Goal: Information Seeking & Learning: Learn about a topic

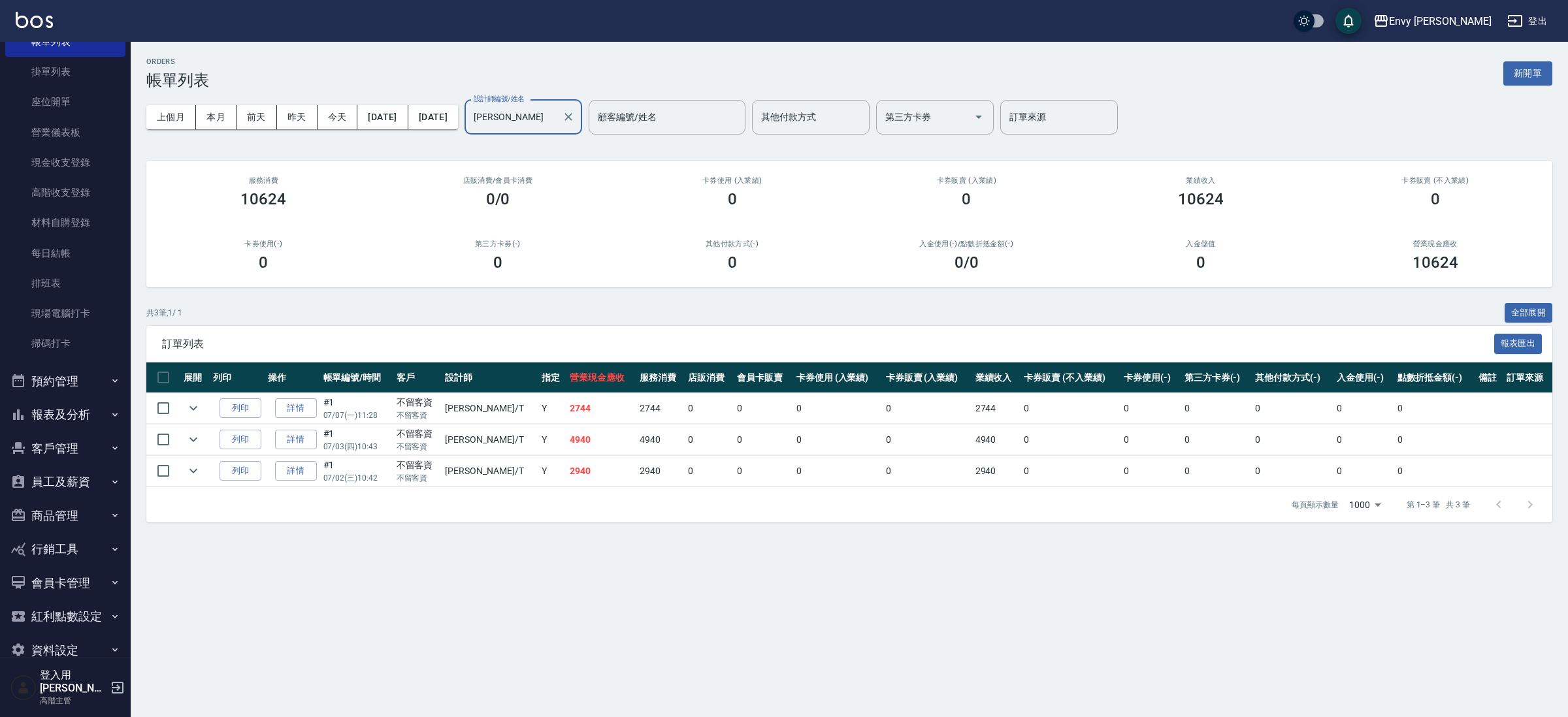
scroll to position [97, 0]
click at [76, 404] on button "報表及分析" at bounding box center [65, 407] width 120 height 34
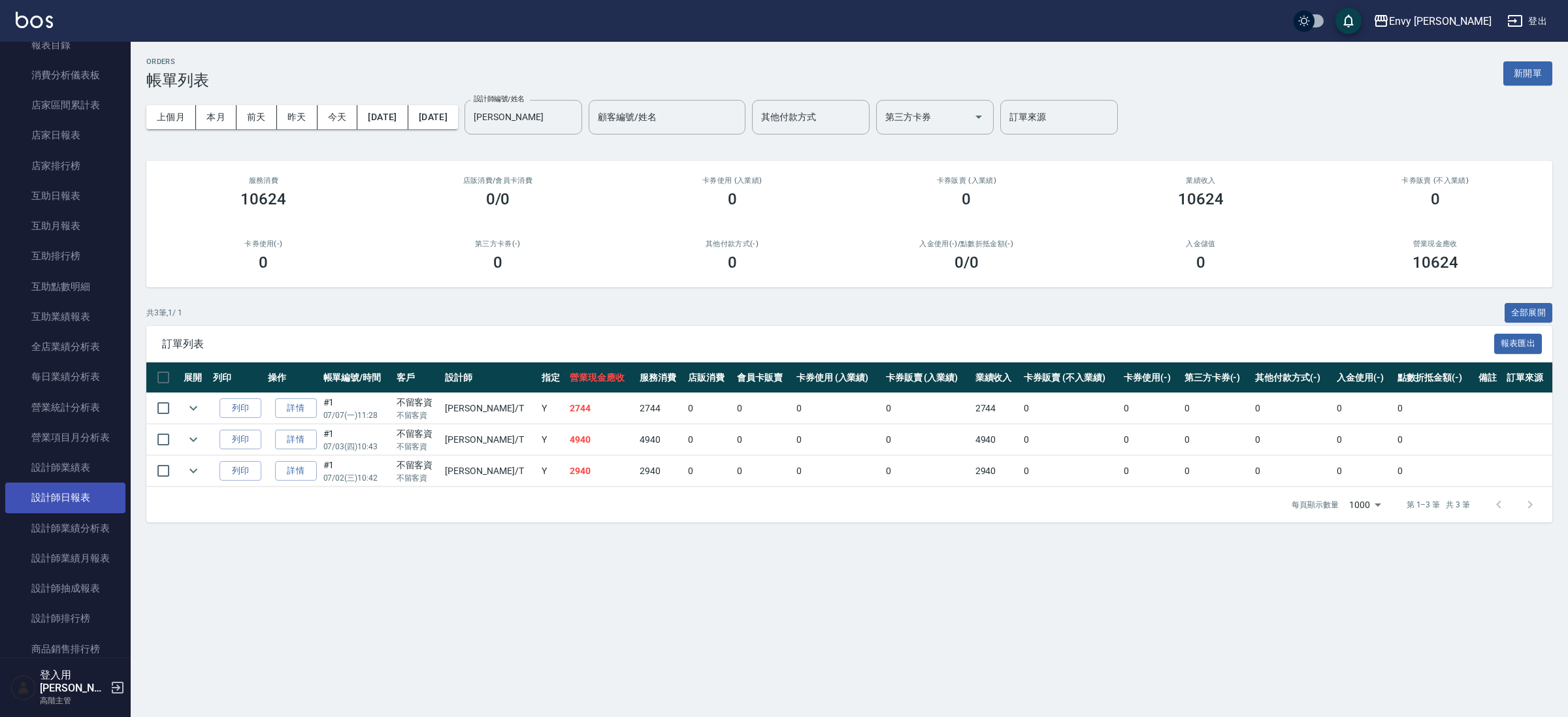
scroll to position [508, 0]
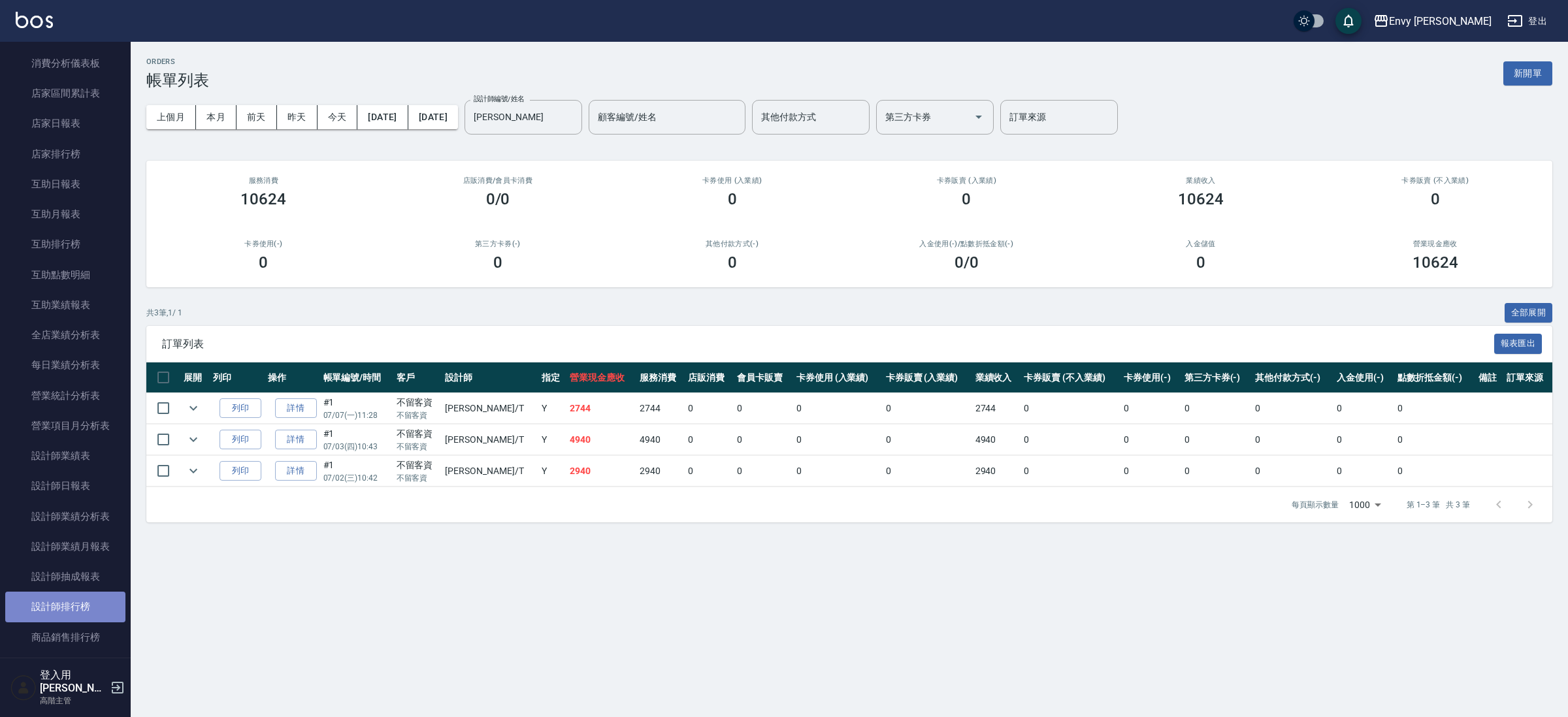
click at [75, 610] on link "設計師排行榜" at bounding box center [65, 607] width 120 height 30
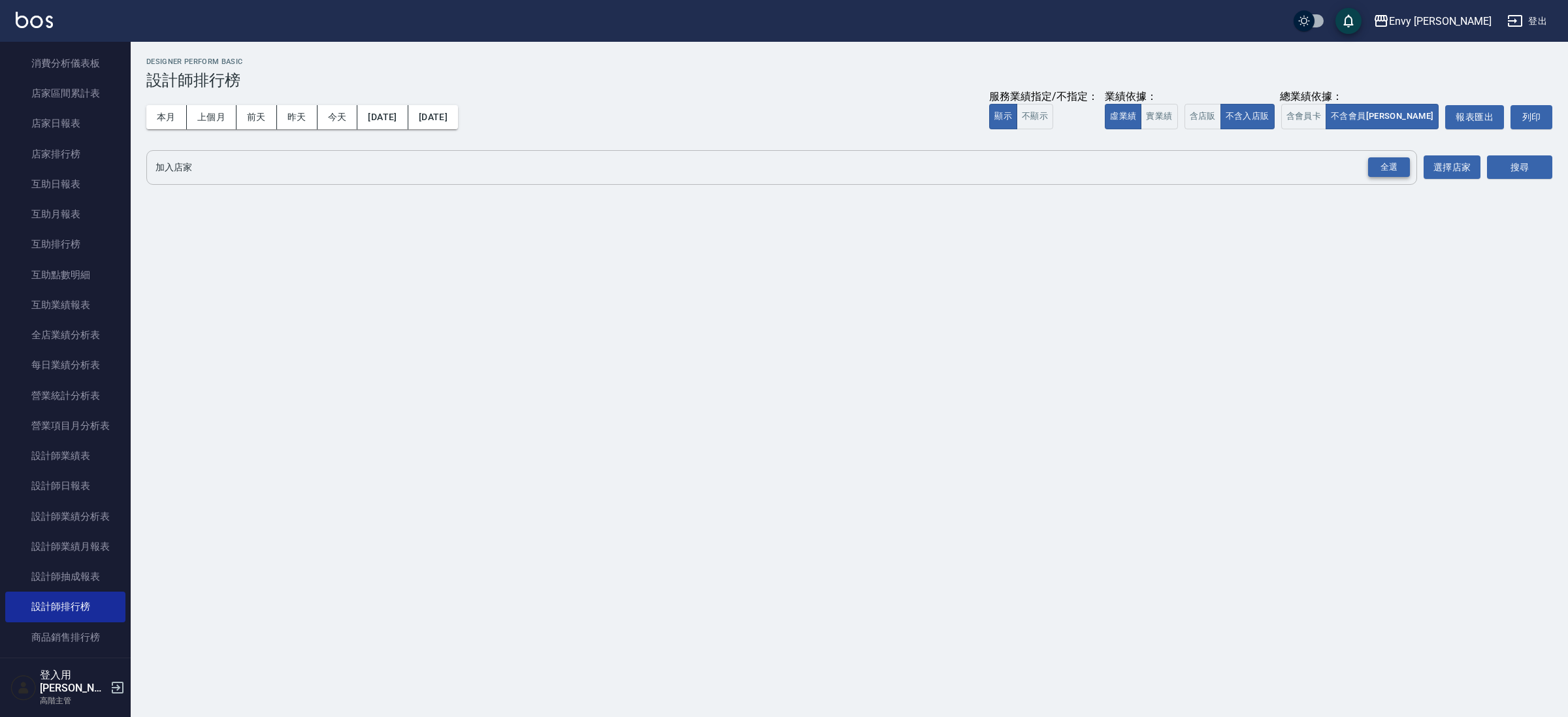
click at [1375, 166] on div "全選" at bounding box center [1389, 167] width 42 height 20
click at [1524, 169] on button "搜尋" at bounding box center [1519, 168] width 66 height 24
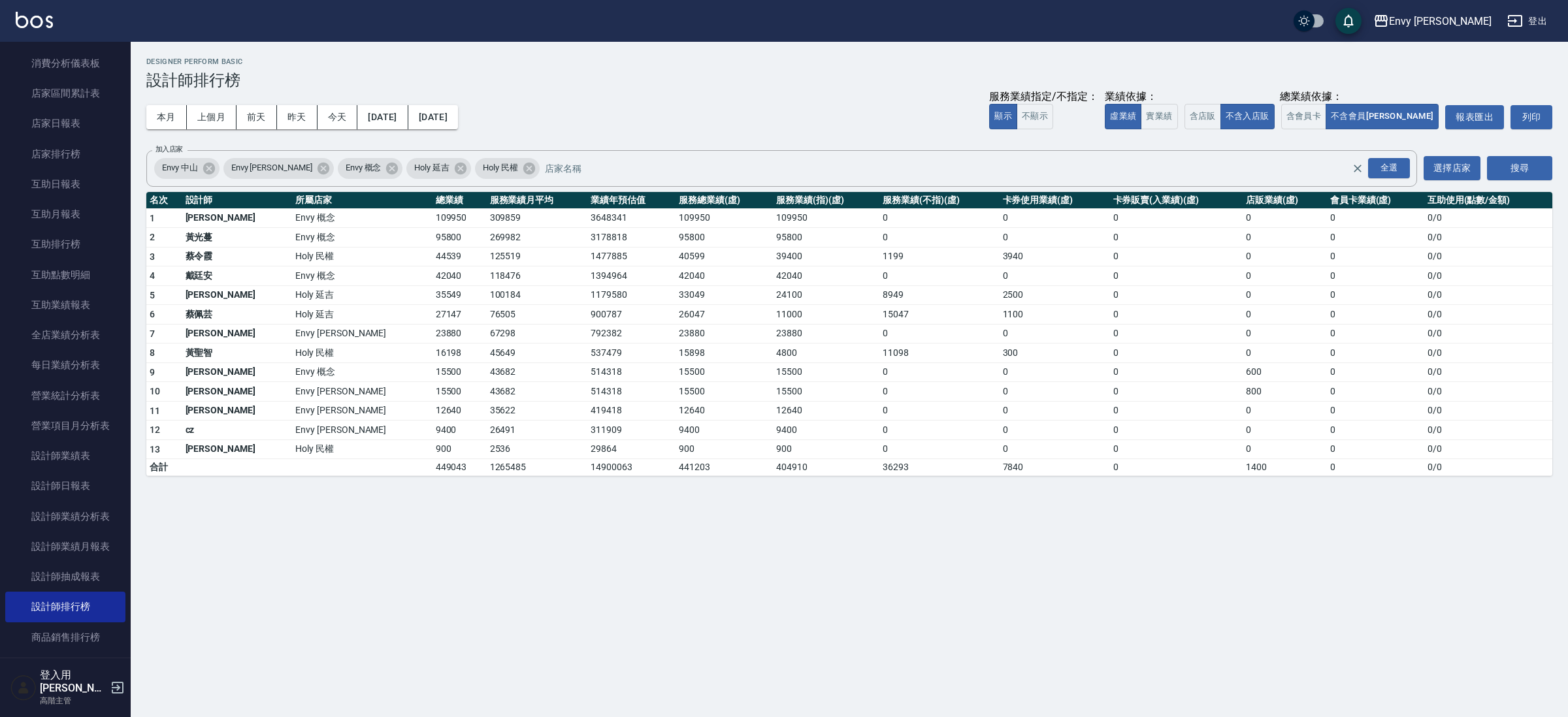
drag, startPoint x: 385, startPoint y: 343, endPoint x: 461, endPoint y: 372, distance: 81.3
click at [461, 372] on tbody "1 王文嘉 Envy 概念 109950 309859 3648341 109950 109950 0 0 0 0 0 0 / 0 2 [PERSON_NAM…" at bounding box center [849, 342] width 1406 height 268
drag, startPoint x: 699, startPoint y: 317, endPoint x: 696, endPoint y: 329, distance: 12.4
click at [696, 328] on tbody "1 王文嘉 Envy 概念 109950 309859 3648341 109950 109950 0 0 0 0 0 0 / 0 2 [PERSON_NAM…" at bounding box center [849, 342] width 1406 height 268
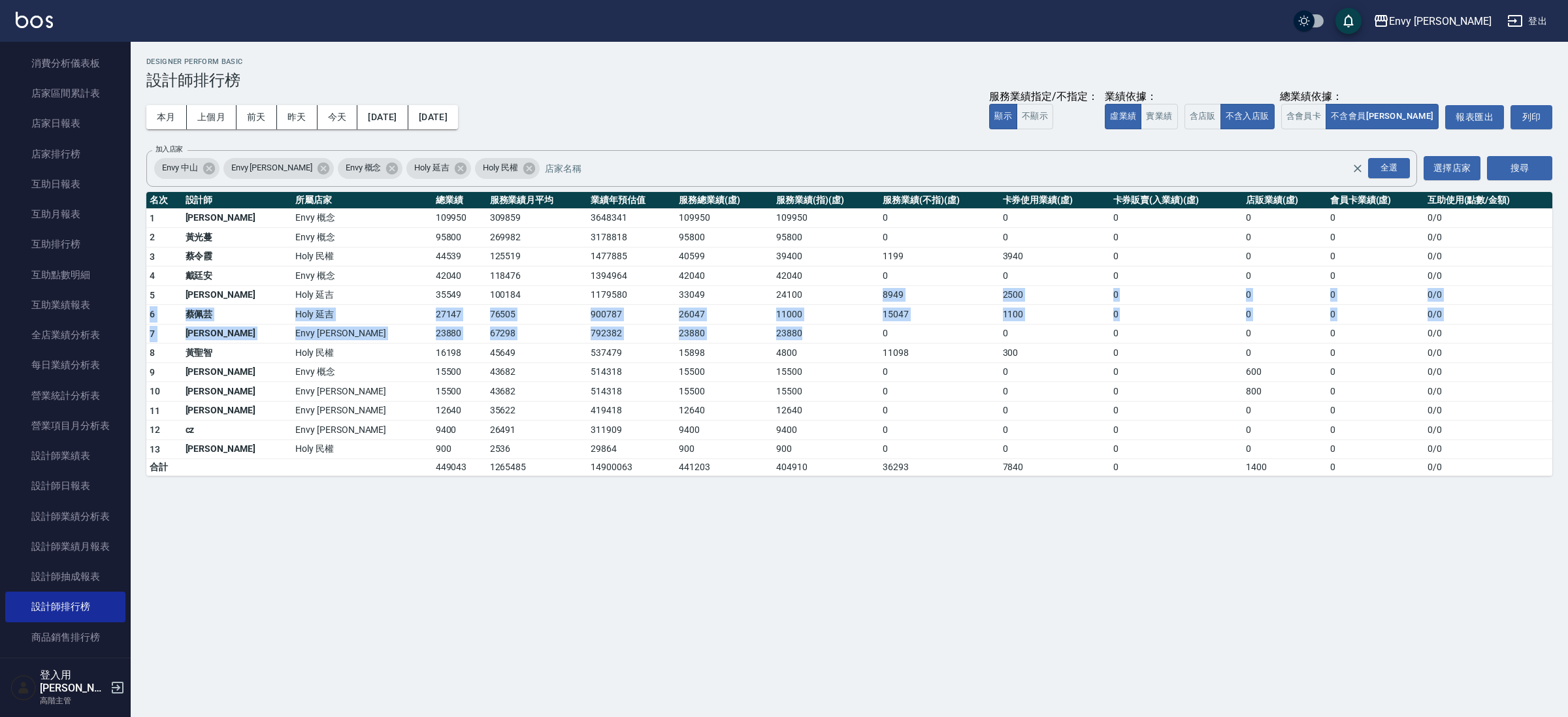
drag, startPoint x: 766, startPoint y: 312, endPoint x: 815, endPoint y: 310, distance: 49.0
click at [772, 331] on tbody "1 王文嘉 Envy 概念 109950 309859 3648341 109950 109950 0 0 0 0 0 0 / 0 2 [PERSON_NAM…" at bounding box center [849, 342] width 1406 height 268
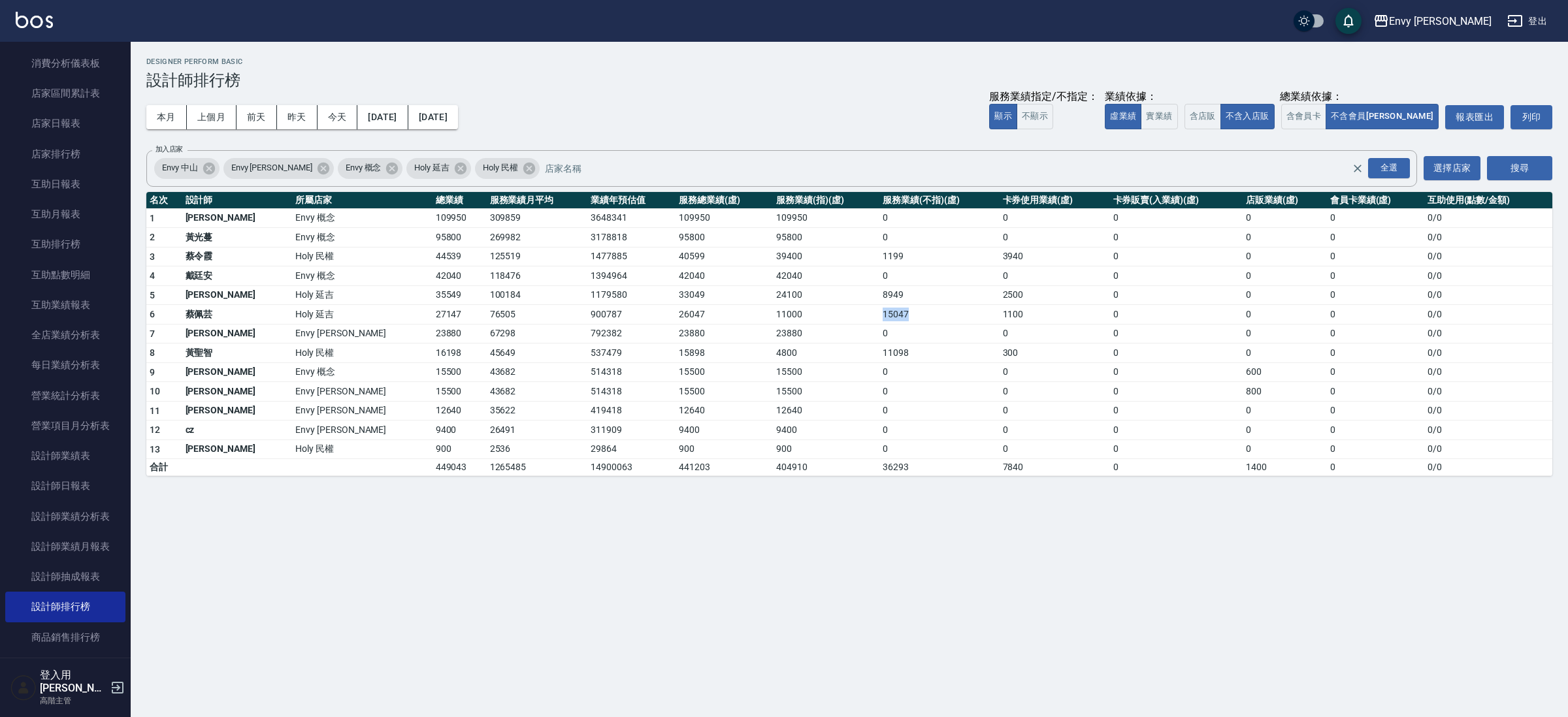
drag, startPoint x: 834, startPoint y: 319, endPoint x: 843, endPoint y: 328, distance: 12.7
click at [842, 328] on tbody "1 王文嘉 Envy 概念 109950 309859 3648341 109950 109950 0 0 0 0 0 0 / 0 2 [PERSON_NAM…" at bounding box center [849, 342] width 1406 height 268
drag, startPoint x: 778, startPoint y: 317, endPoint x: 824, endPoint y: 281, distance: 58.4
click at [780, 317] on td "11000" at bounding box center [826, 315] width 107 height 19
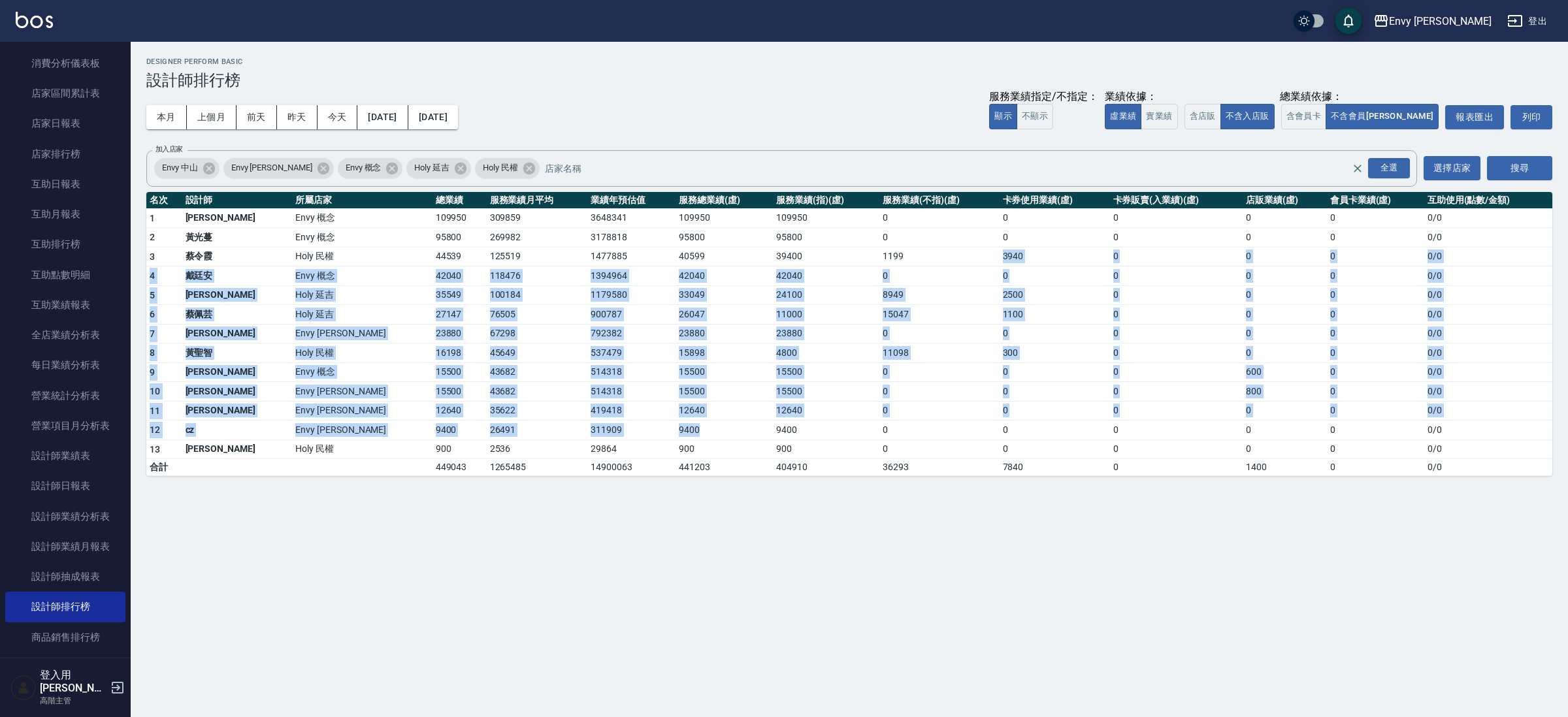
drag, startPoint x: 851, startPoint y: 262, endPoint x: 614, endPoint y: 427, distance: 288.8
click at [614, 427] on tbody "1 王文嘉 Envy 概念 109950 309859 3648341 109950 109950 0 0 0 0 0 0 / 0 2 [PERSON_NAM…" at bounding box center [849, 342] width 1406 height 268
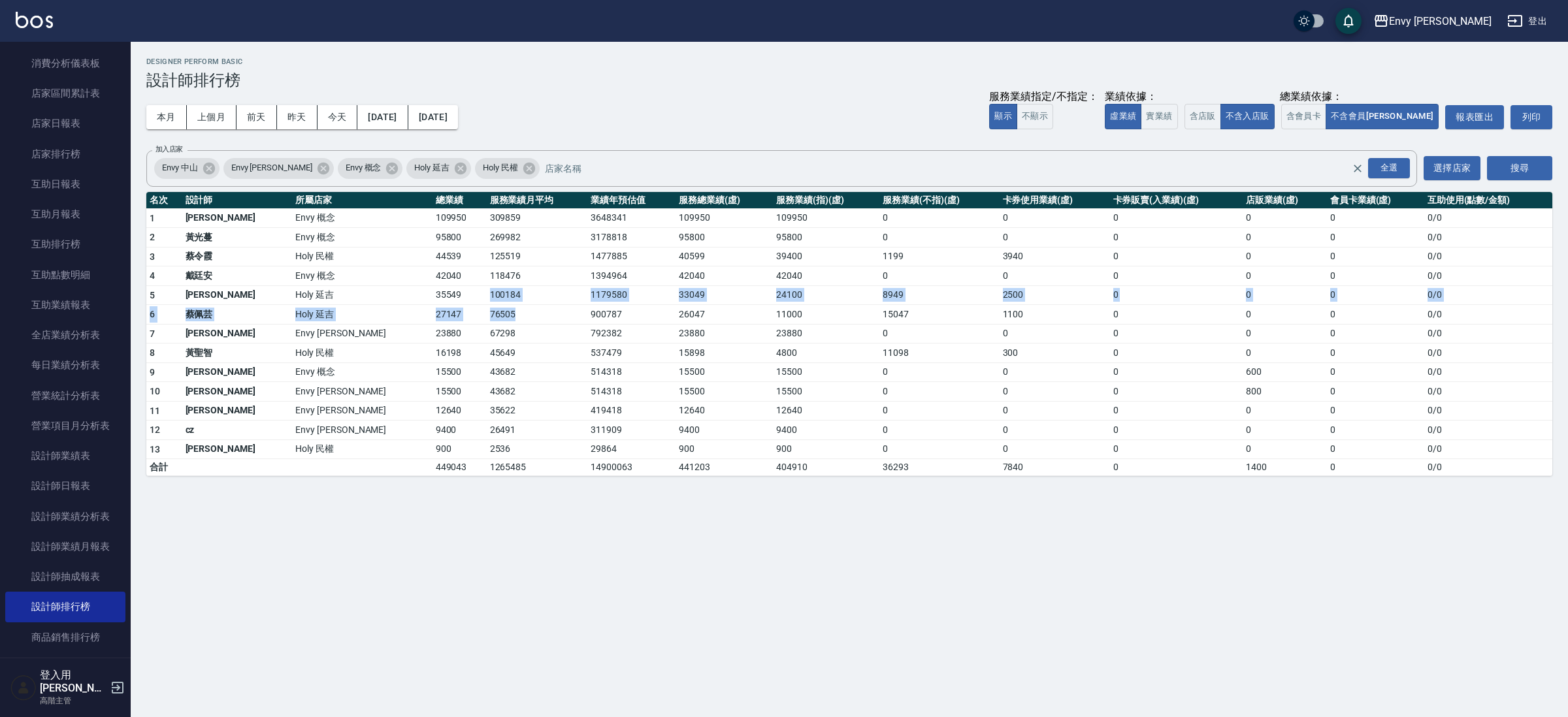
drag, startPoint x: 358, startPoint y: 298, endPoint x: 431, endPoint y: 310, distance: 74.0
click at [431, 310] on tbody "1 王文嘉 Envy 概念 109950 309859 3648341 109950 109950 0 0 0 0 0 0 / 0 2 [PERSON_NAM…" at bounding box center [849, 342] width 1406 height 268
drag, startPoint x: 456, startPoint y: 298, endPoint x: 522, endPoint y: 334, distance: 75.2
click at [512, 334] on tbody "1 王文嘉 Envy 概念 109950 309859 3648341 109950 109950 0 0 0 0 0 0 / 0 2 [PERSON_NAM…" at bounding box center [849, 342] width 1406 height 268
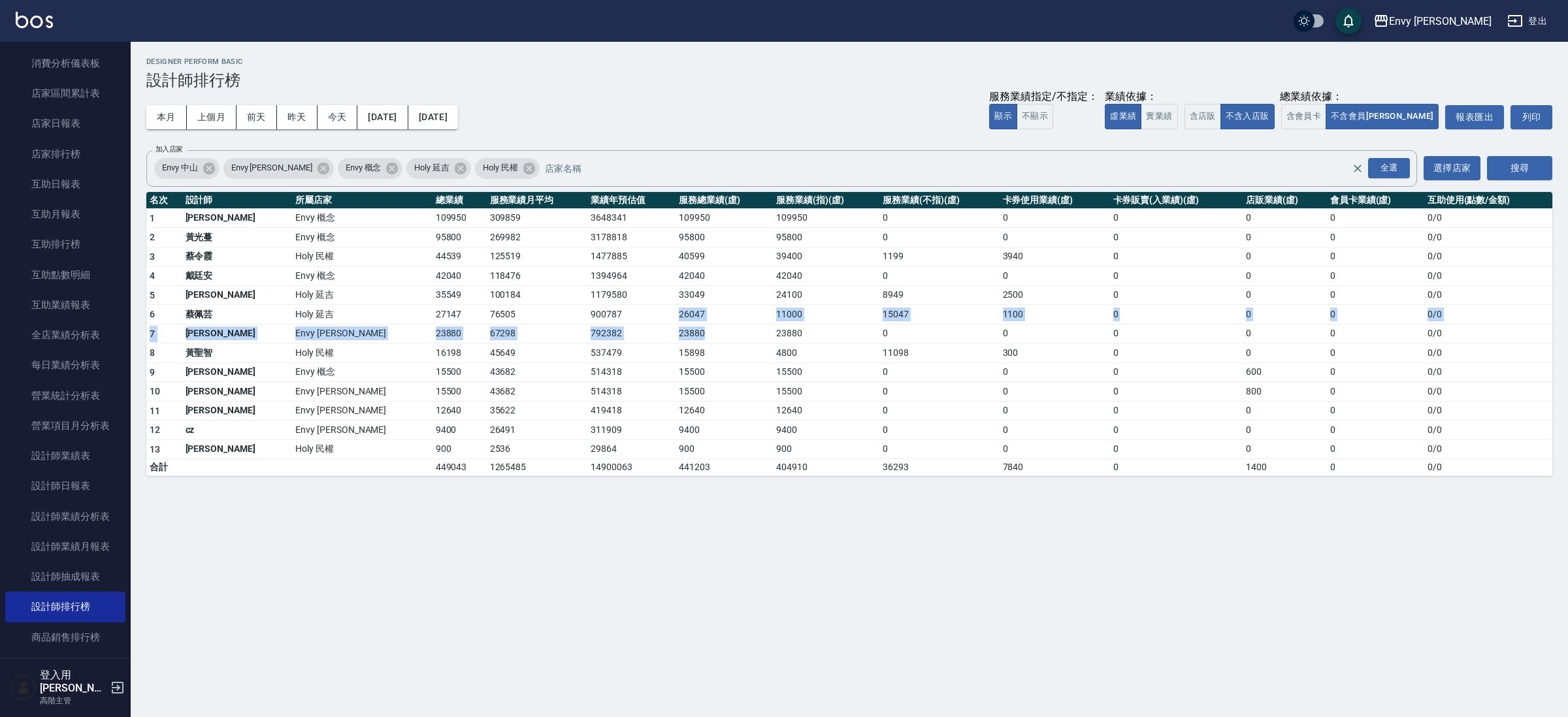
drag, startPoint x: 607, startPoint y: 323, endPoint x: 653, endPoint y: 331, distance: 46.7
click at [628, 344] on tbody "1 王文嘉 Envy 概念 109950 309859 3648341 109950 109950 0 0 0 0 0 0 / 0 2 [PERSON_NAM…" at bounding box center [849, 342] width 1406 height 268
drag, startPoint x: 669, startPoint y: 317, endPoint x: 684, endPoint y: 312, distance: 15.8
click at [675, 322] on td "26047" at bounding box center [724, 315] width 97 height 19
drag, startPoint x: 695, startPoint y: 315, endPoint x: 785, endPoint y: 266, distance: 102.5
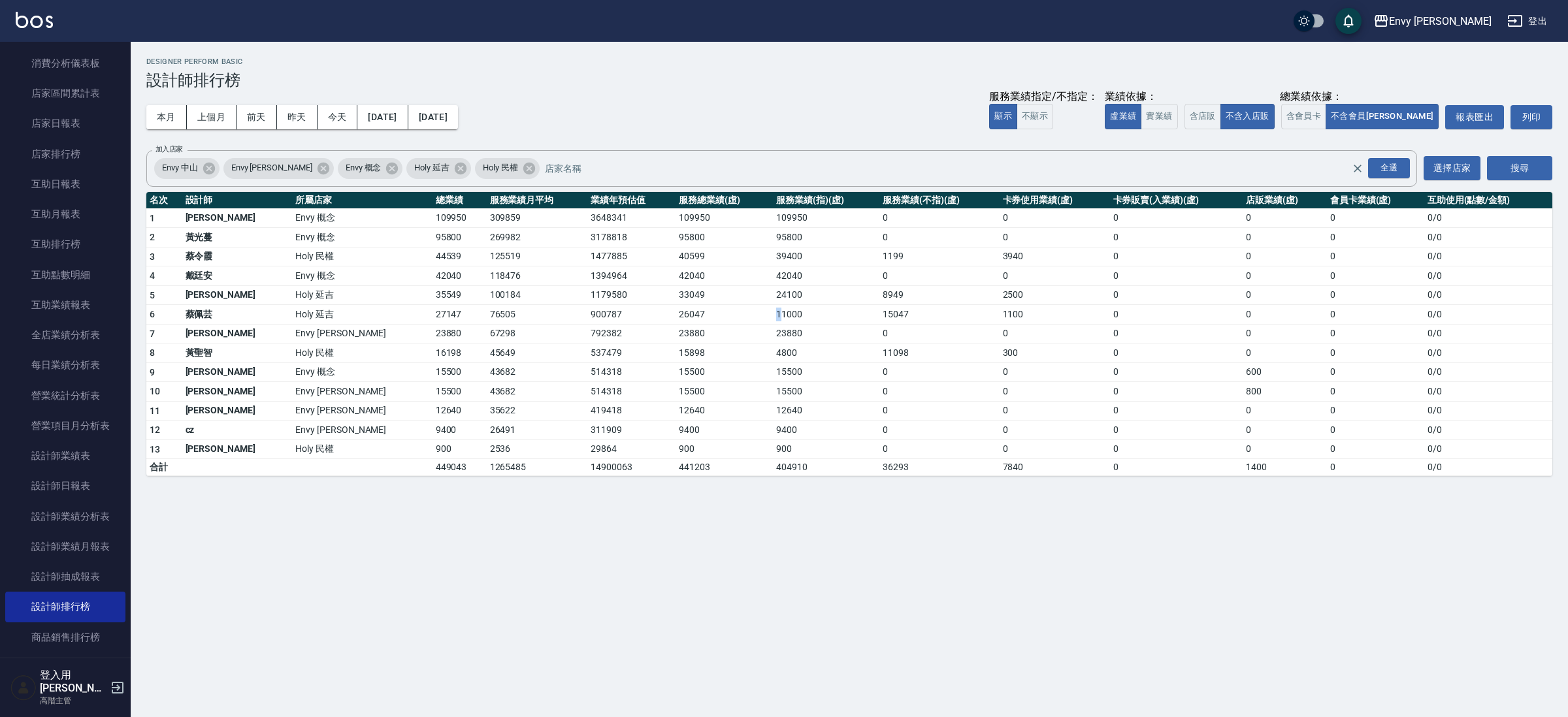
click at [696, 316] on tr "6 [PERSON_NAME]Holy 延吉 27147 76505 900787 26047 11000 15047 1100 0 0 0 0 / 0" at bounding box center [849, 315] width 1406 height 19
drag, startPoint x: 785, startPoint y: 266, endPoint x: 888, endPoint y: 319, distance: 115.8
click at [859, 351] on tbody "1 王文嘉 Envy 概念 109950 309859 3648341 109950 109950 0 0 0 0 0 0 / 0 2 [PERSON_NAM…" at bounding box center [849, 342] width 1406 height 268
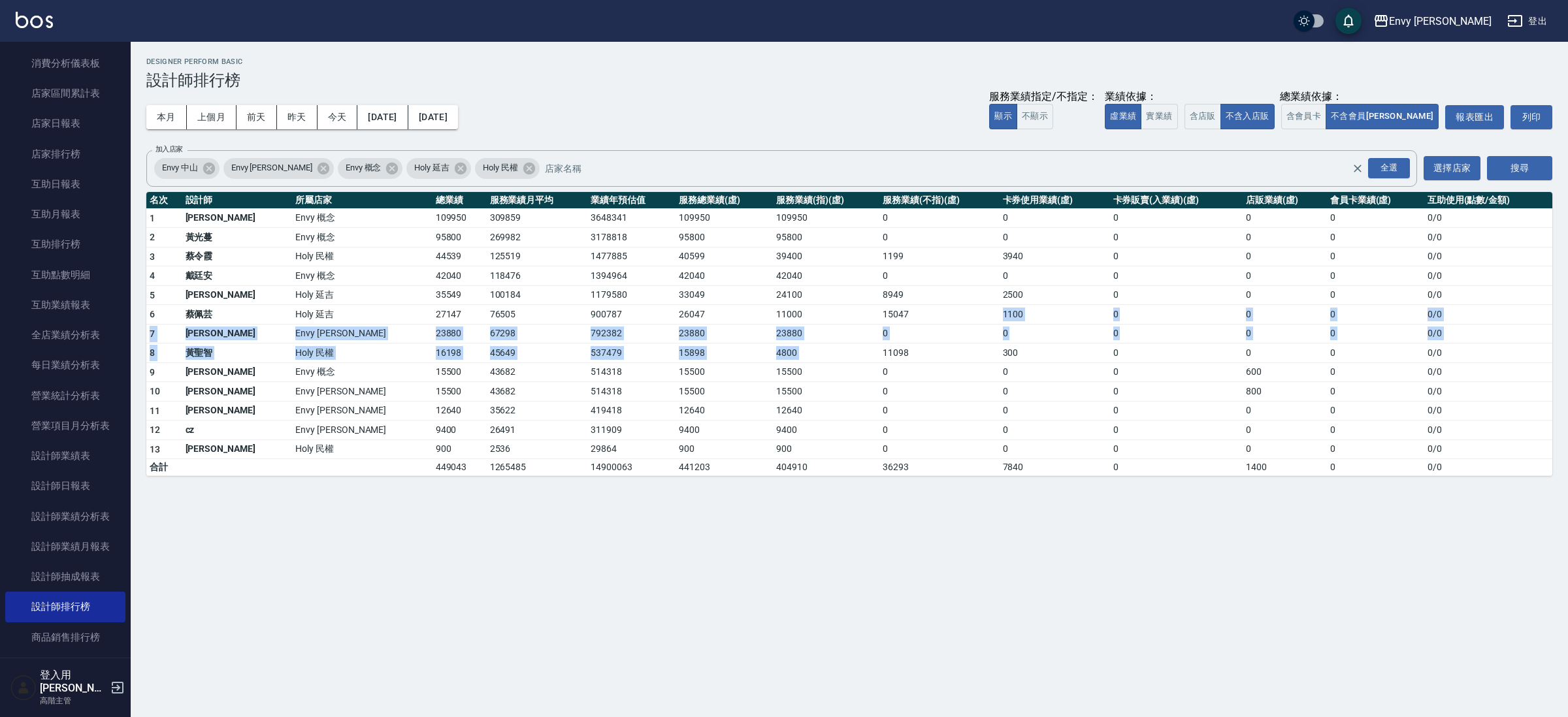
drag, startPoint x: 913, startPoint y: 342, endPoint x: 920, endPoint y: 334, distance: 10.6
click at [918, 348] on tbody "1 王文嘉 Envy 概念 109950 309859 3648341 109950 109950 0 0 0 0 0 0 / 0 2 [PERSON_NAM…" at bounding box center [849, 342] width 1406 height 268
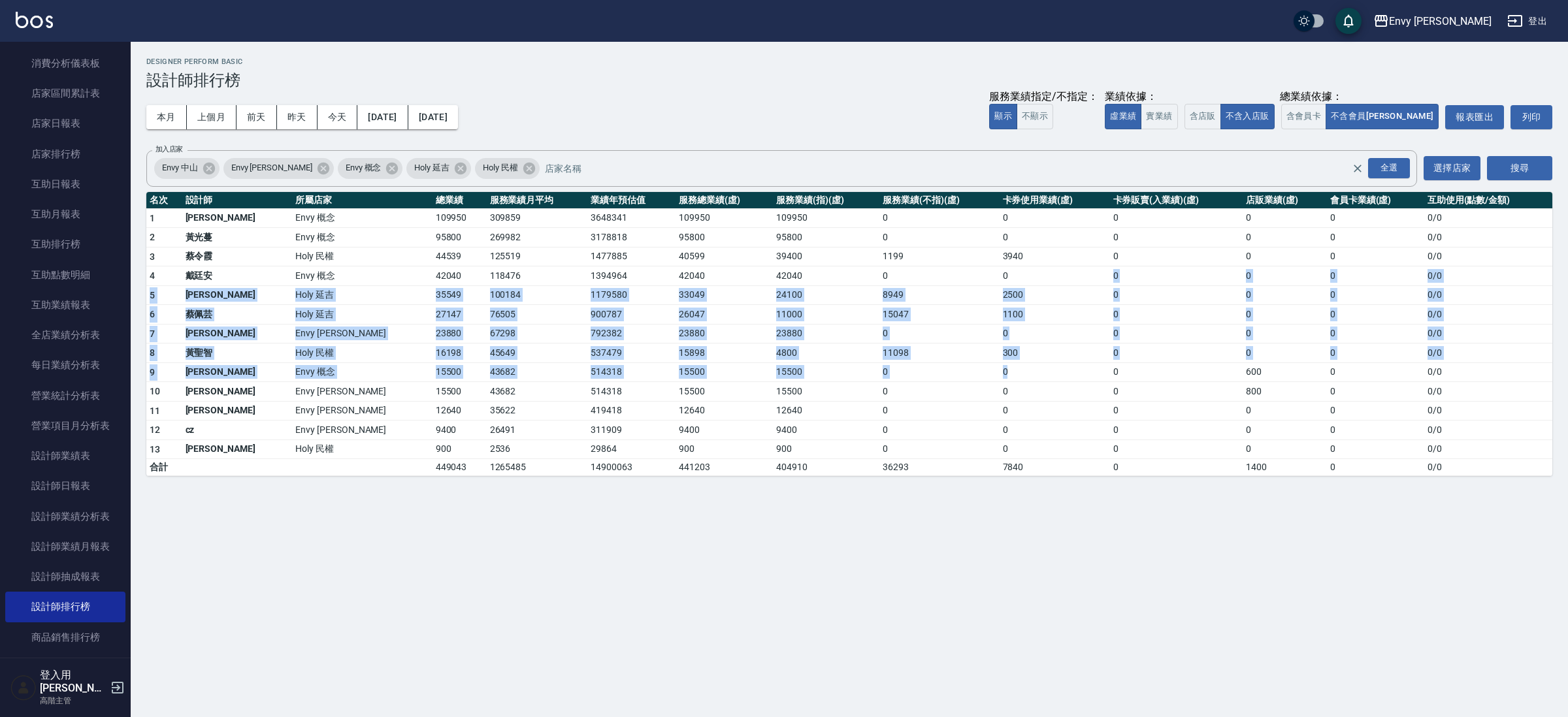
drag, startPoint x: 967, startPoint y: 281, endPoint x: 1031, endPoint y: 374, distance: 112.9
click at [1031, 374] on tbody "1 王文嘉 Envy 概念 109950 309859 3648341 109950 109950 0 0 0 0 0 0 / 0 2 [PERSON_NAM…" at bounding box center [849, 342] width 1406 height 268
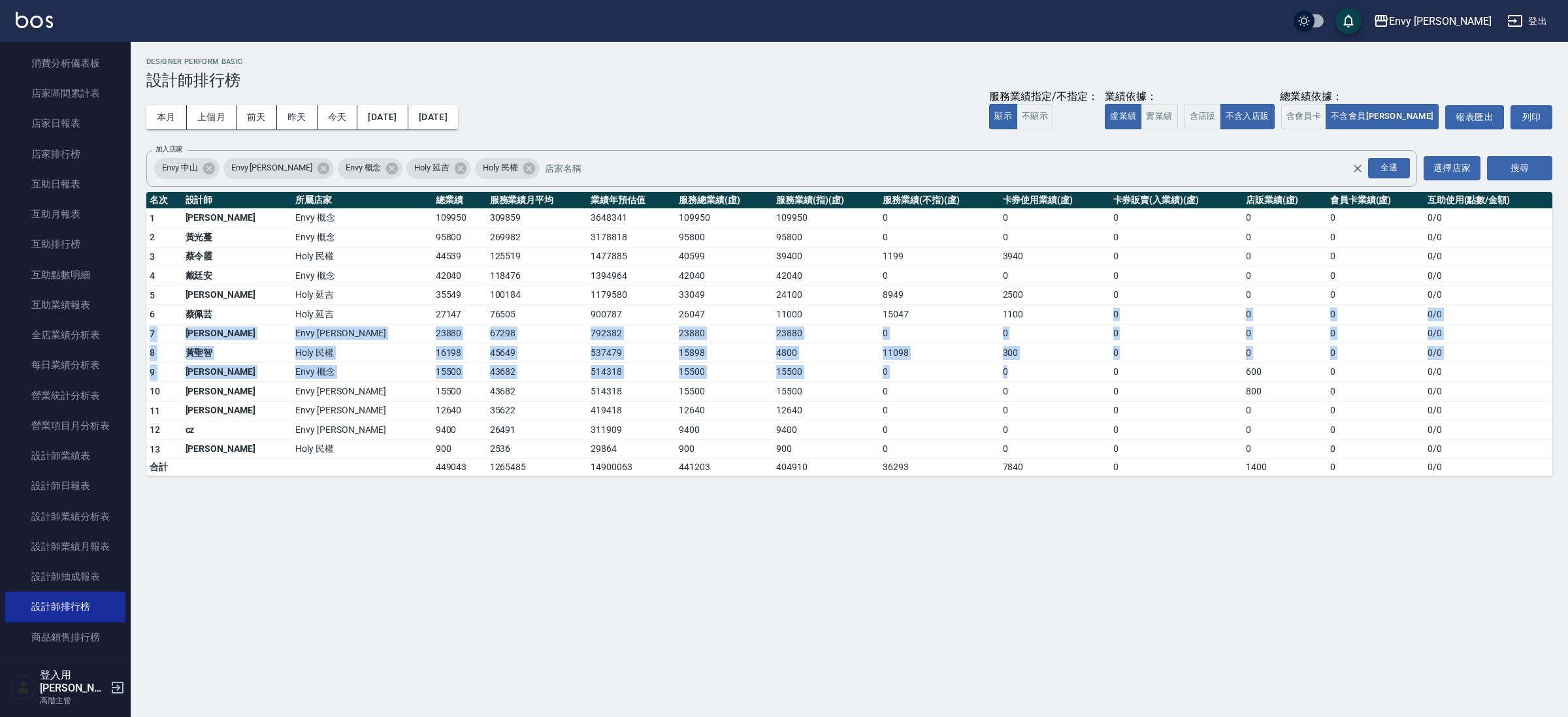
drag, startPoint x: 1031, startPoint y: 340, endPoint x: 1035, endPoint y: 372, distance: 32.2
click at [1044, 381] on tbody "1 王文嘉 Envy 概念 109950 309859 3648341 109950 109950 0 0 0 0 0 0 / 0 2 [PERSON_NAM…" at bounding box center [849, 342] width 1406 height 268
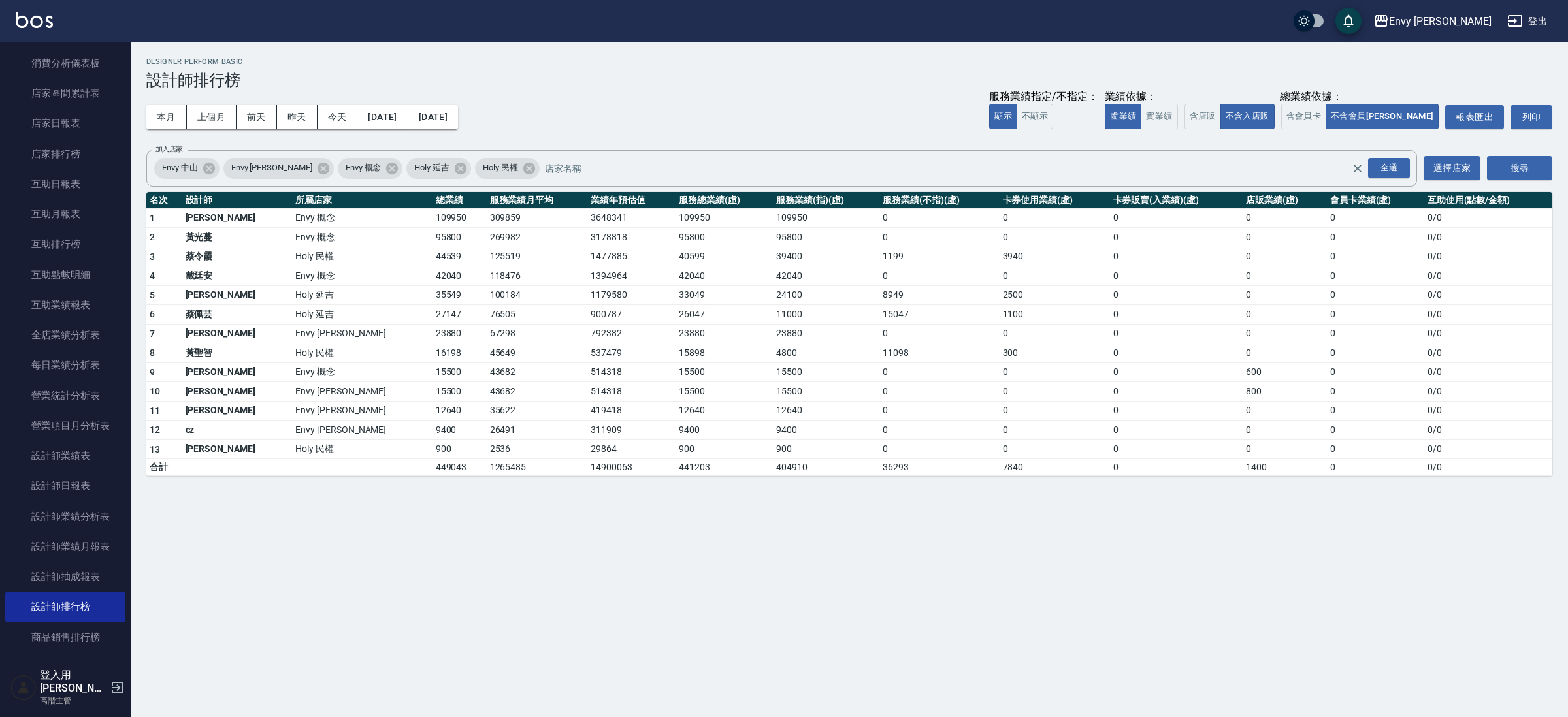
drag, startPoint x: 1023, startPoint y: 323, endPoint x: 1032, endPoint y: 338, distance: 17.5
click at [1032, 338] on tbody "1 王文嘉 Envy 概念 109950 309859 3648341 109950 109950 0 0 0 0 0 0 / 0 2 [PERSON_NAM…" at bounding box center [849, 342] width 1406 height 268
click at [1110, 336] on td "0" at bounding box center [1176, 334] width 133 height 19
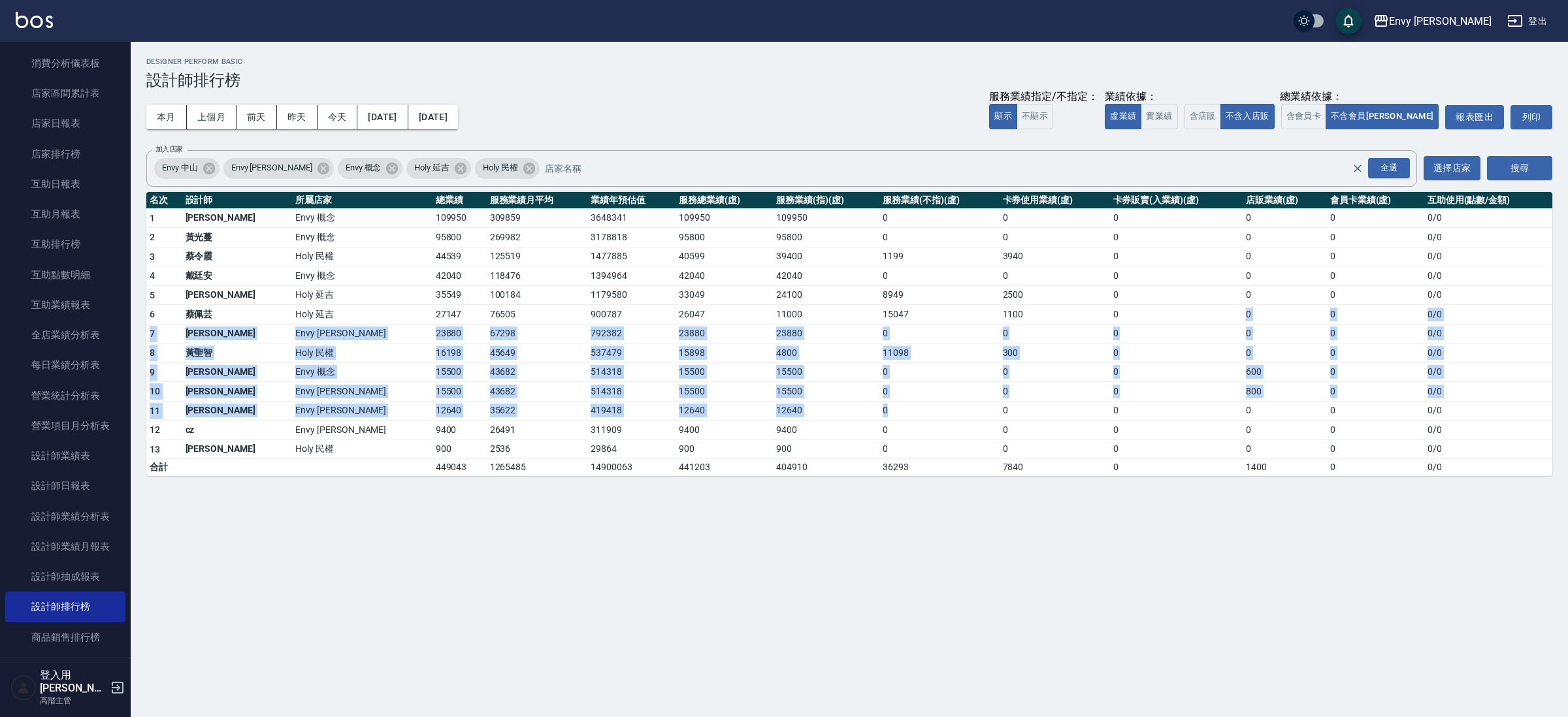
drag, startPoint x: 1040, startPoint y: 364, endPoint x: 878, endPoint y: 415, distance: 169.8
click at [878, 415] on tbody "1 王文嘉 Envy 概念 109950 309859 3648341 109950 109950 0 0 0 0 0 0 / 0 2 [PERSON_NAM…" at bounding box center [849, 342] width 1406 height 268
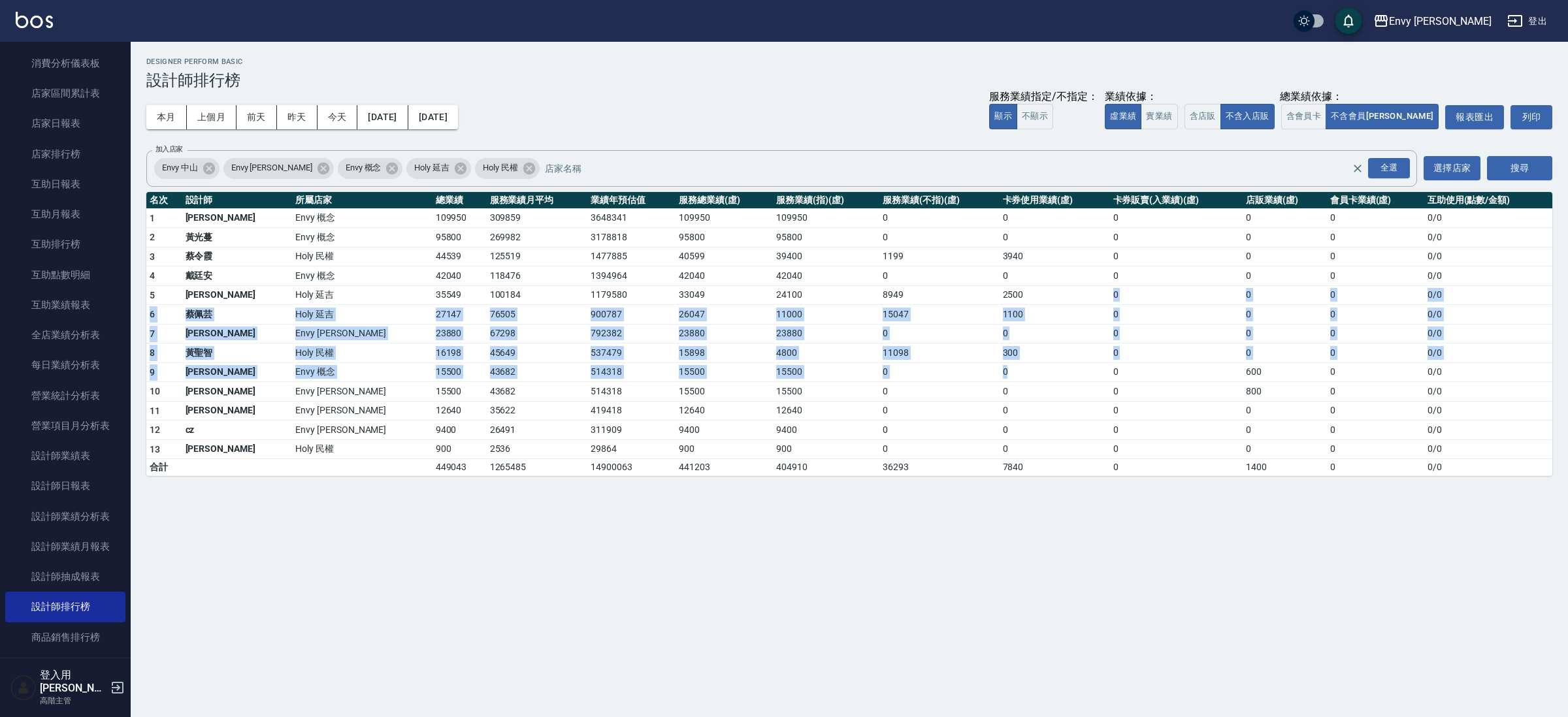
drag, startPoint x: 999, startPoint y: 303, endPoint x: 993, endPoint y: 365, distance: 62.3
click at [997, 376] on tbody "1 王文嘉 Envy 概念 109950 309859 3648341 109950 109950 0 0 0 0 0 0 / 0 2 [PERSON_NAM…" at bounding box center [849, 342] width 1406 height 268
drag, startPoint x: 981, startPoint y: 297, endPoint x: 987, endPoint y: 367, distance: 70.3
click at [990, 372] on tbody "1 王文嘉 Envy 概念 109950 309859 3648341 109950 109950 0 0 0 0 0 0 / 0 2 [PERSON_NAM…" at bounding box center [849, 342] width 1406 height 268
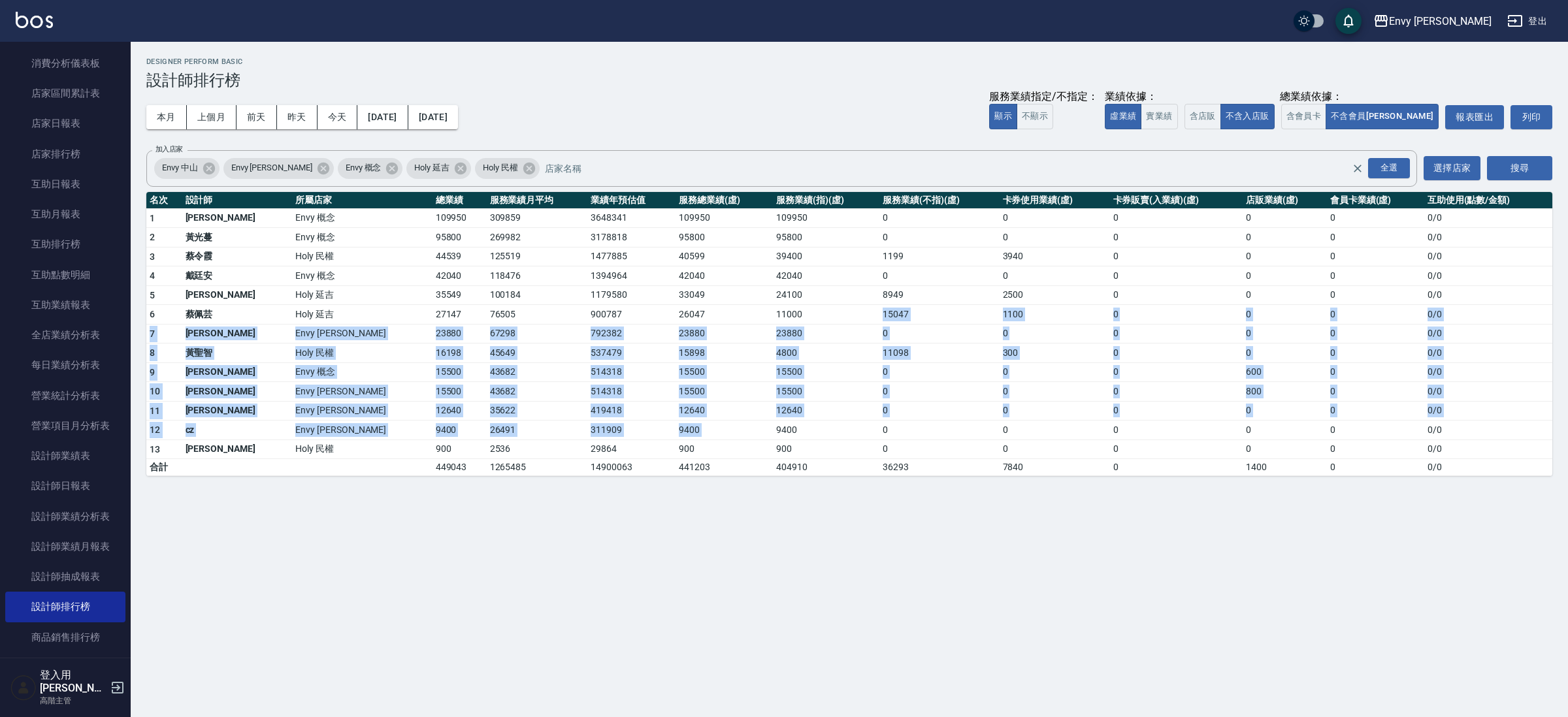
drag, startPoint x: 831, startPoint y: 380, endPoint x: 763, endPoint y: 424, distance: 81.0
click at [763, 424] on tbody "1 王文嘉 Envy 概念 109950 309859 3648341 109950 109950 0 0 0 0 0 0 / 0 2 [PERSON_NAM…" at bounding box center [849, 342] width 1406 height 268
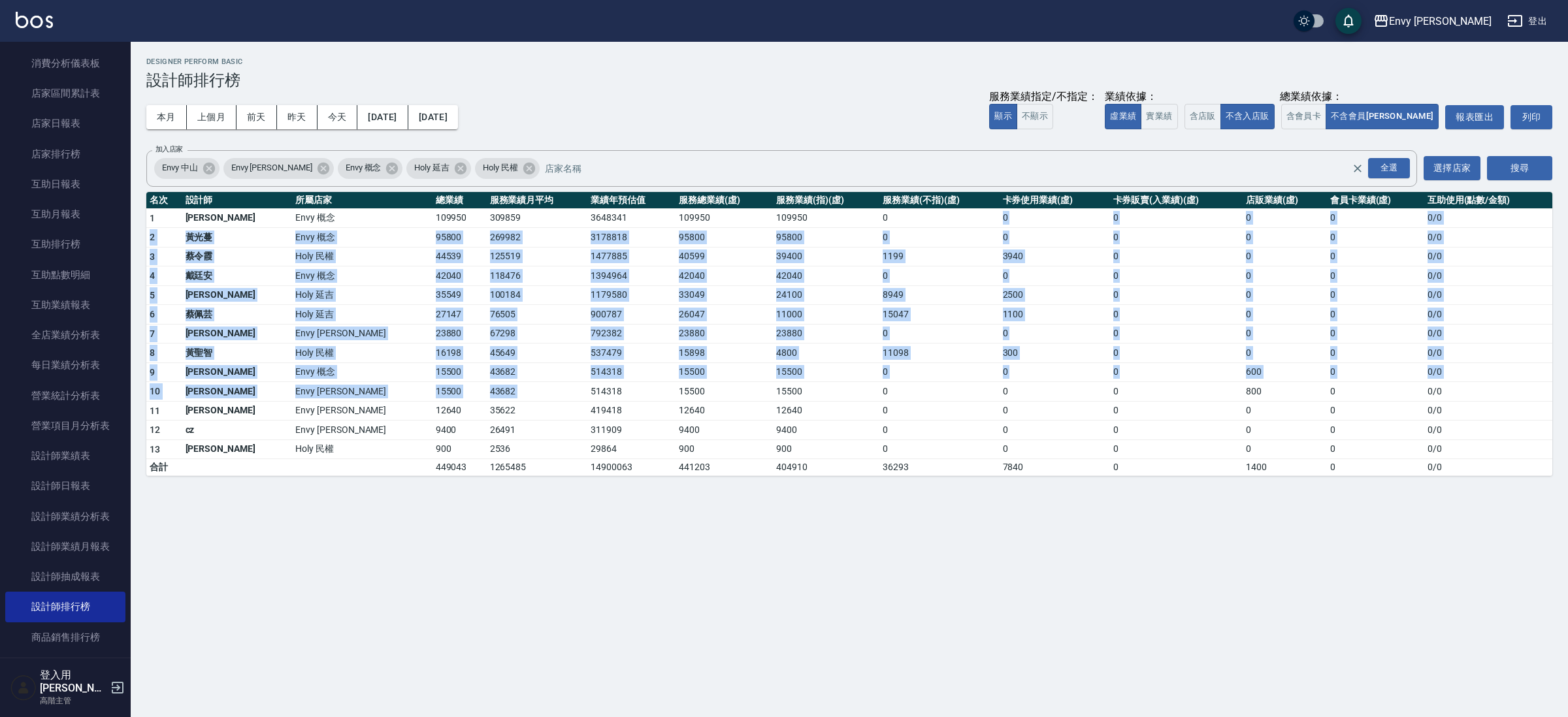
drag, startPoint x: 820, startPoint y: 220, endPoint x: 569, endPoint y: 385, distance: 300.4
click at [569, 385] on tbody "1 王文嘉 Envy 概念 109950 309859 3648341 109950 109950 0 0 0 0 0 0 / 0 2 [PERSON_NAM…" at bounding box center [849, 342] width 1406 height 268
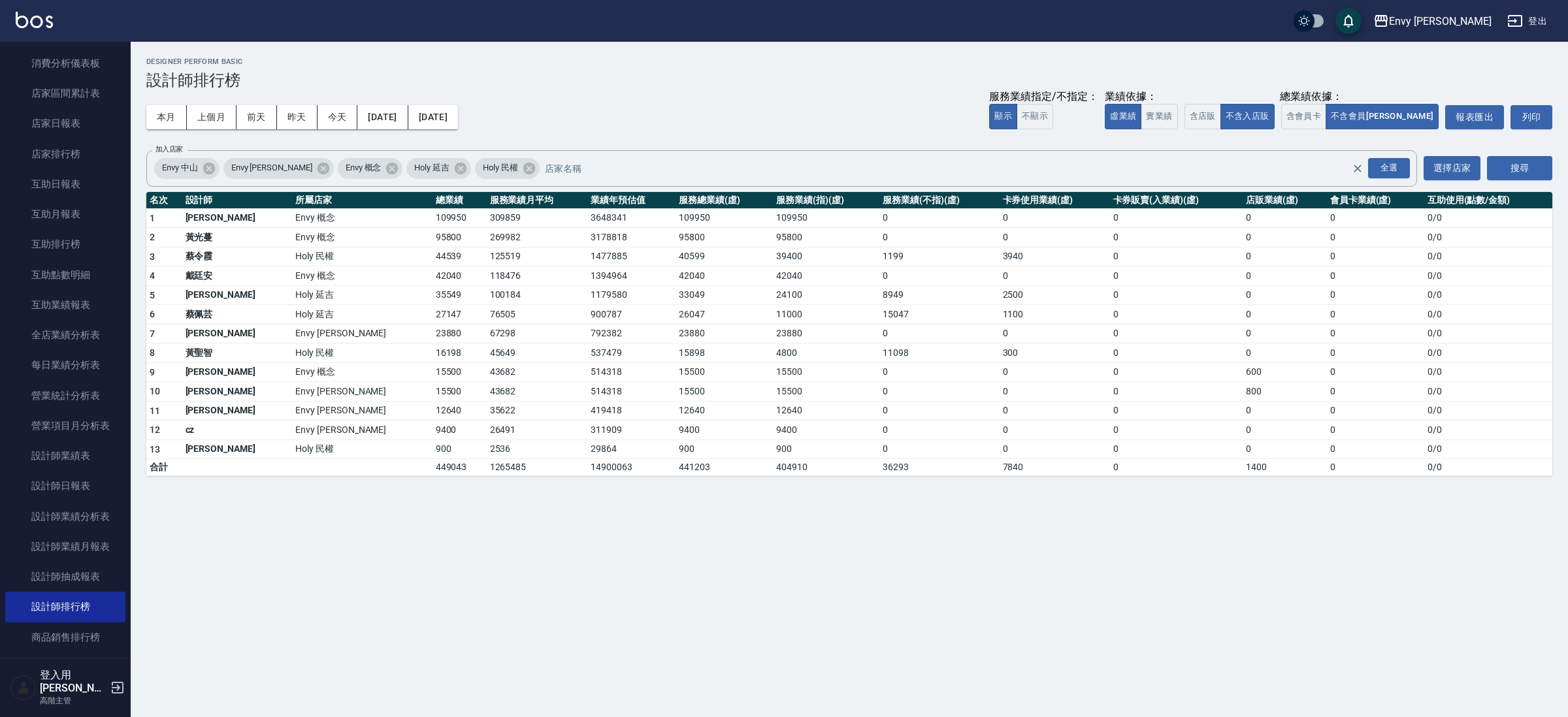
drag, startPoint x: 572, startPoint y: 392, endPoint x: 498, endPoint y: 331, distance: 95.9
click at [587, 392] on td "514318" at bounding box center [631, 392] width 88 height 19
drag, startPoint x: 498, startPoint y: 331, endPoint x: 770, endPoint y: 337, distance: 272.1
click at [770, 337] on tr "7 [PERSON_NAME] [PERSON_NAME]23880 67298 792382 23880 23880 0 0 0 0 0 0 / 0" at bounding box center [849, 334] width 1406 height 19
click at [879, 332] on td "0" at bounding box center [939, 334] width 119 height 19
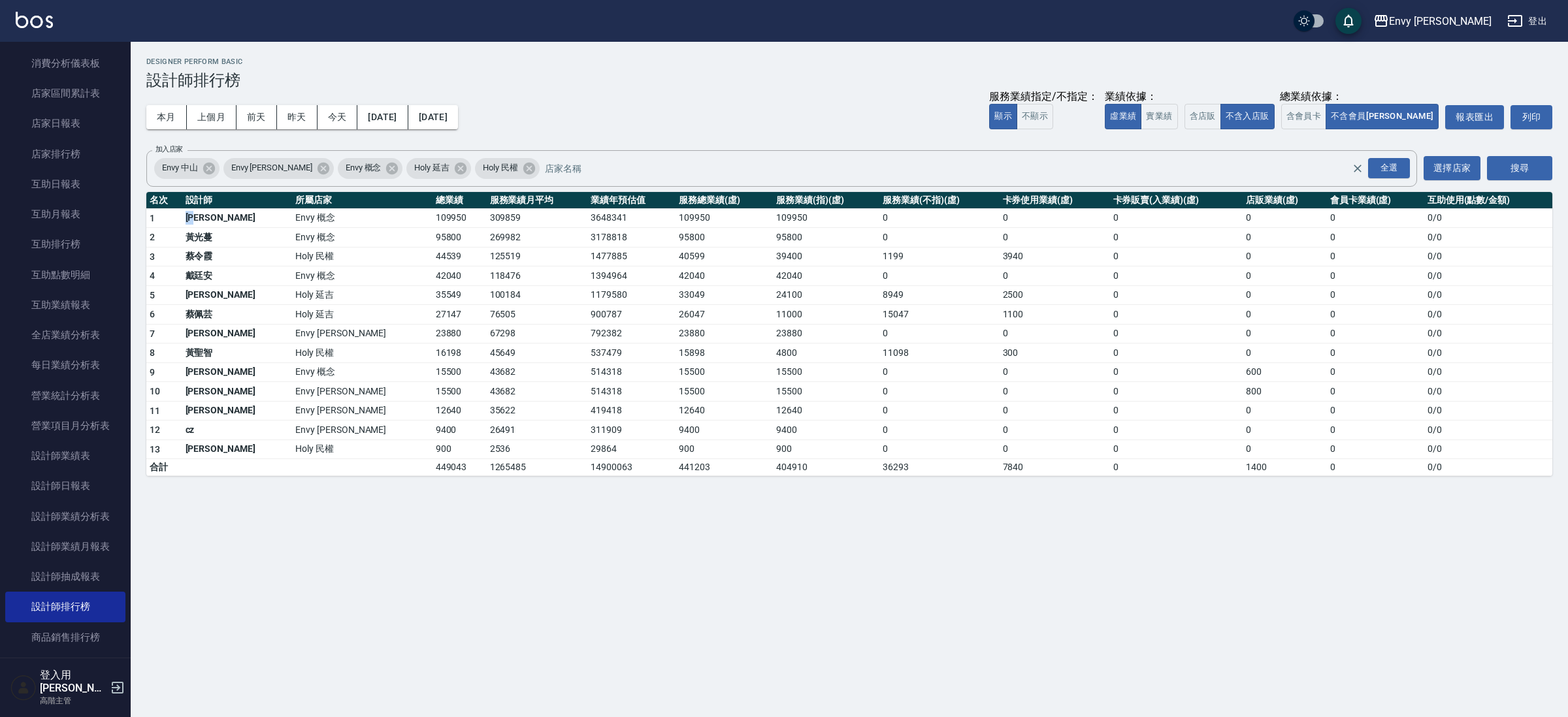
drag, startPoint x: 189, startPoint y: 218, endPoint x: 206, endPoint y: 223, distance: 17.7
click at [206, 223] on td "[PERSON_NAME]" at bounding box center [237, 218] width 110 height 19
click at [219, 220] on td "[PERSON_NAME]" at bounding box center [237, 218] width 110 height 19
drag, startPoint x: 217, startPoint y: 218, endPoint x: 197, endPoint y: 216, distance: 20.1
click at [197, 216] on td "[PERSON_NAME]" at bounding box center [237, 218] width 110 height 19
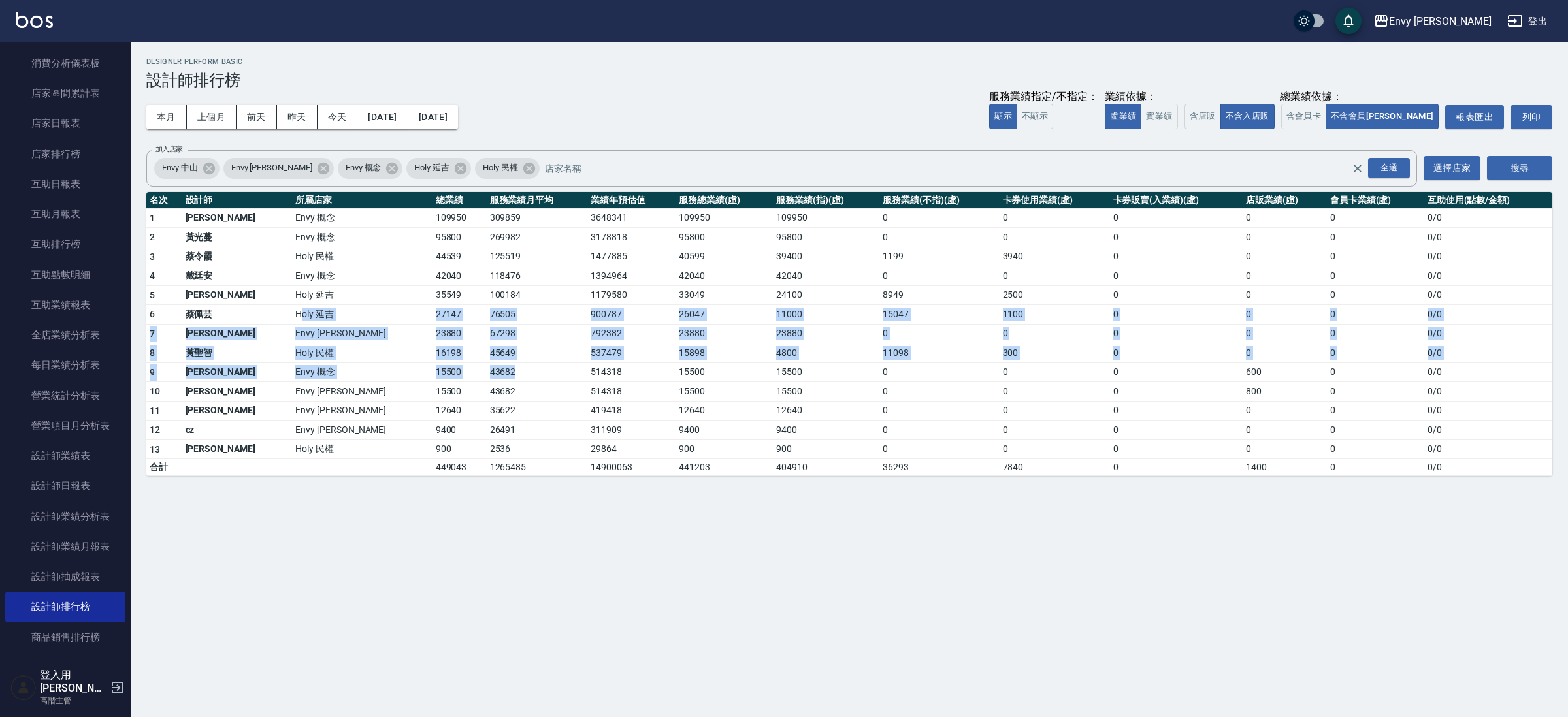
drag, startPoint x: 247, startPoint y: 319, endPoint x: 446, endPoint y: 360, distance: 203.2
click at [443, 372] on tbody "1 王文嘉 Envy 概念 109950 309859 3648341 109950 109950 0 0 0 0 0 0 / 0 2 [PERSON_NAM…" at bounding box center [849, 342] width 1406 height 268
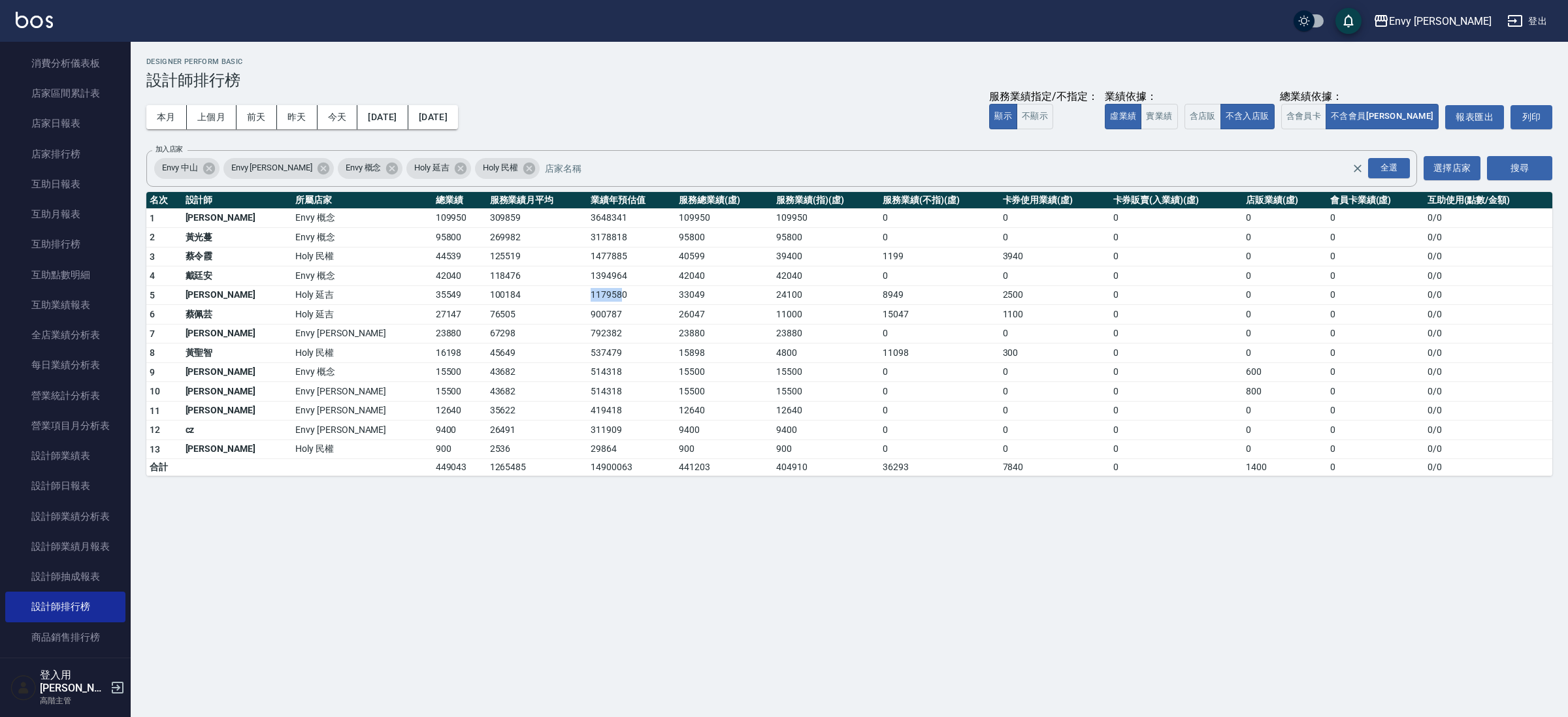
drag, startPoint x: 510, startPoint y: 287, endPoint x: 521, endPoint y: 286, distance: 11.0
click at [587, 289] on td "1179580" at bounding box center [631, 295] width 88 height 19
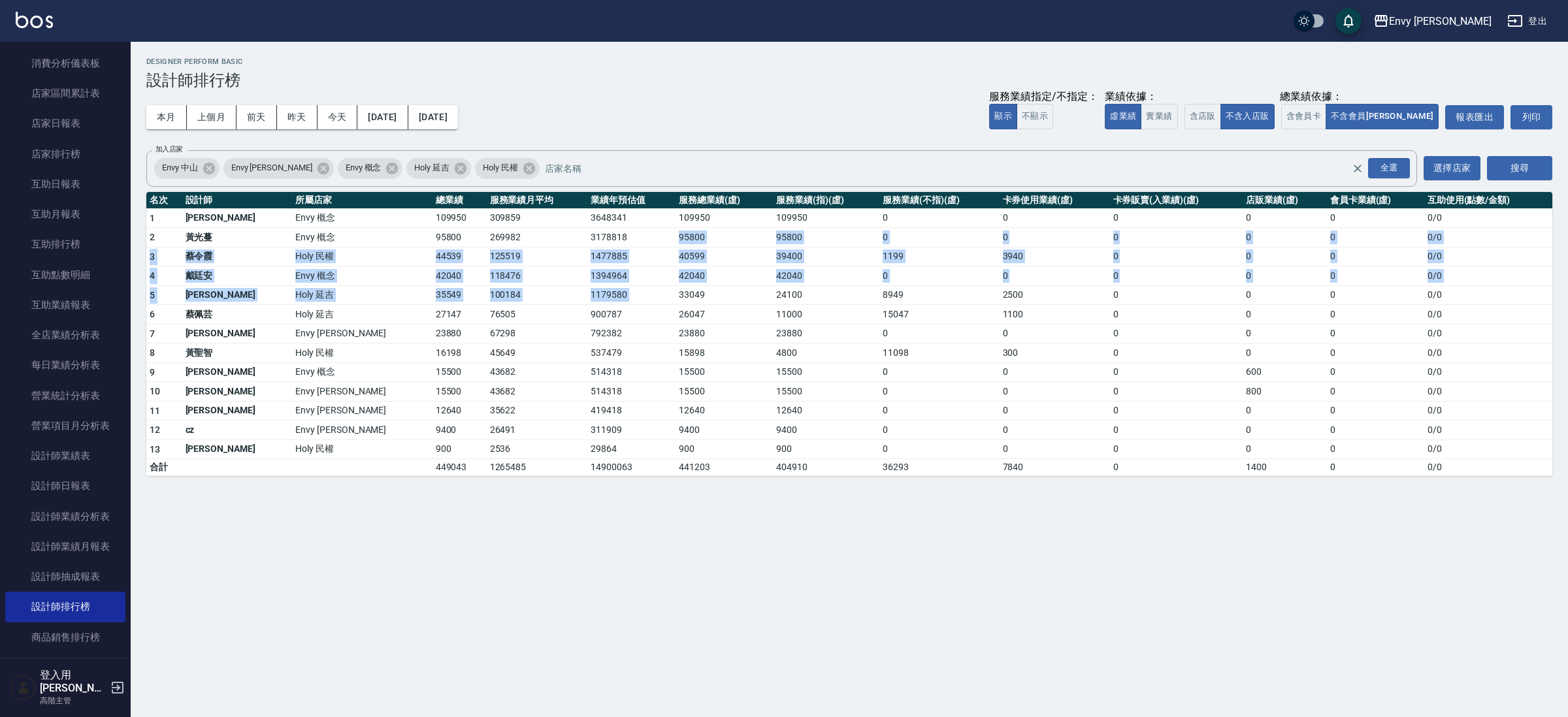
drag, startPoint x: 559, startPoint y: 238, endPoint x: 595, endPoint y: 293, distance: 65.7
click at [595, 293] on tbody "1 王文嘉 Envy 概念 109950 309859 3648341 109950 109950 0 0 0 0 0 0 / 0 2 [PERSON_NAM…" at bounding box center [849, 342] width 1406 height 268
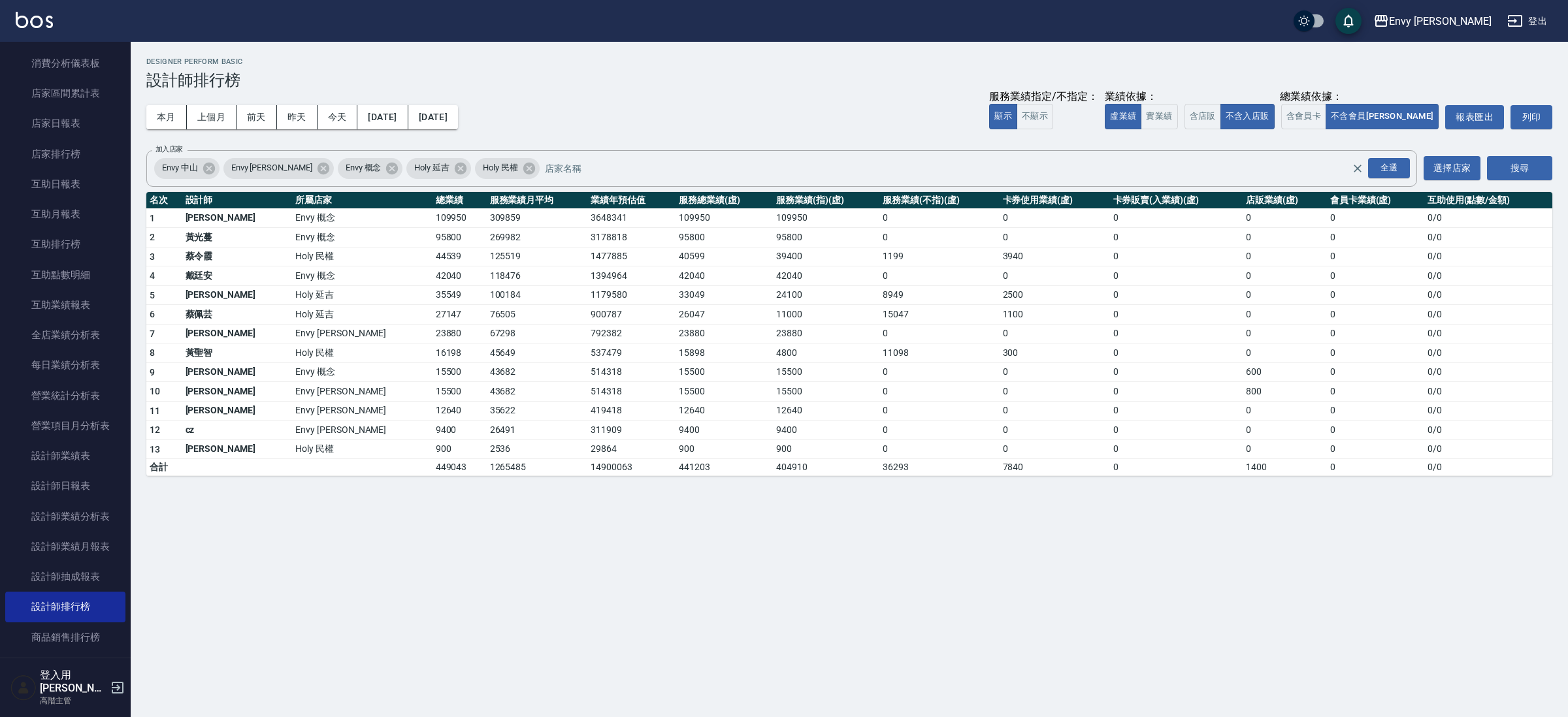
drag, startPoint x: 649, startPoint y: 273, endPoint x: 657, endPoint y: 287, distance: 16.1
click at [657, 287] on tbody "1 王文嘉 Envy 概念 109950 309859 3648341 109950 109950 0 0 0 0 0 0 / 0 2 [PERSON_NAM…" at bounding box center [849, 342] width 1406 height 268
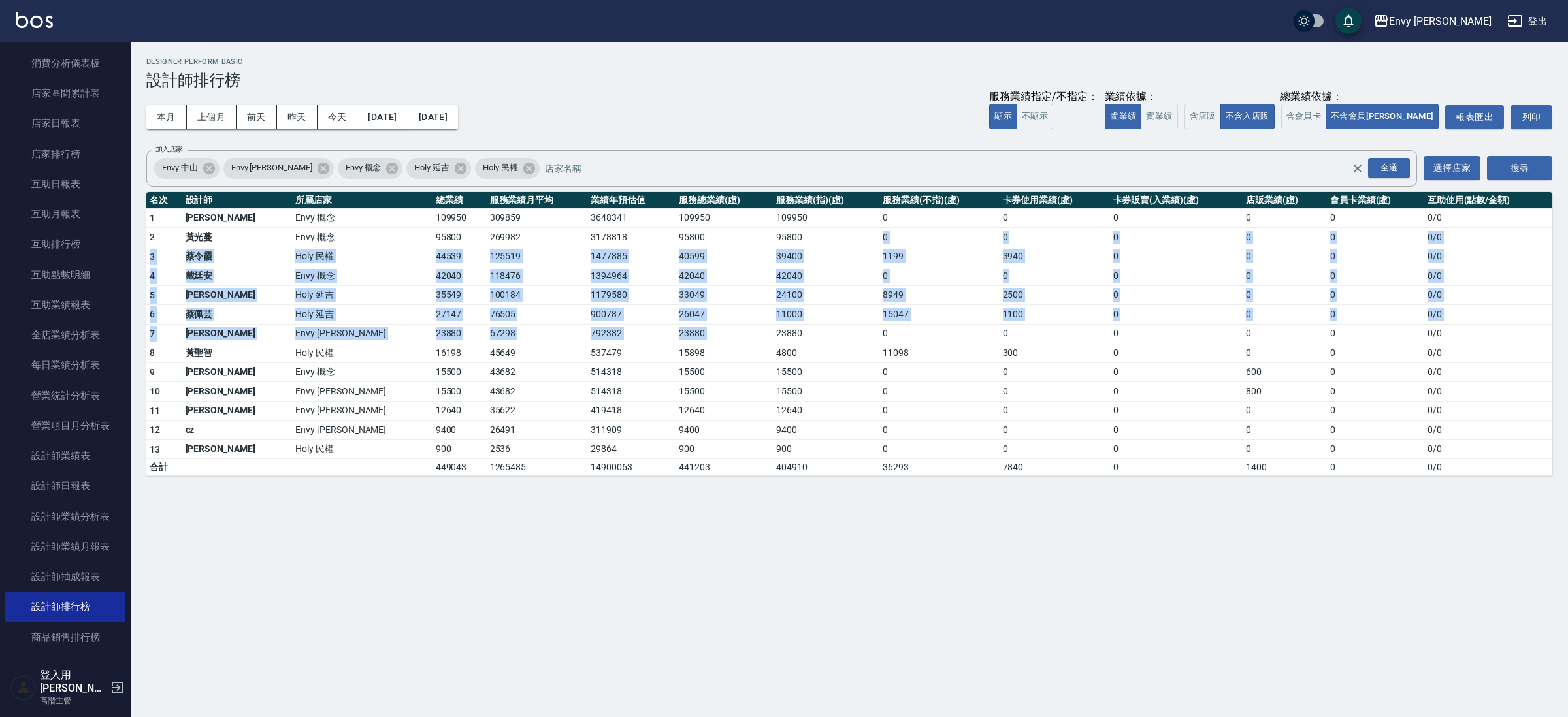
drag, startPoint x: 722, startPoint y: 245, endPoint x: 757, endPoint y: 328, distance: 90.1
click at [757, 328] on tbody "1 王文嘉 Envy 概念 109950 309859 3648341 109950 109950 0 0 0 0 0 0 / 0 2 [PERSON_NAM…" at bounding box center [849, 342] width 1406 height 268
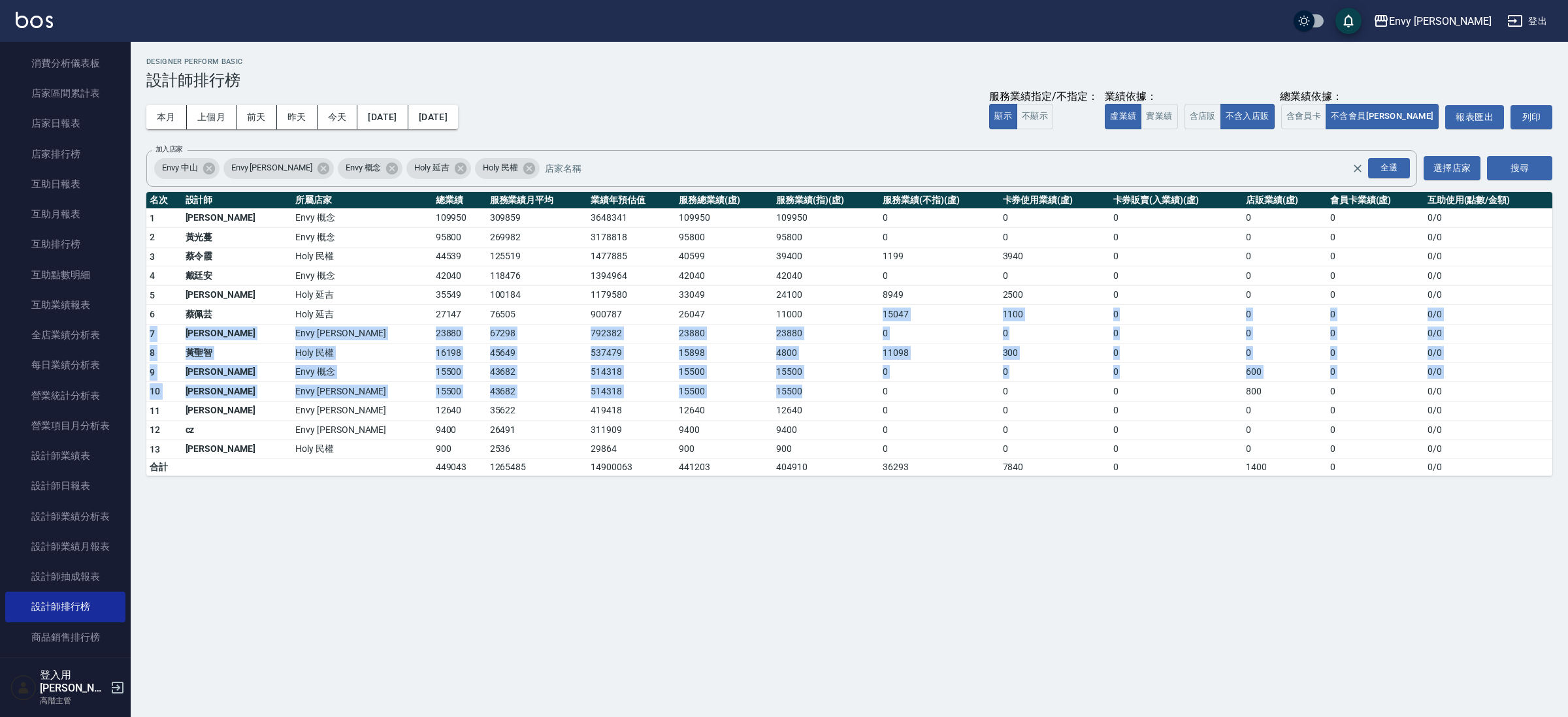
click at [799, 395] on tbody "1 王文嘉 Envy 概念 109950 309859 3648341 109950 109950 0 0 0 0 0 0 / 0 2 [PERSON_NAM…" at bounding box center [849, 342] width 1406 height 268
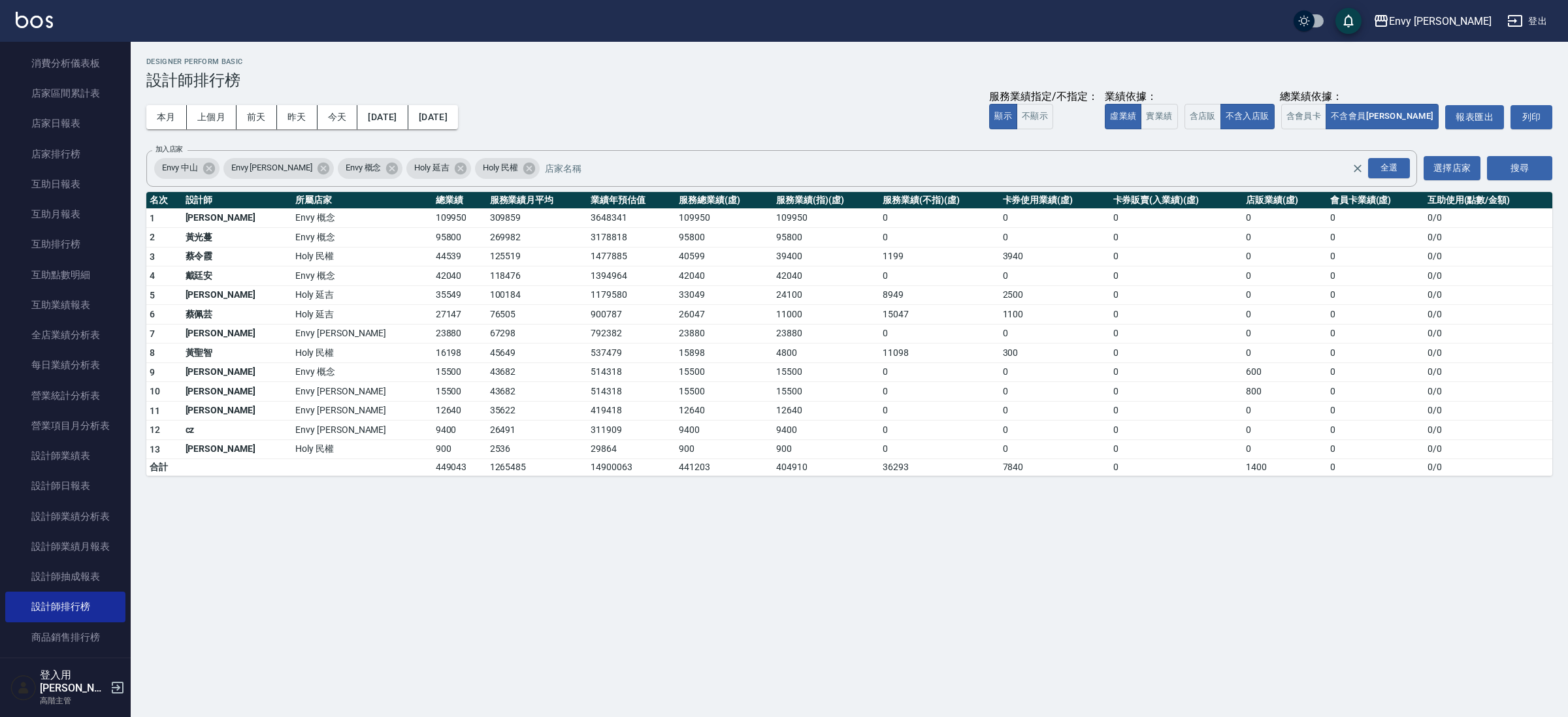
drag
click at [879, 319] on td "15047" at bounding box center [939, 315] width 119 height 19
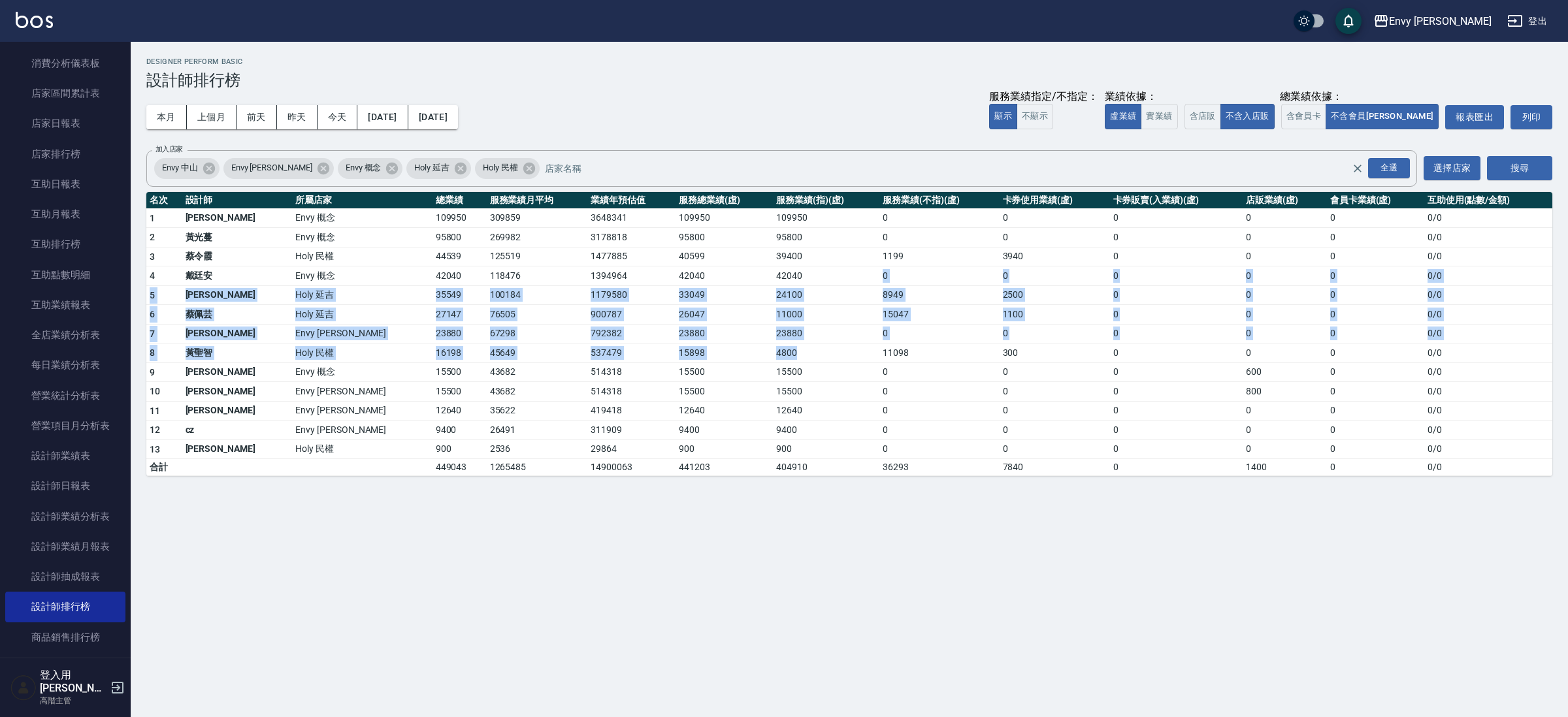
click at [737, 354] on tbody "1 王文嘉 Envy 概念 109950 309859 3648341 109950 109950 0 0 0 0 0 0 / 0 2 [PERSON_NAM…" at bounding box center [849, 342] width 1406 height 268
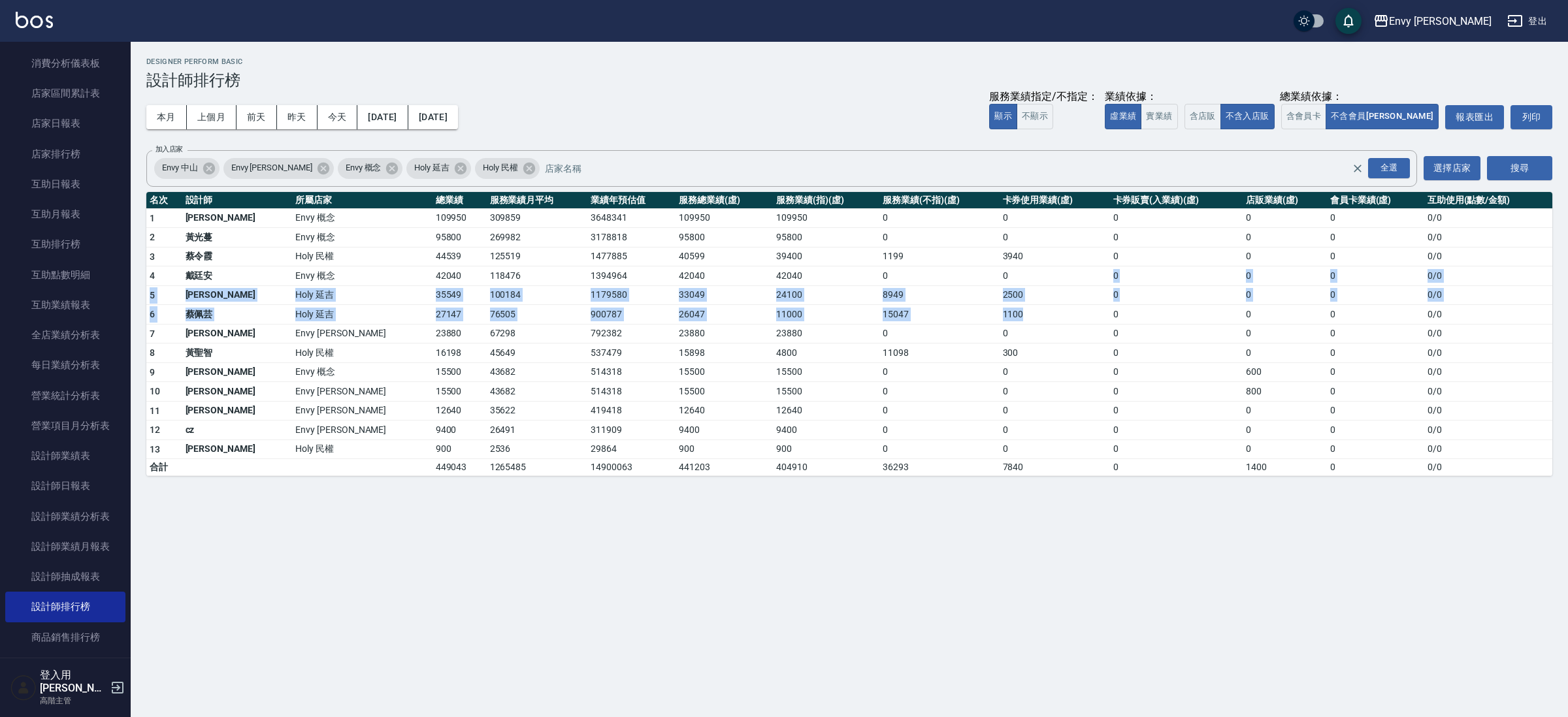
click at [981, 322] on tbody "1 王文嘉 Envy 概念 109950 309859 3648341 109950 109950 0 0 0 0 0 0 / 0 2 [PERSON_NAM…" at bounding box center [849, 342] width 1406 height 268
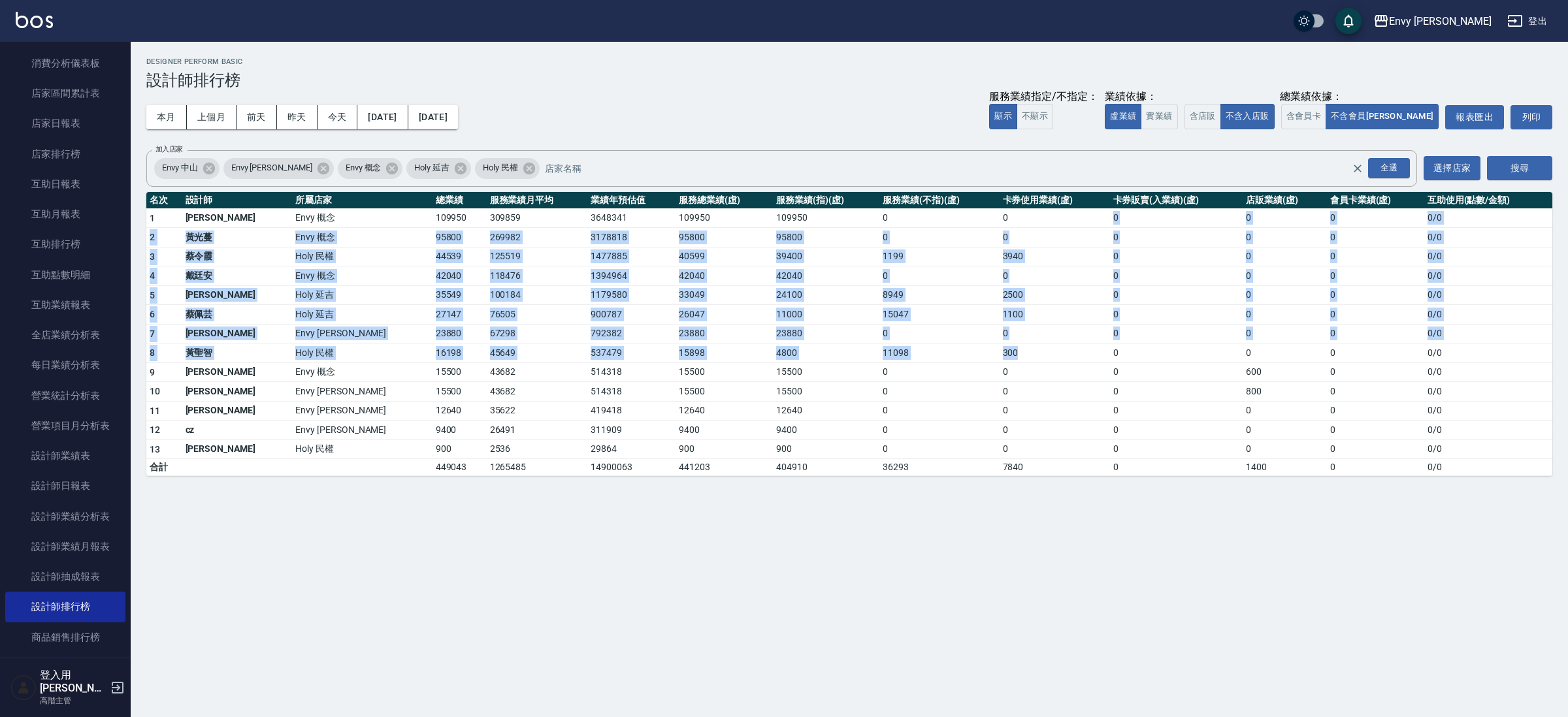
click at [981, 350] on tbody "1 王文嘉 Envy 概念 109950 309859 3648341 109950 109950 0 0 0 0 0 0 / 0 2 [PERSON_NAM…" at bounding box center [849, 342] width 1406 height 268
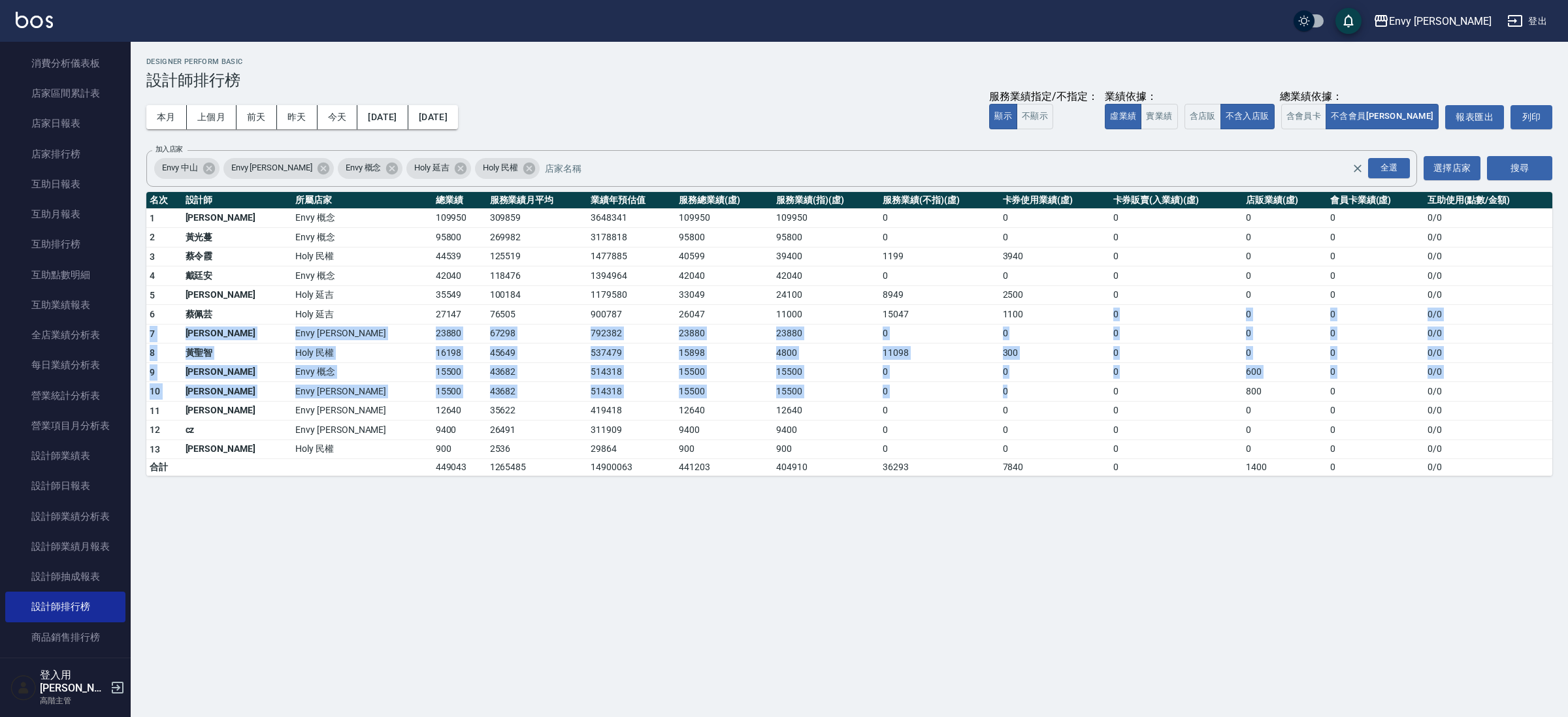
click at [964, 389] on tbody "1 王文嘉 Envy 概念 109950 309859 3648341 109950 109950 0 0 0 0 0 0 / 0 2 [PERSON_NAM…" at bounding box center [849, 342] width 1406 height 268
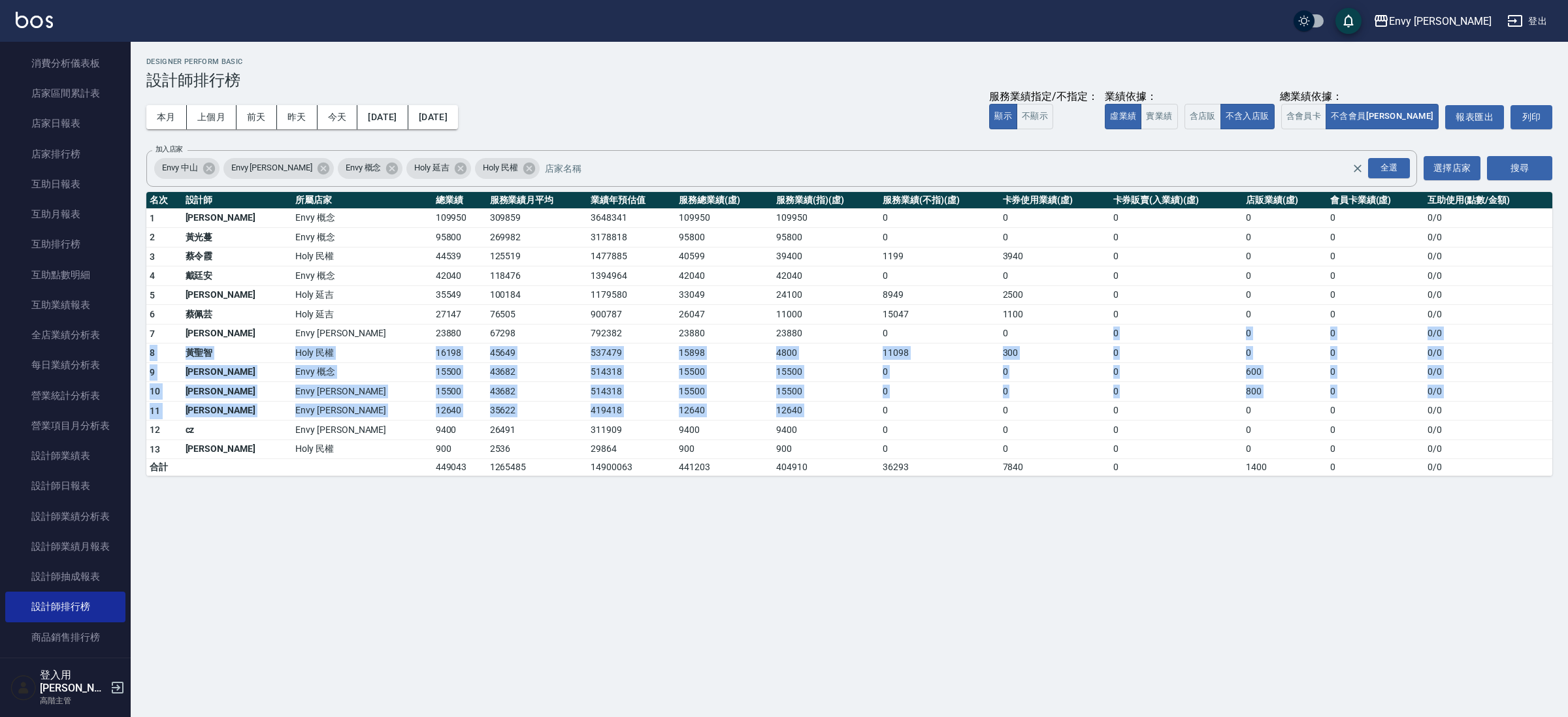
click at [868, 402] on tbody "1 王文嘉 Envy 概念 109950 309859 3648341 109950 109950 0 0 0 0 0 0 / 0 2 [PERSON_NAM…" at bounding box center [849, 342] width 1406 height 268
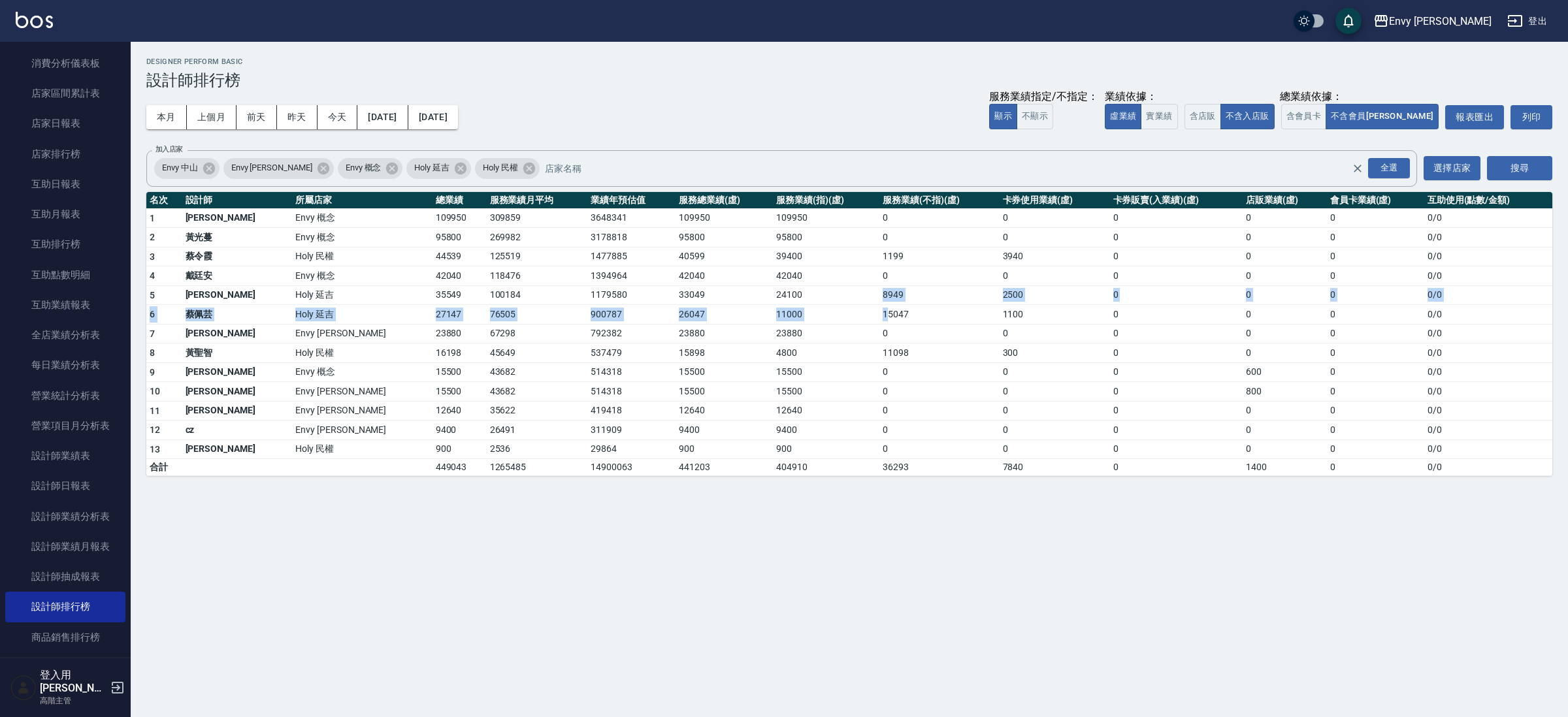
click at [813, 310] on tbody "1 王文嘉 Envy 概念 109950 309859 3648341 109950 109950 0 0 0 0 0 0 / 0 2 [PERSON_NAM…" at bounding box center [849, 342] width 1406 height 268
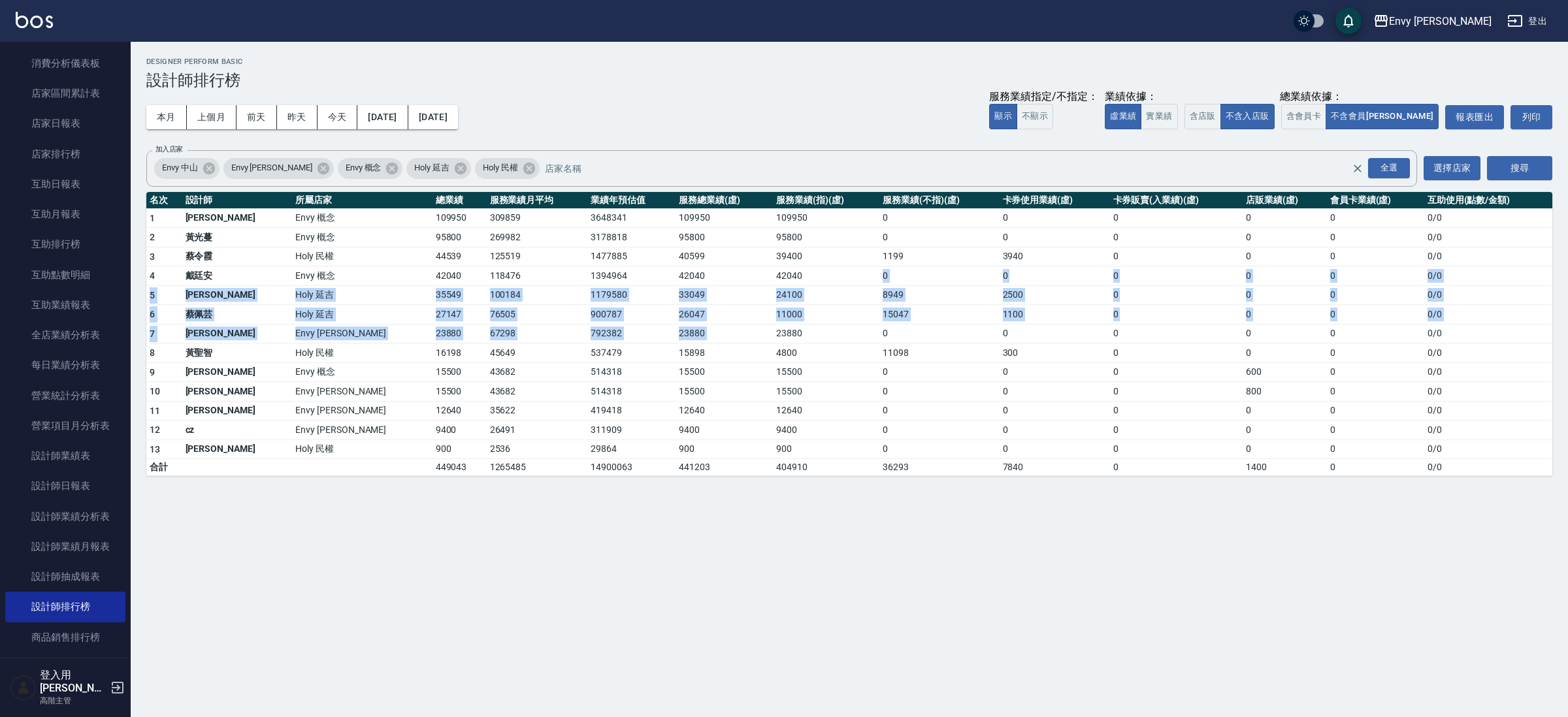
click at [787, 325] on tbody "1 王文嘉 Envy 概念 109950 309859 3648341 109950 109950 0 0 0 0 0 0 / 0 2 [PERSON_NAM…" at bounding box center [849, 342] width 1406 height 268
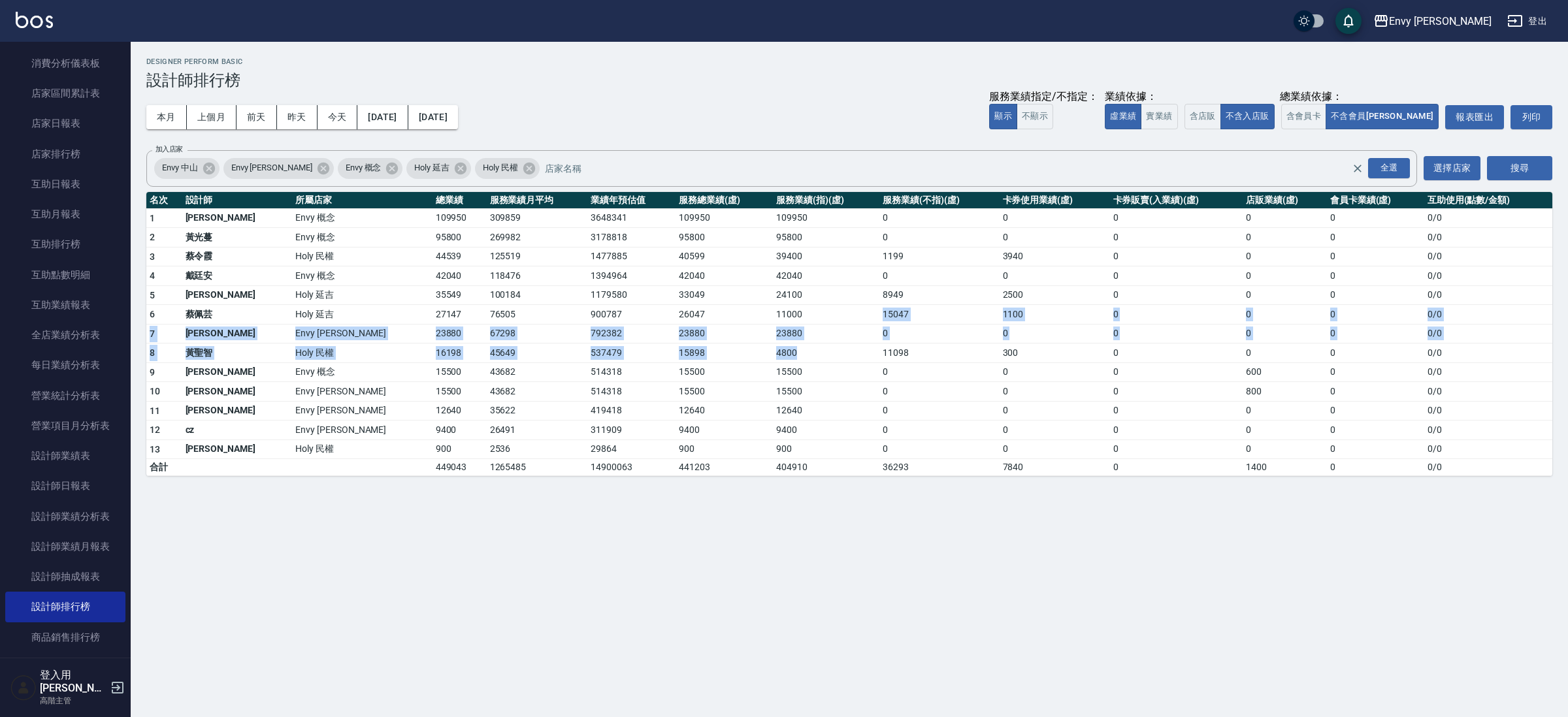
click at [780, 351] on tbody "1 王文嘉 Envy 概念 109950 309859 3648341 109950 109950 0 0 0 0 0 0 / 0 2 [PERSON_NAM…" at bounding box center [849, 342] width 1406 height 268
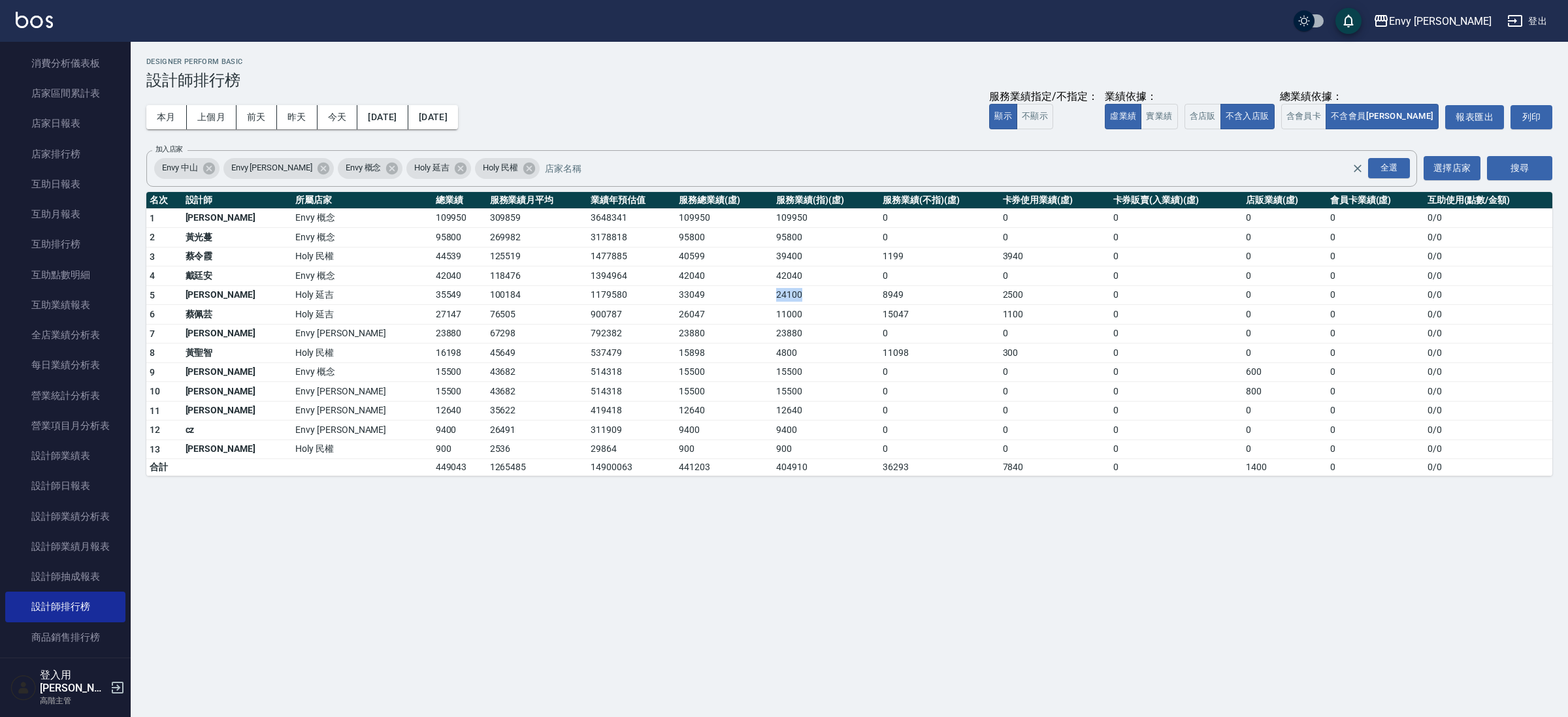
click at [773, 293] on td "24100" at bounding box center [826, 295] width 107 height 19
click at [879, 263] on td "1199" at bounding box center [939, 257] width 119 height 19
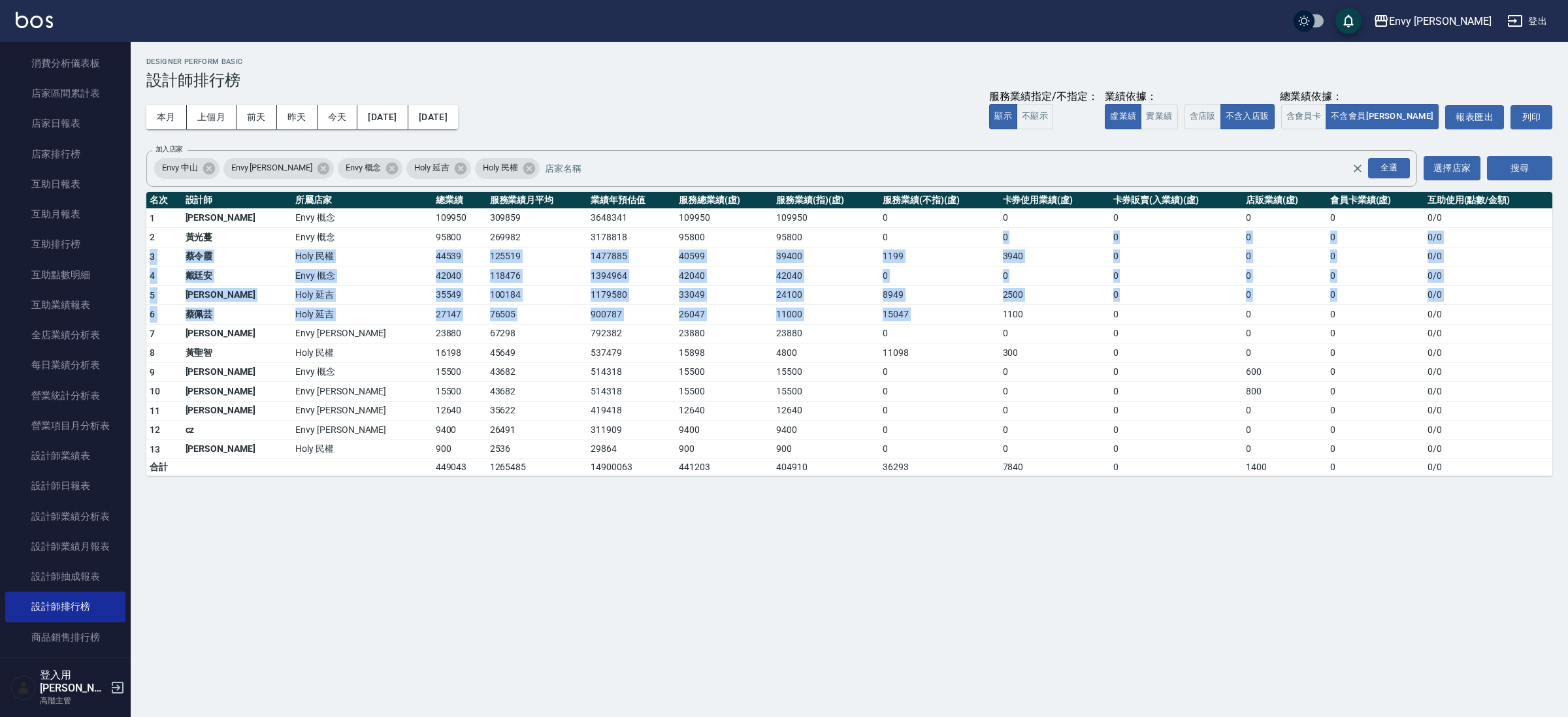
click at [943, 307] on tbody "1 王文嘉 Envy 概念 109950 309859 3648341 109950 109950 0 0 0 0 0 0 / 0 2 [PERSON_NAM…" at bounding box center [849, 342] width 1406 height 268
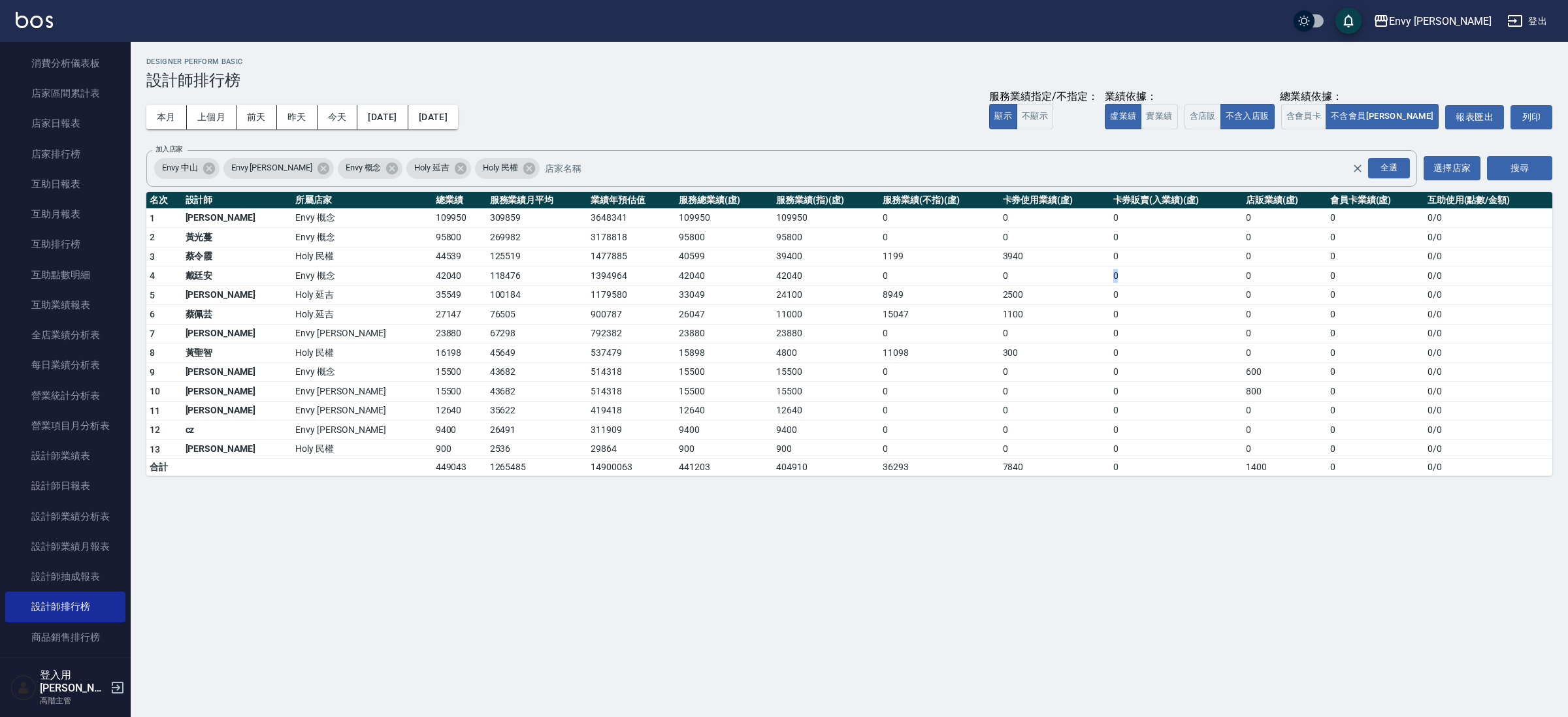
click at [1110, 272] on td "0" at bounding box center [1176, 276] width 133 height 19
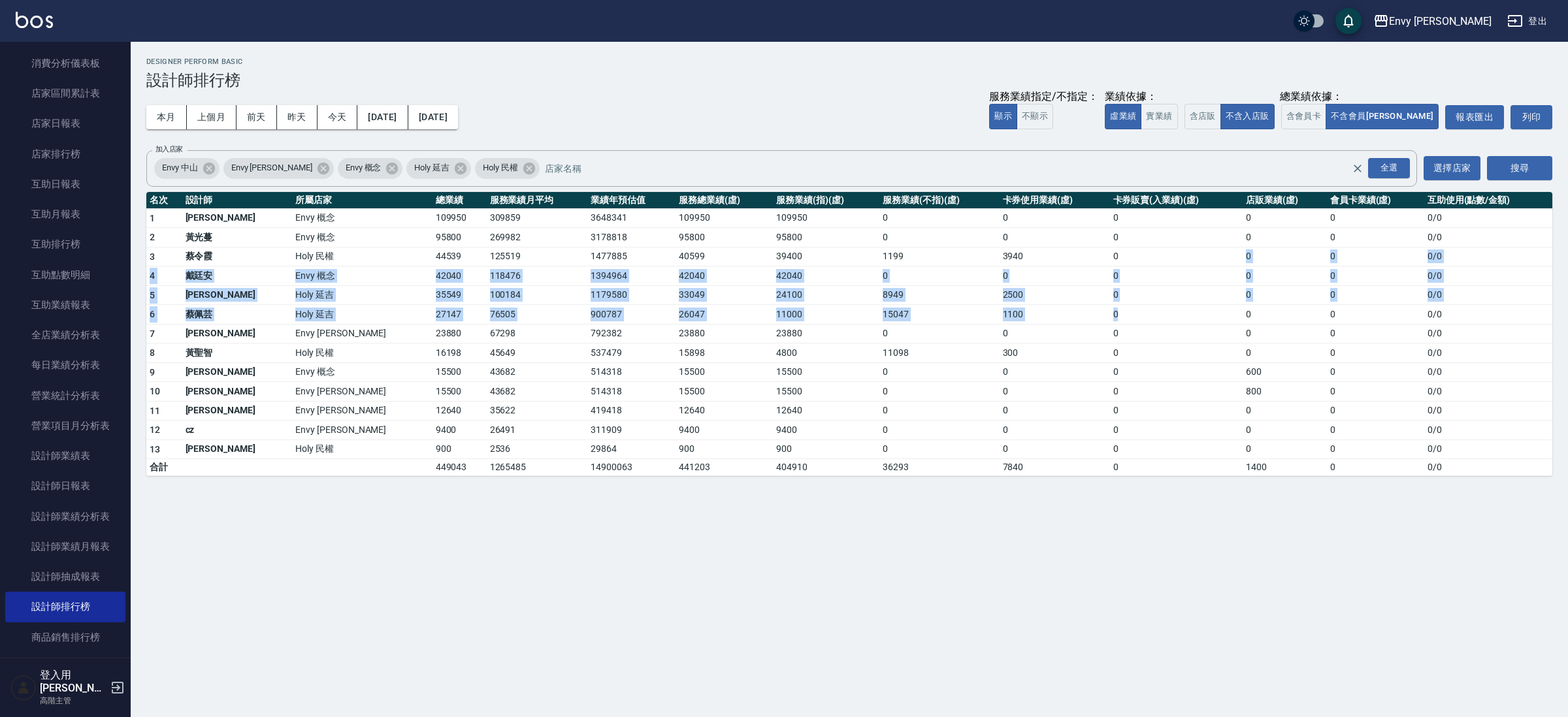
click at [1077, 310] on tbody "1 王文嘉 Envy 概念 109950 309859 3648341 109950 109950 0 0 0 0 0 0 / 0 2 [PERSON_NAM…" at bounding box center [849, 342] width 1406 height 268
click at [985, 303] on tbody "1 王文嘉 Envy 概念 109950 309859 3648341 109950 109950 0 0 0 0 0 0 / 0 2 [PERSON_NAM…" at bounding box center [849, 342] width 1406 height 268
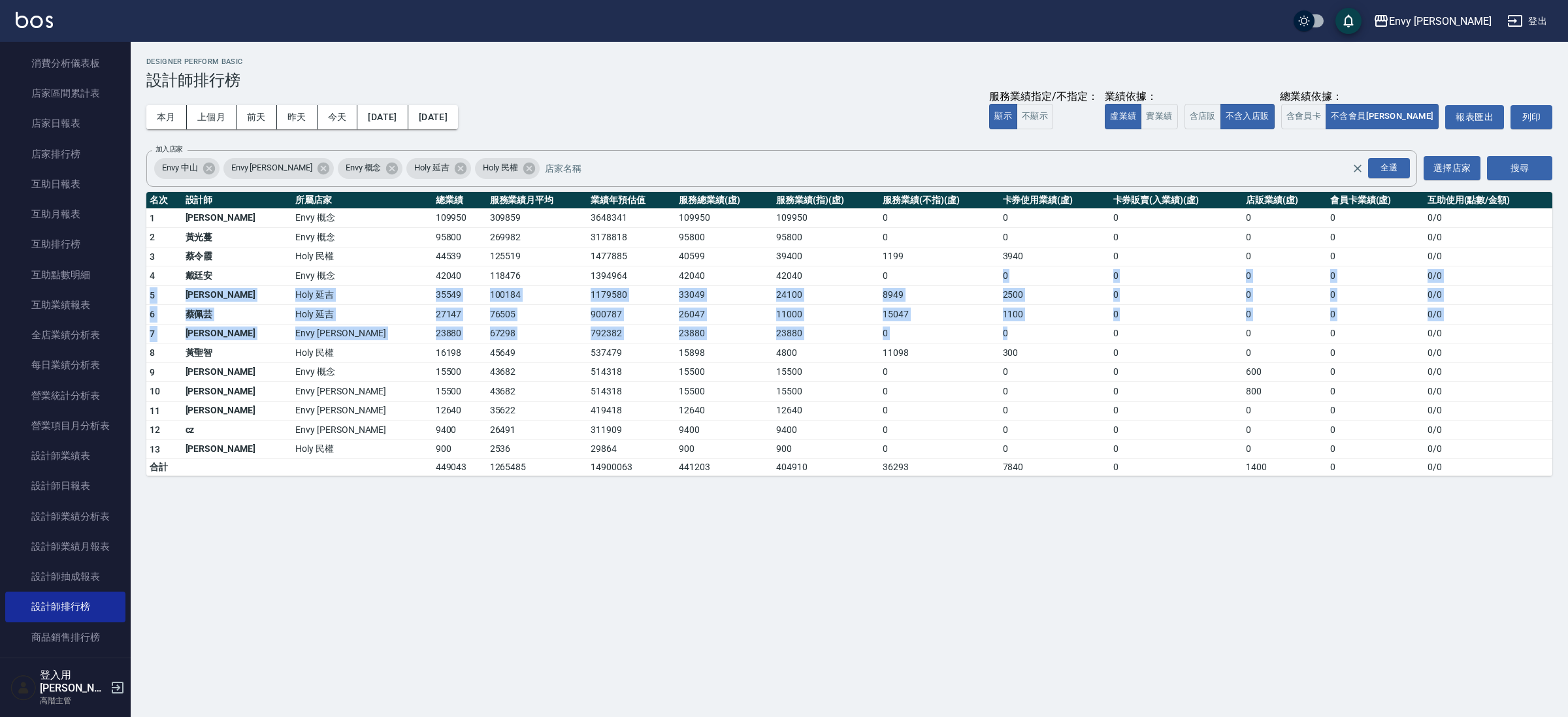
click at [968, 341] on tbody "1 王文嘉 Envy 概念 109950 309859 3648341 109950 109950 0 0 0 0 0 0 / 0 2 [PERSON_NAM…" at bounding box center [849, 342] width 1406 height 268
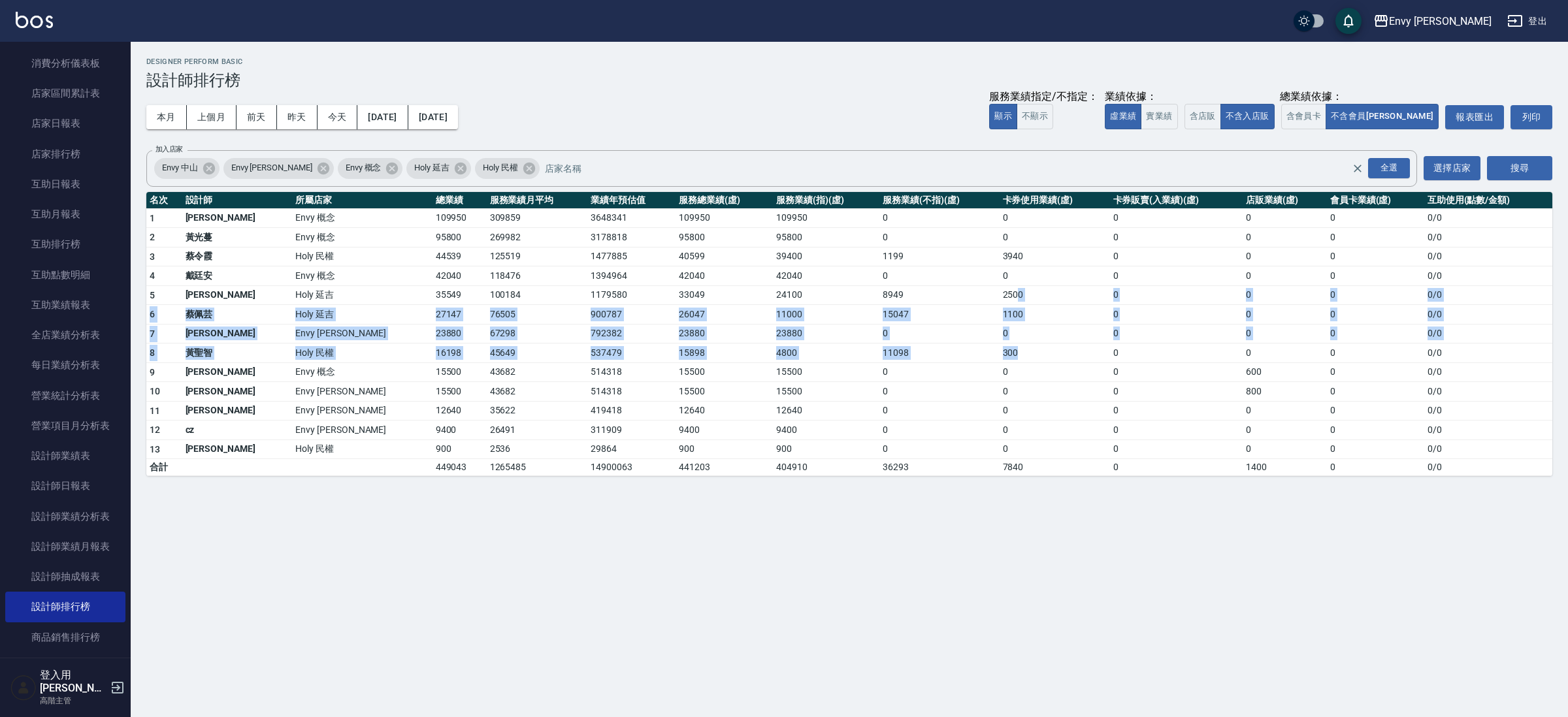
click at [945, 361] on tbody "1 王文嘉 Envy 概念 109950 309859 3648341 109950 109950 0 0 0 0 0 0 / 0 2 [PERSON_NAM…" at bounding box center [849, 342] width 1406 height 268
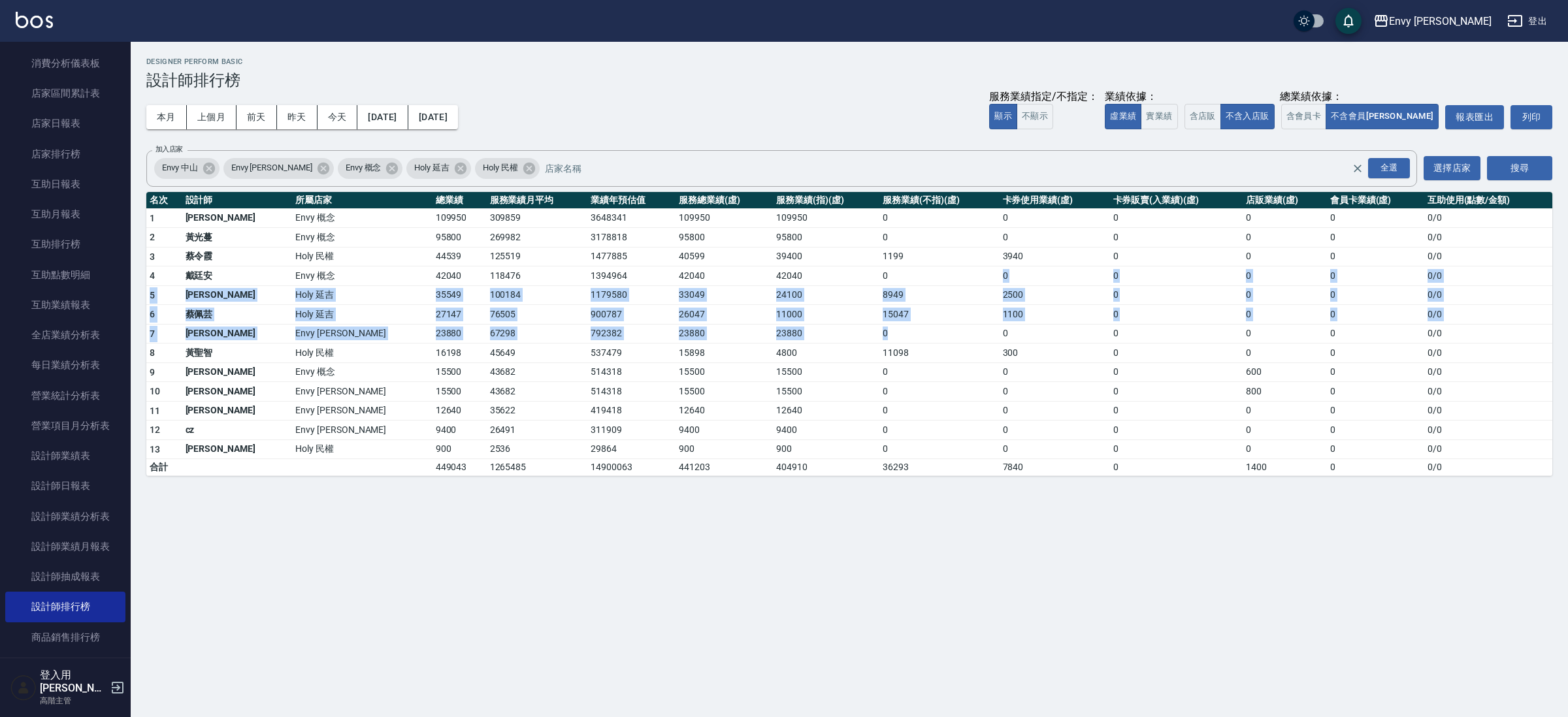
click at [879, 329] on tbody "1 王文嘉 Envy 概念 109950 309859 3648341 109950 109950 0 0 0 0 0 0 / 0 2 [PERSON_NAM…" at bounding box center [849, 342] width 1406 height 268
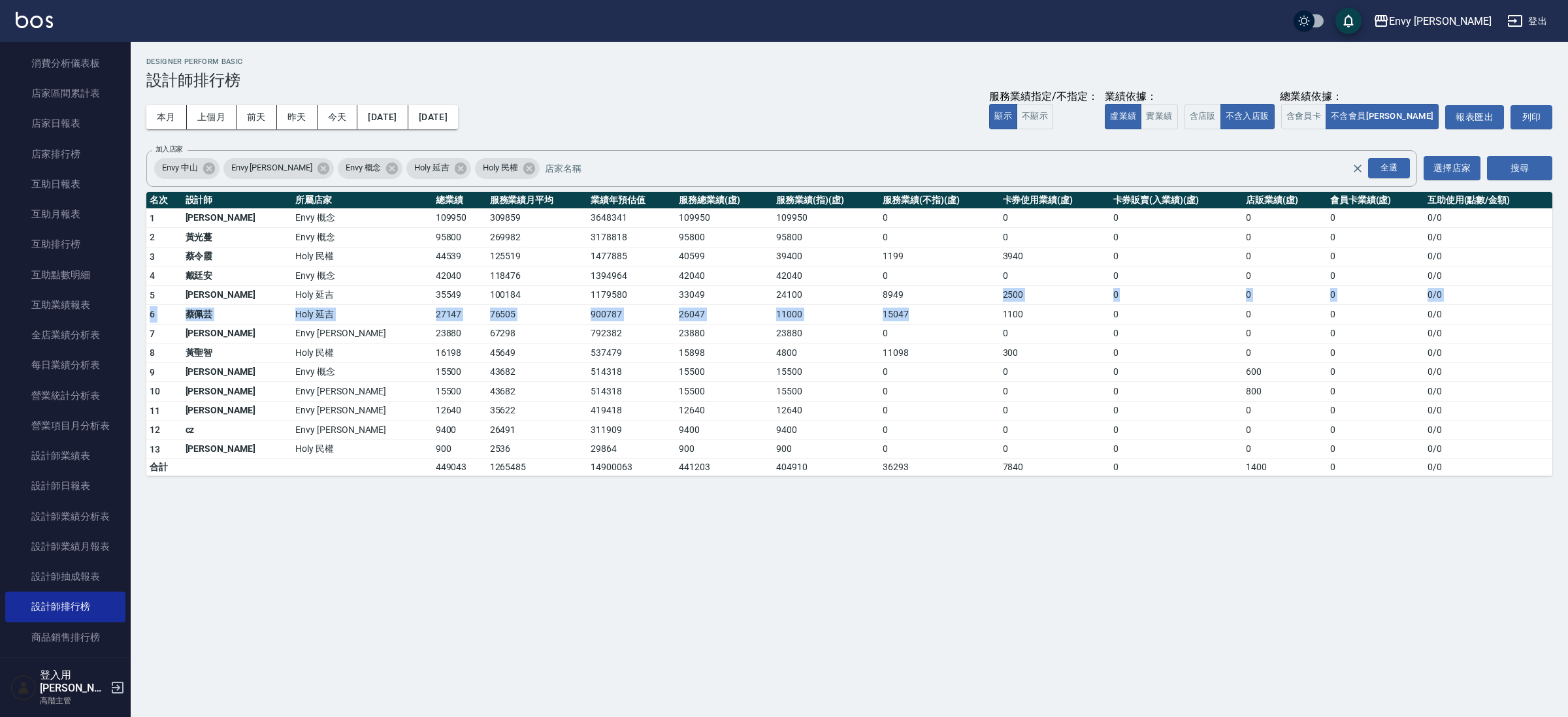
click at [864, 316] on tbody "1 王文嘉 Envy 概念 109950 309859 3648341 109950 109950 0 0 0 0 0 0 / 0 2 [PERSON_NAM…" at bounding box center [849, 342] width 1406 height 268
click at [879, 301] on td "8949" at bounding box center [939, 295] width 119 height 19
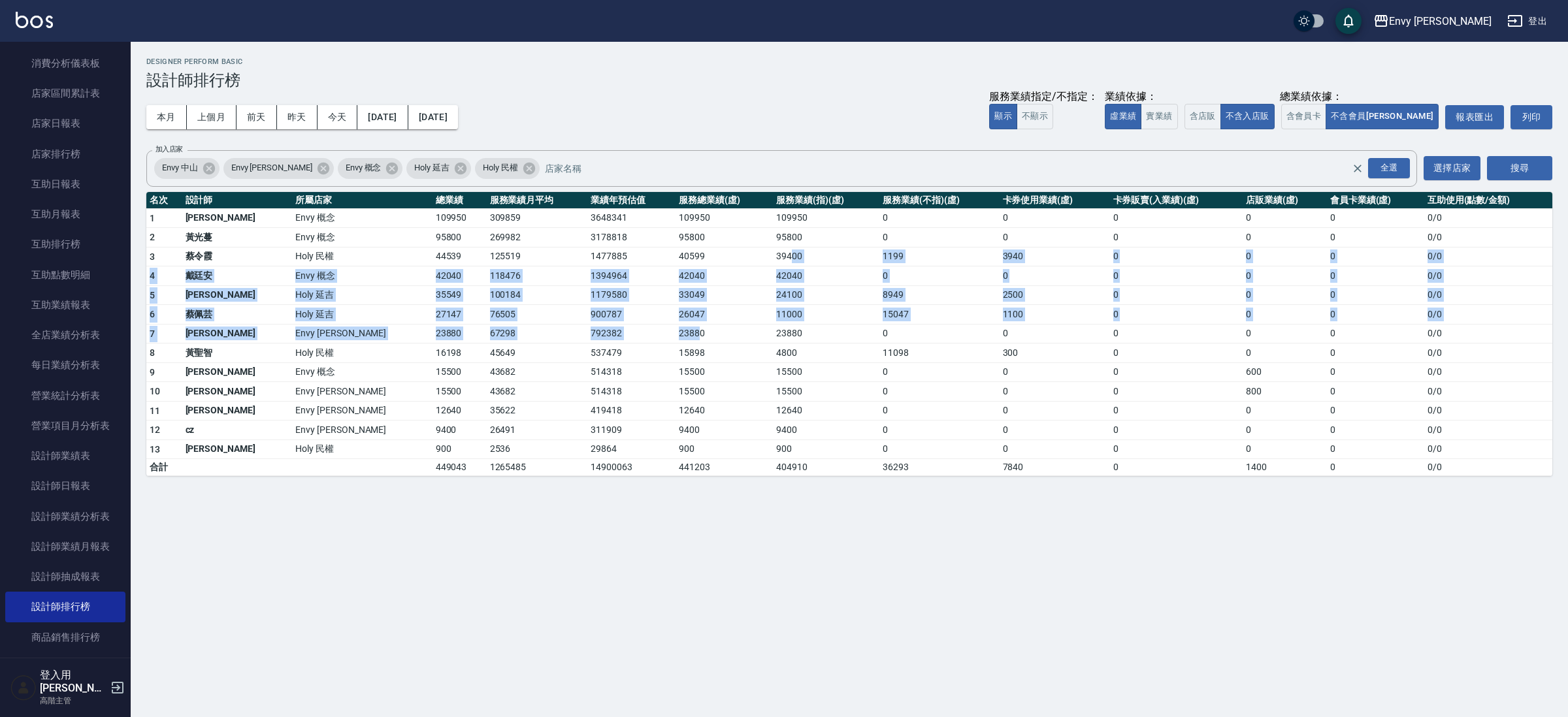
click at [604, 336] on tbody "1 王文嘉 Envy 概念 109950 309859 3648341 109950 109950 0 0 0 0 0 0 / 0 2 [PERSON_NAM…" at bounding box center [849, 342] width 1406 height 268
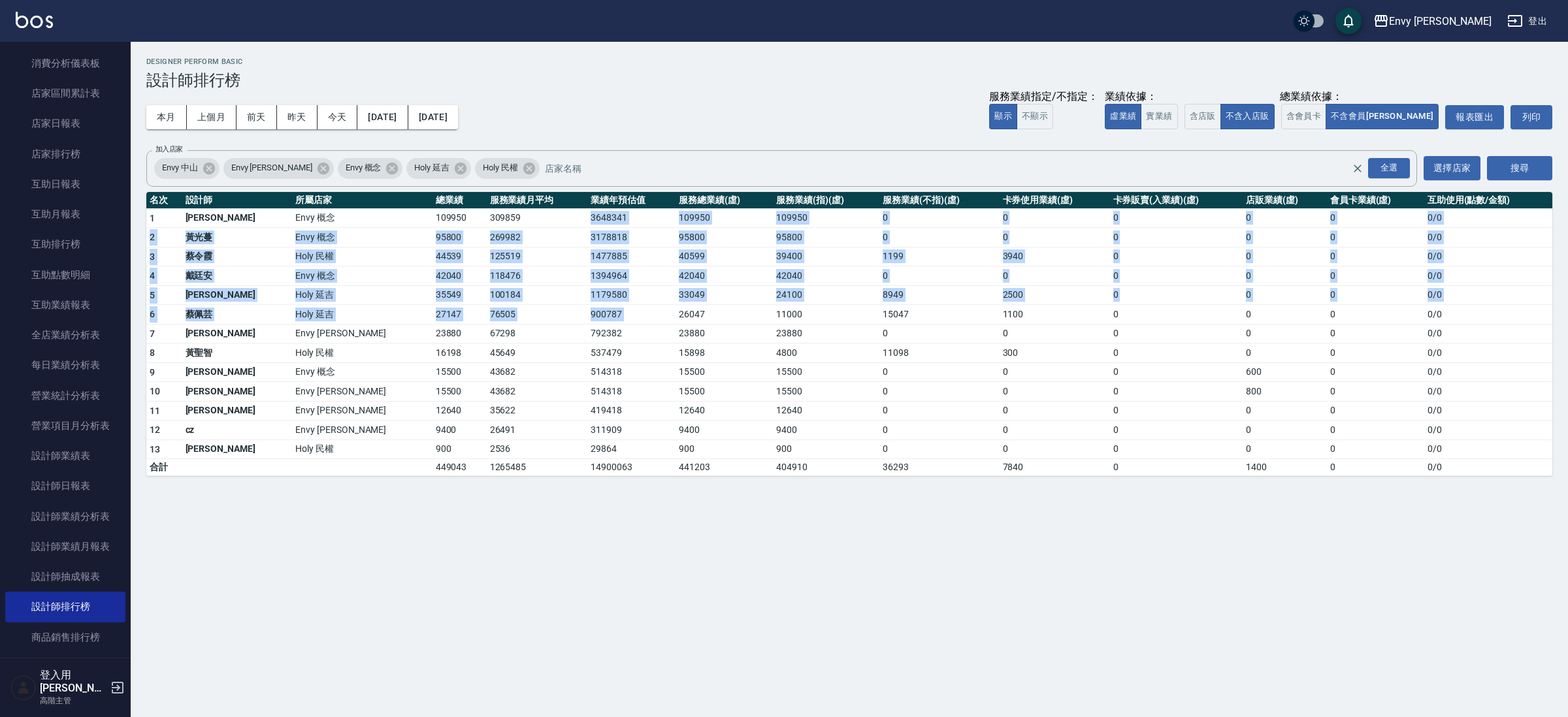
click at [610, 307] on tbody "1 王文嘉 Envy 概念 109950 309859 3648341 109950 109950 0 0 0 0 0 0 / 0 2 [PERSON_NAM…" at bounding box center [849, 342] width 1406 height 268
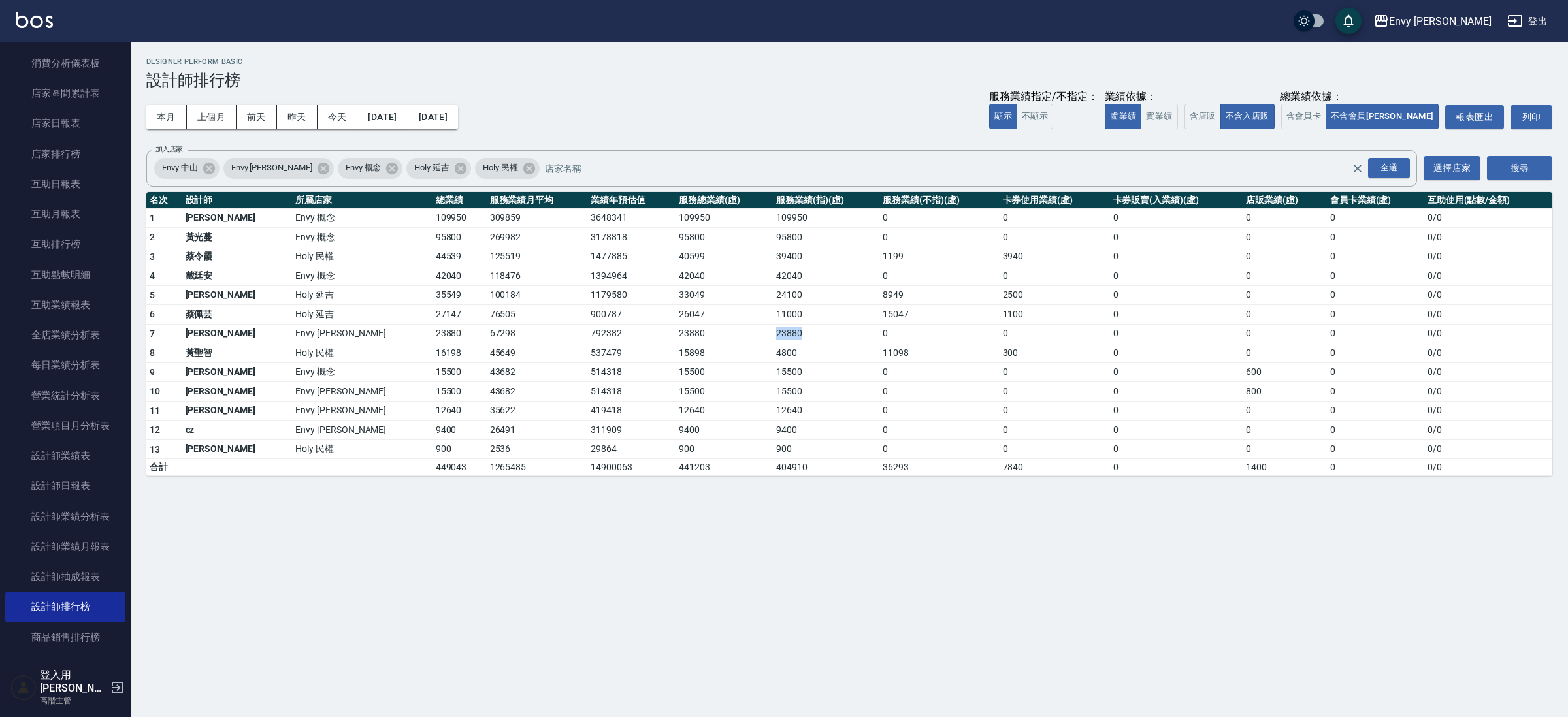
click at [773, 328] on td "23880" at bounding box center [826, 334] width 107 height 19
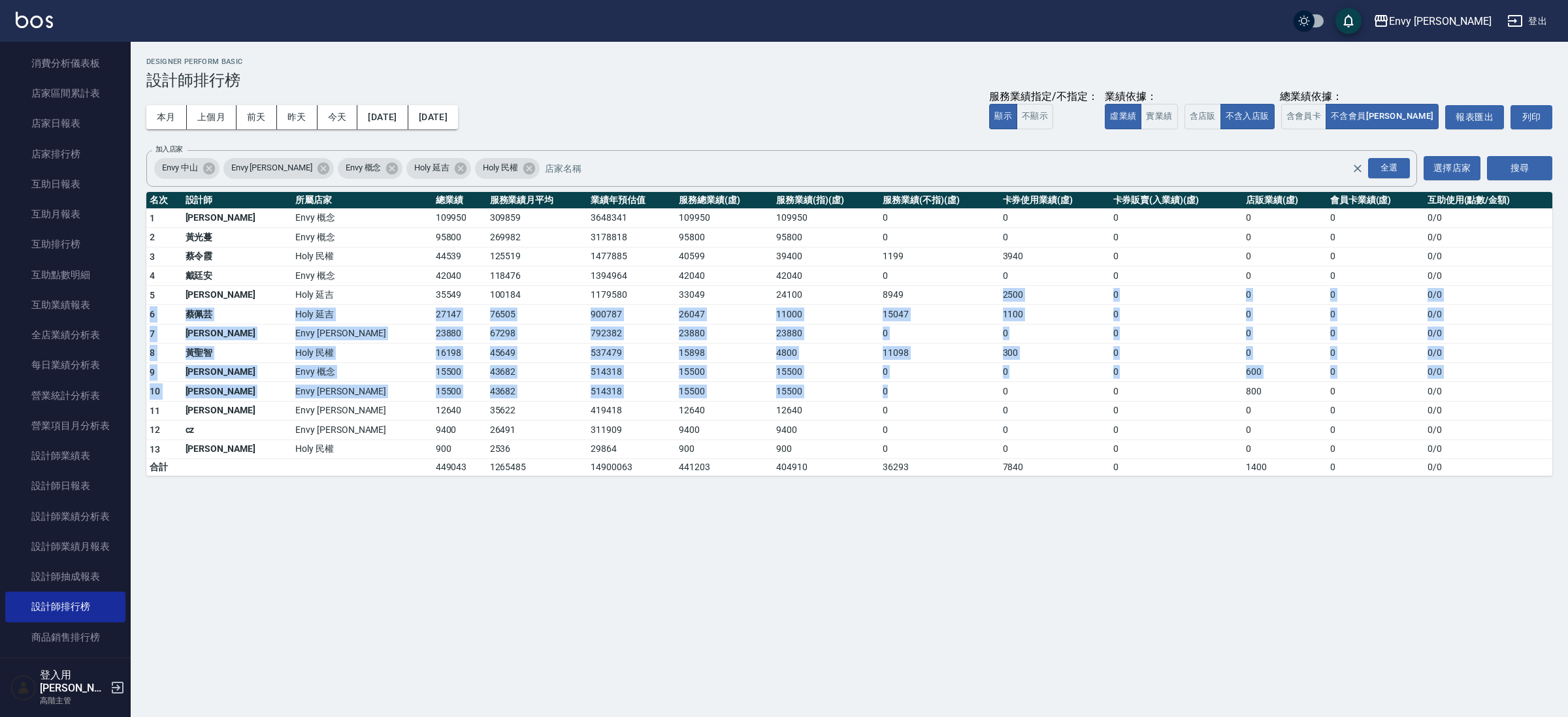
click at [852, 398] on tbody "1 王文嘉 Envy 概念 109950 309859 3648341 109950 109950 0 0 0 0 0 0 / 0 2 [PERSON_NAM…" at bounding box center [849, 342] width 1406 height 268
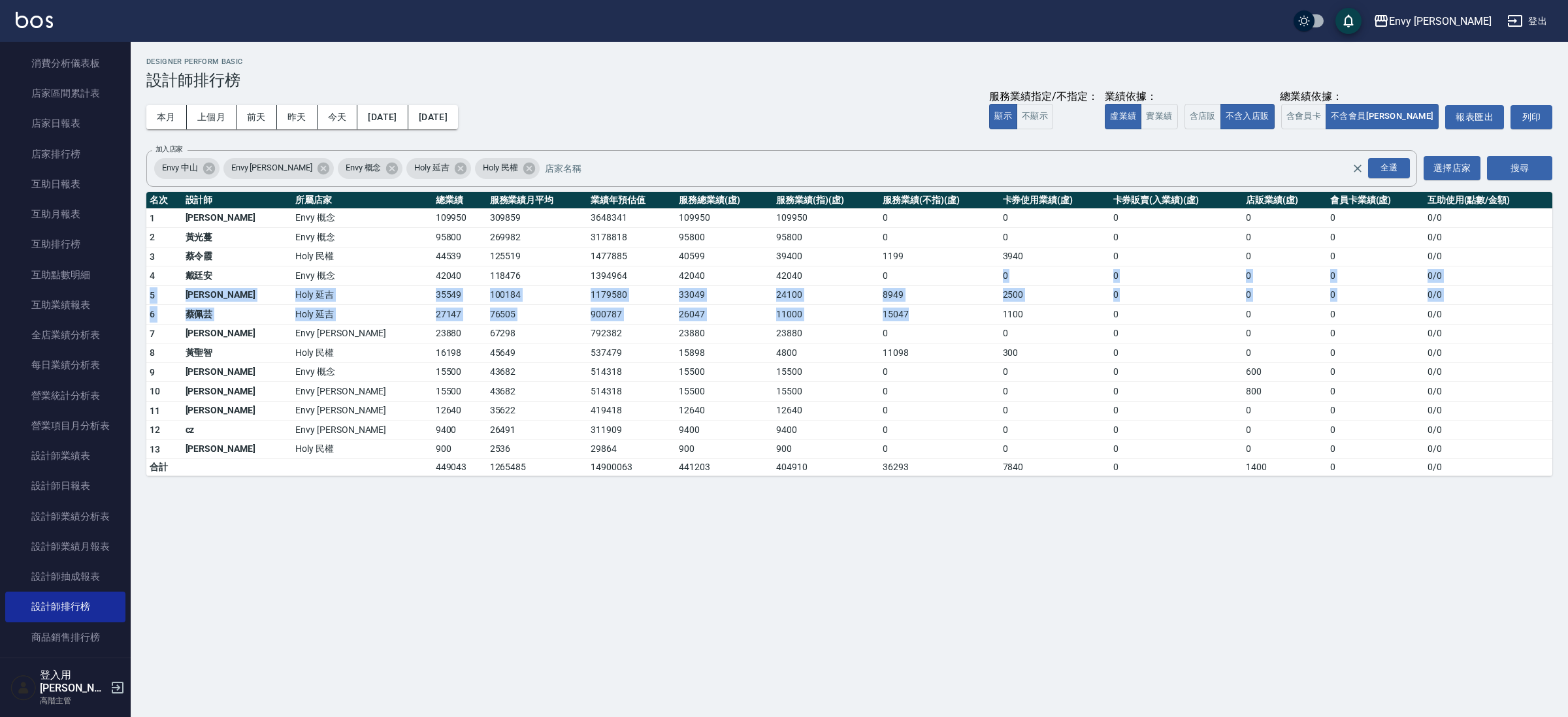
click at [843, 323] on tbody "1 王文嘉 Envy 概念 109950 309859 3648341 109950 109950 0 0 0 0 0 0 / 0 2 [PERSON_NAM…" at bounding box center [849, 342] width 1406 height 268
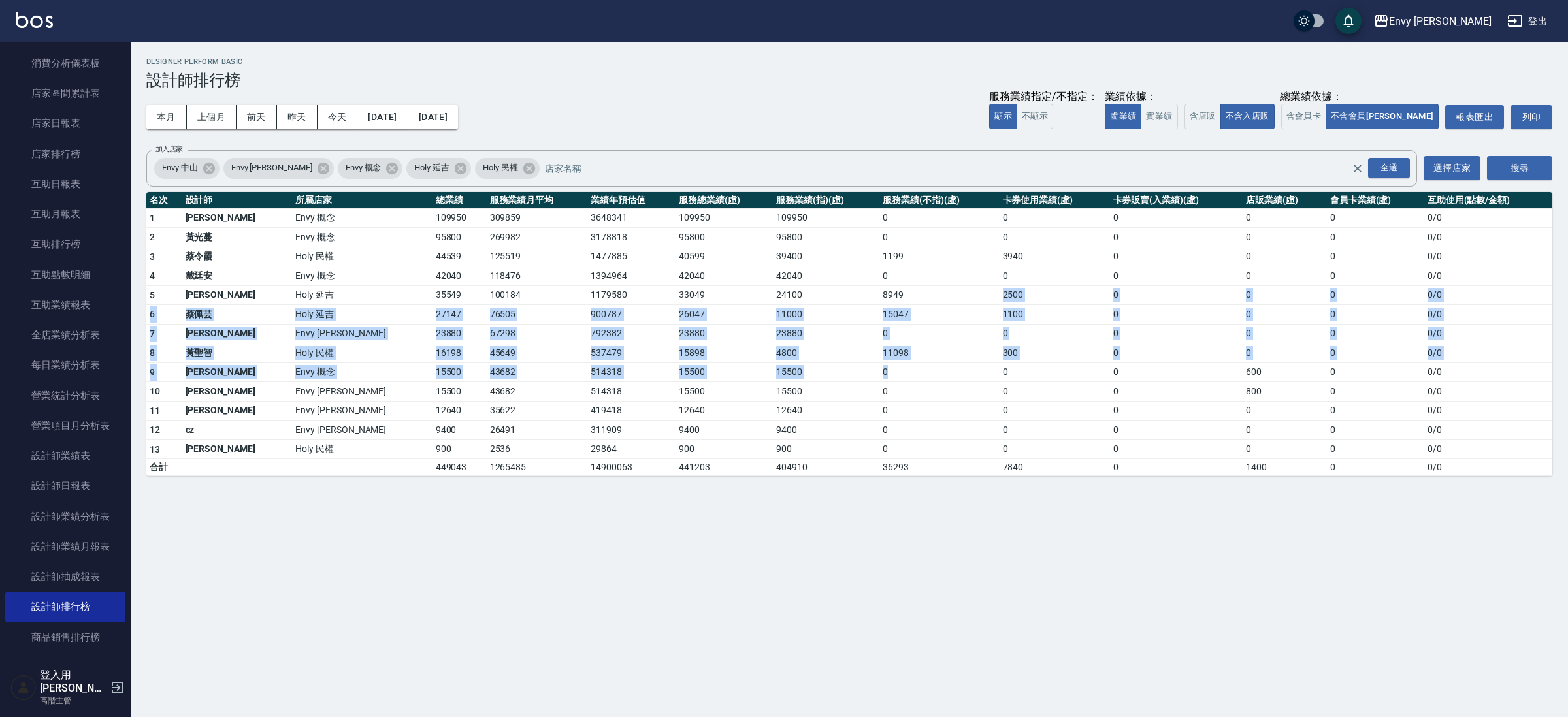
click at [834, 369] on tbody "1 王文嘉 Envy 概念 109950 309859 3648341 109950 109950 0 0 0 0 0 0 / 0 2 [PERSON_NAM…" at bounding box center [849, 342] width 1406 height 268
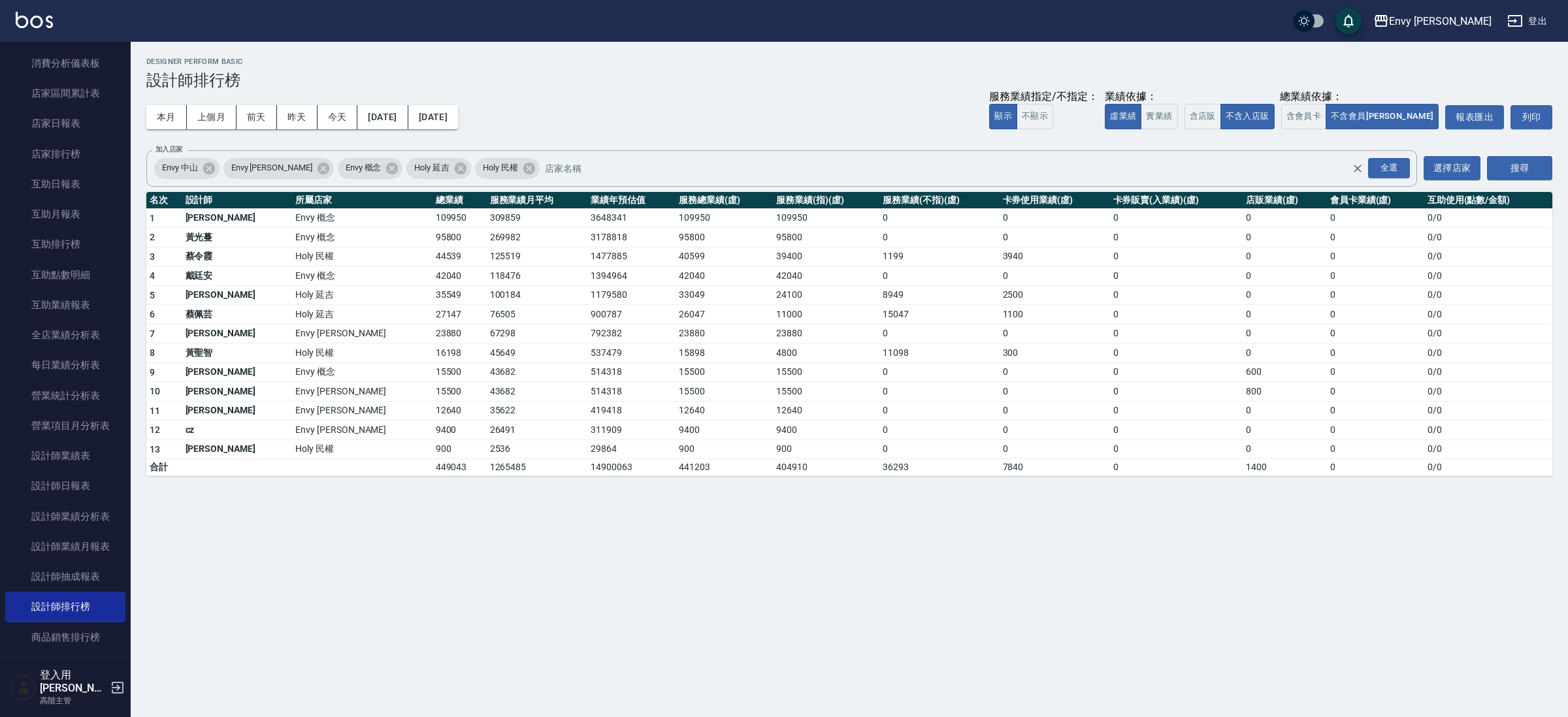
click at [879, 302] on td "8949" at bounding box center [939, 295] width 119 height 19
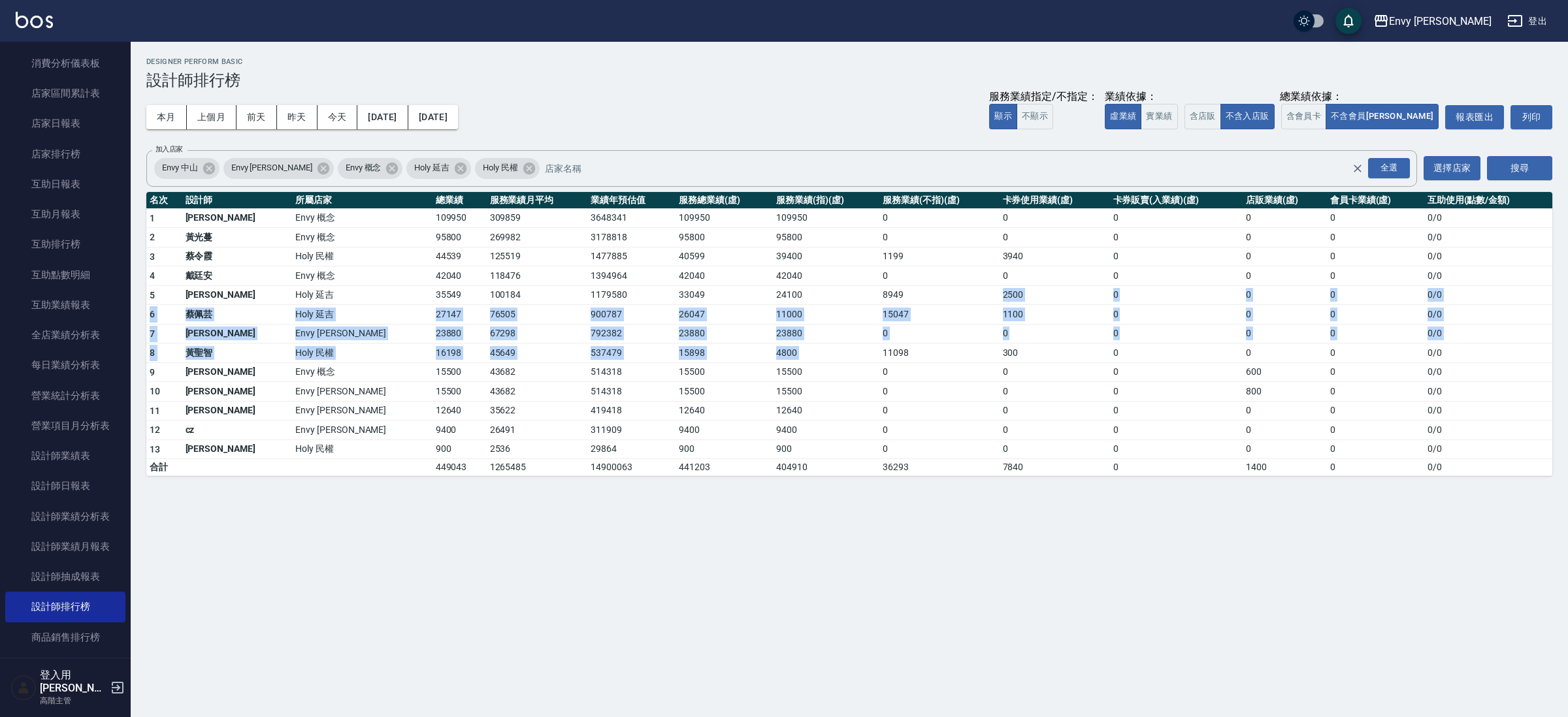
click at [832, 345] on tbody "1 王文嘉 Envy 概念 109950 309859 3648341 109950 109950 0 0 0 0 0 0 / 0 2 [PERSON_NAM…" at bounding box center [849, 342] width 1406 height 268
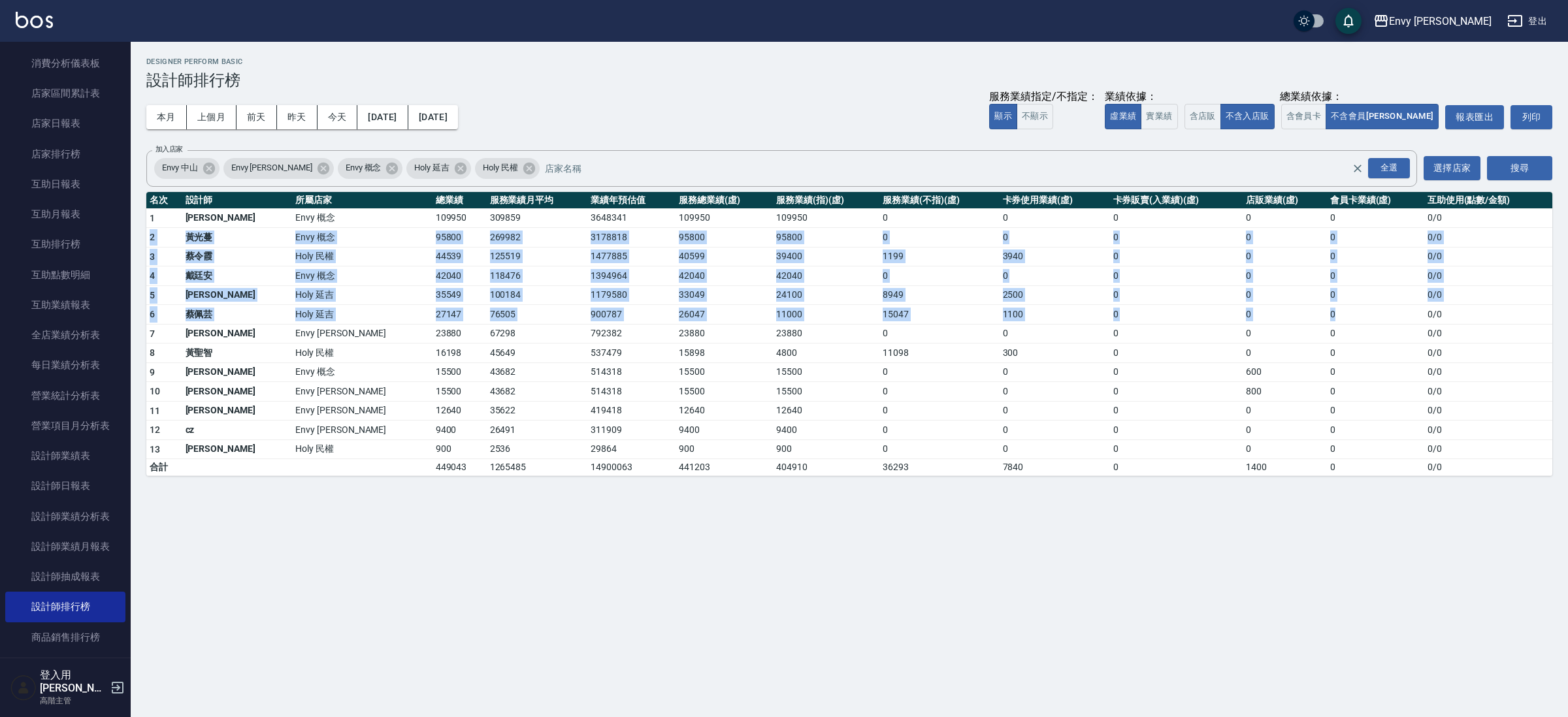
drag, startPoint x: 1425, startPoint y: 219, endPoint x: 1340, endPoint y: 322, distance: 133.5
click at [1340, 322] on tbody "1 王文嘉 Envy 概念 109950 309859 3648341 109950 109950 0 0 0 0 0 0 / 0 2 [PERSON_NAM…" at bounding box center [849, 342] width 1406 height 268
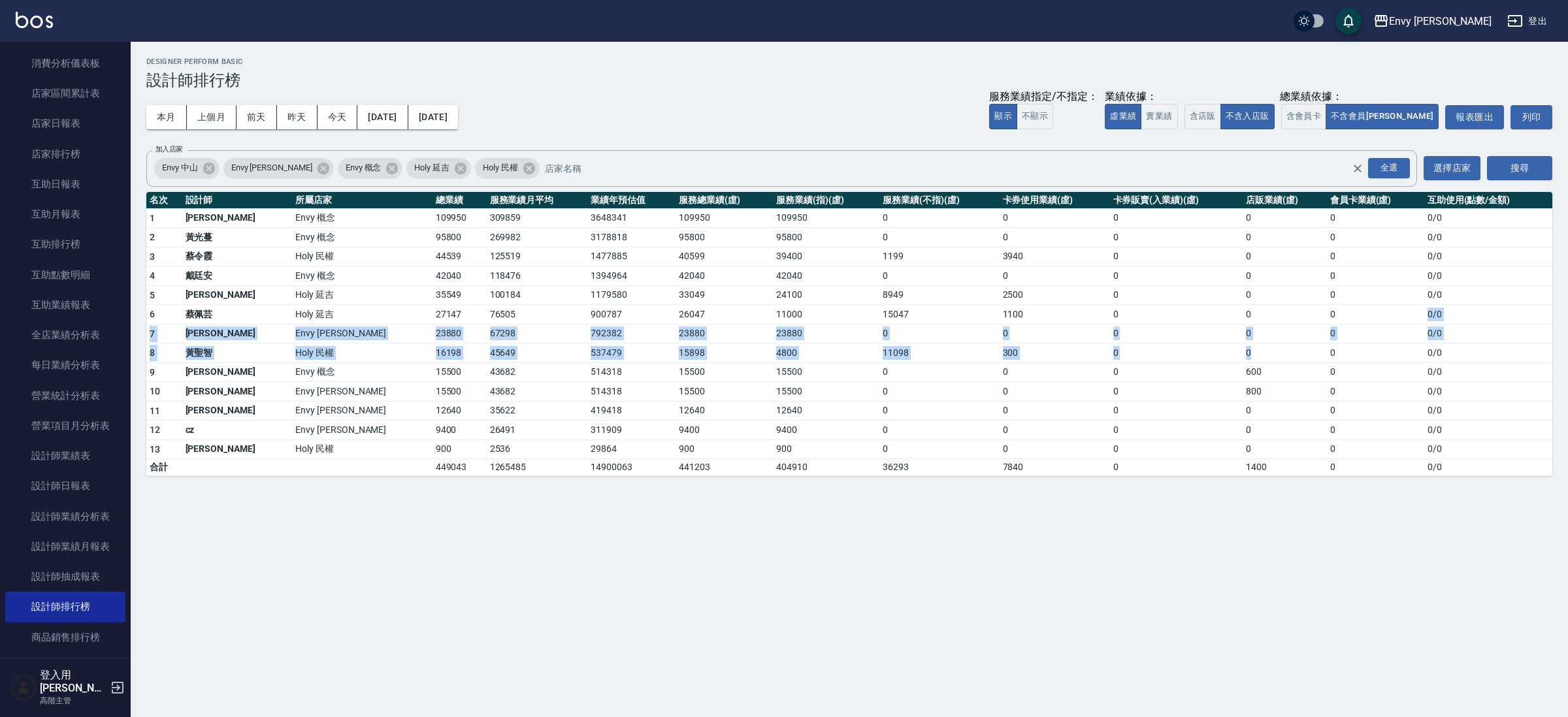
click at [1235, 360] on tbody "1 王文嘉 Envy 概念 109950 309859 3648341 109950 109950 0 0 0 0 0 0 / 0 2 [PERSON_NAM…" at bounding box center [849, 342] width 1406 height 268
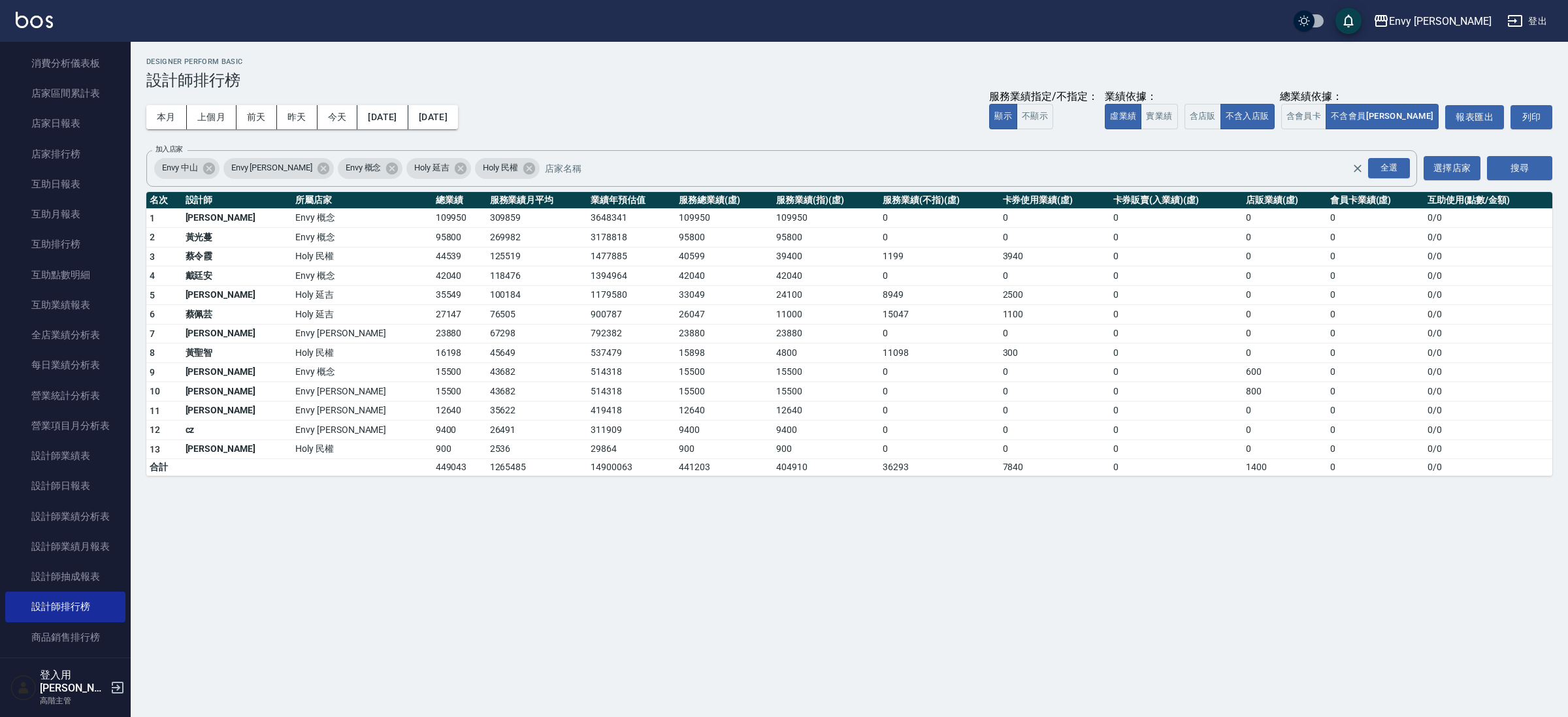
click at [1071, 428] on tbody "1 王文嘉 Envy 概念 109950 309859 3648341 109950 109950 0 0 0 0 0 0 / 0 2 [PERSON_NAM…" at bounding box center [849, 342] width 1406 height 268
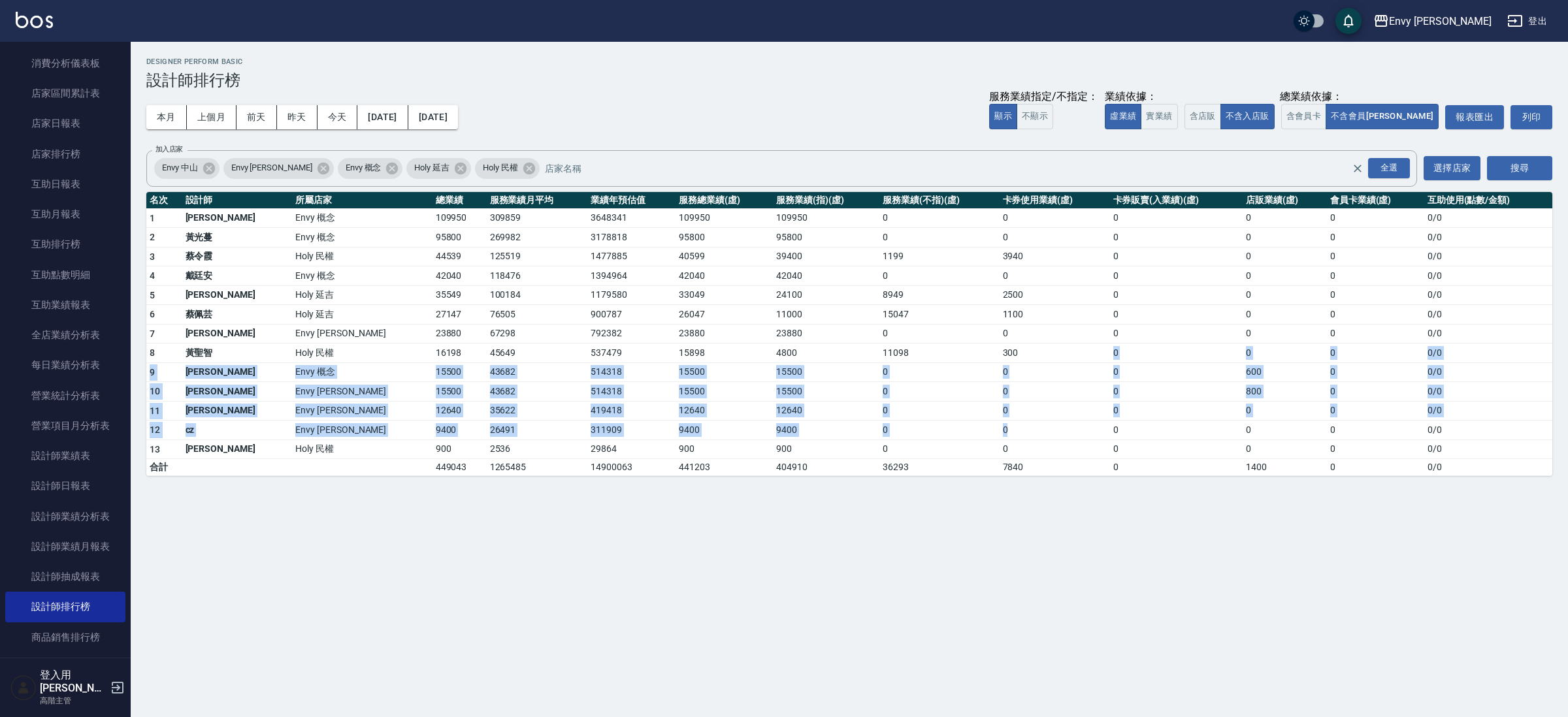
click at [1034, 435] on tbody "1 王文嘉 Envy 概念 109950 309859 3648341 109950 109950 0 0 0 0 0 0 / 0 2 [PERSON_NAM…" at bounding box center [849, 342] width 1406 height 268
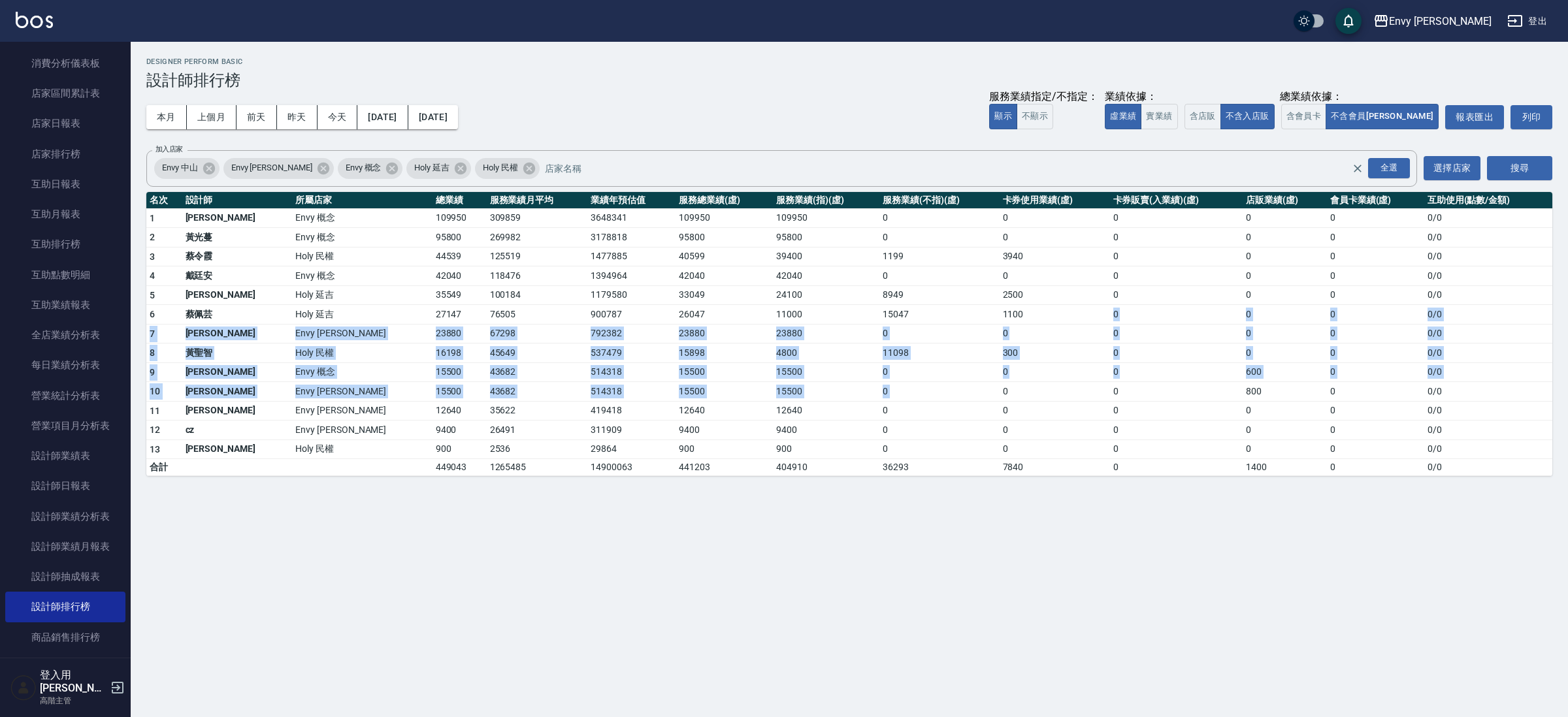
click at [1054, 385] on tbody "1 王文嘉 Envy 概念 109950 309859 3648341 109950 109950 0 0 0 0 0 0 / 0 2 [PERSON_NAM…" at bounding box center [849, 342] width 1406 height 268
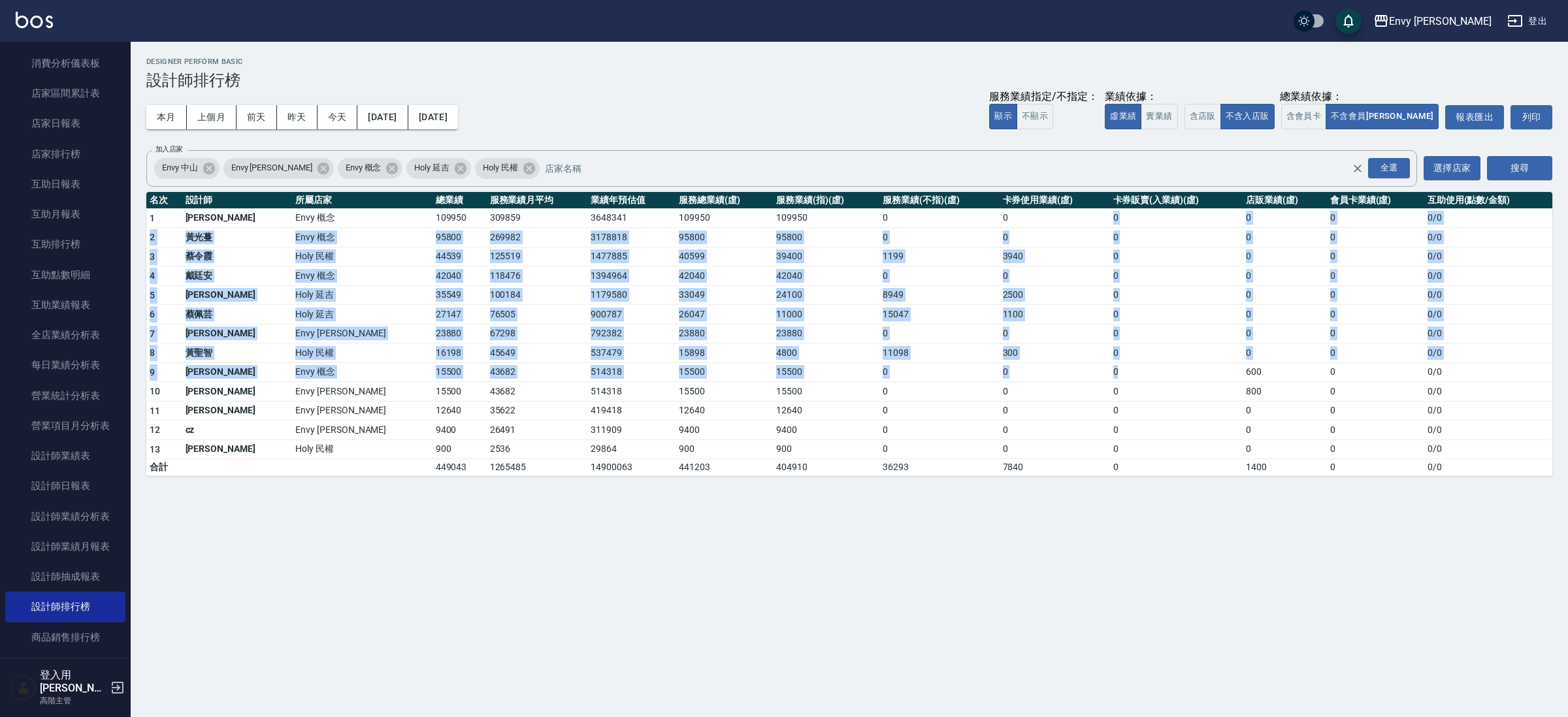
click at [1135, 369] on tbody "1 王文嘉 Envy 概念 109950 309859 3648341 109950 109950 0 0 0 0 0 0 / 0 2 [PERSON_NAM…" at bounding box center [849, 342] width 1406 height 268
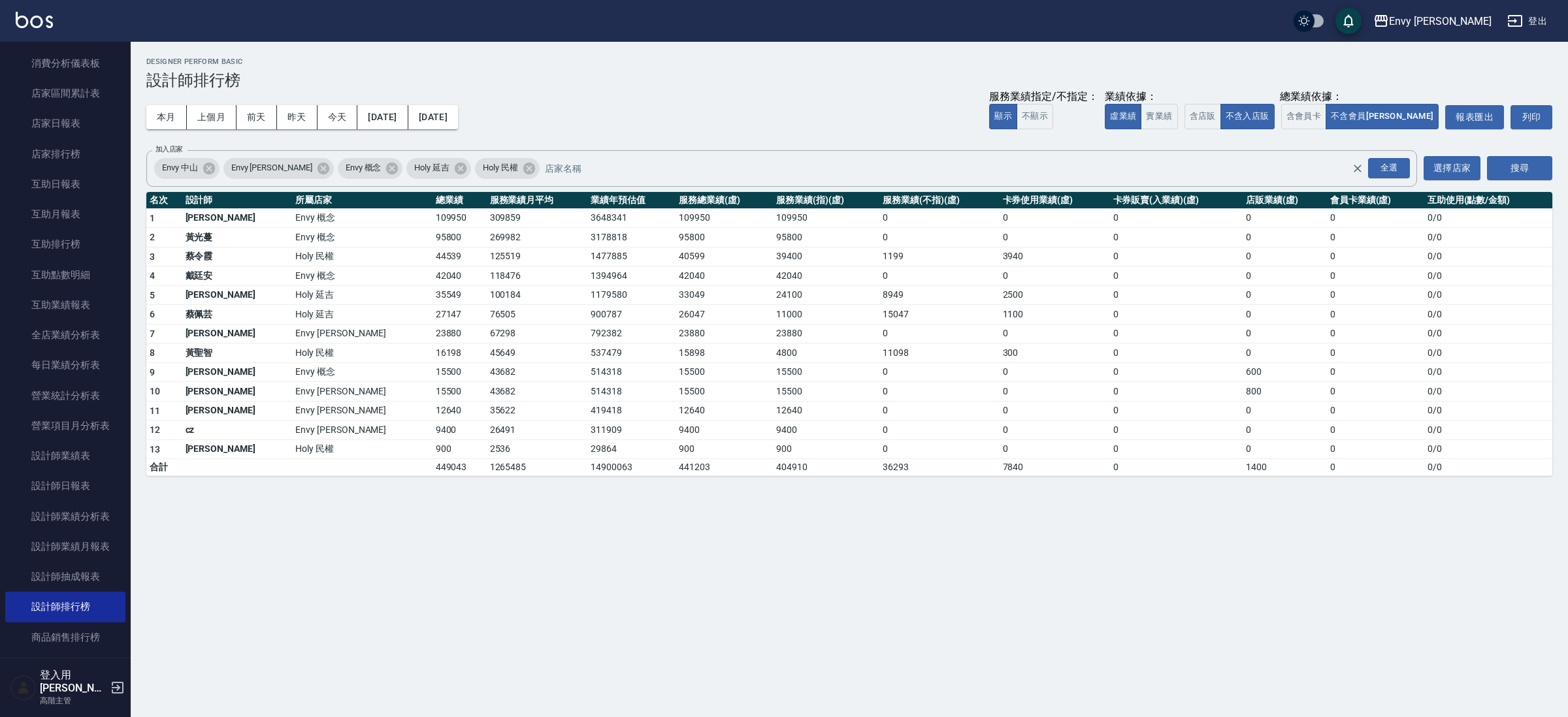
click at [1122, 314] on td "0" at bounding box center [1176, 315] width 133 height 19
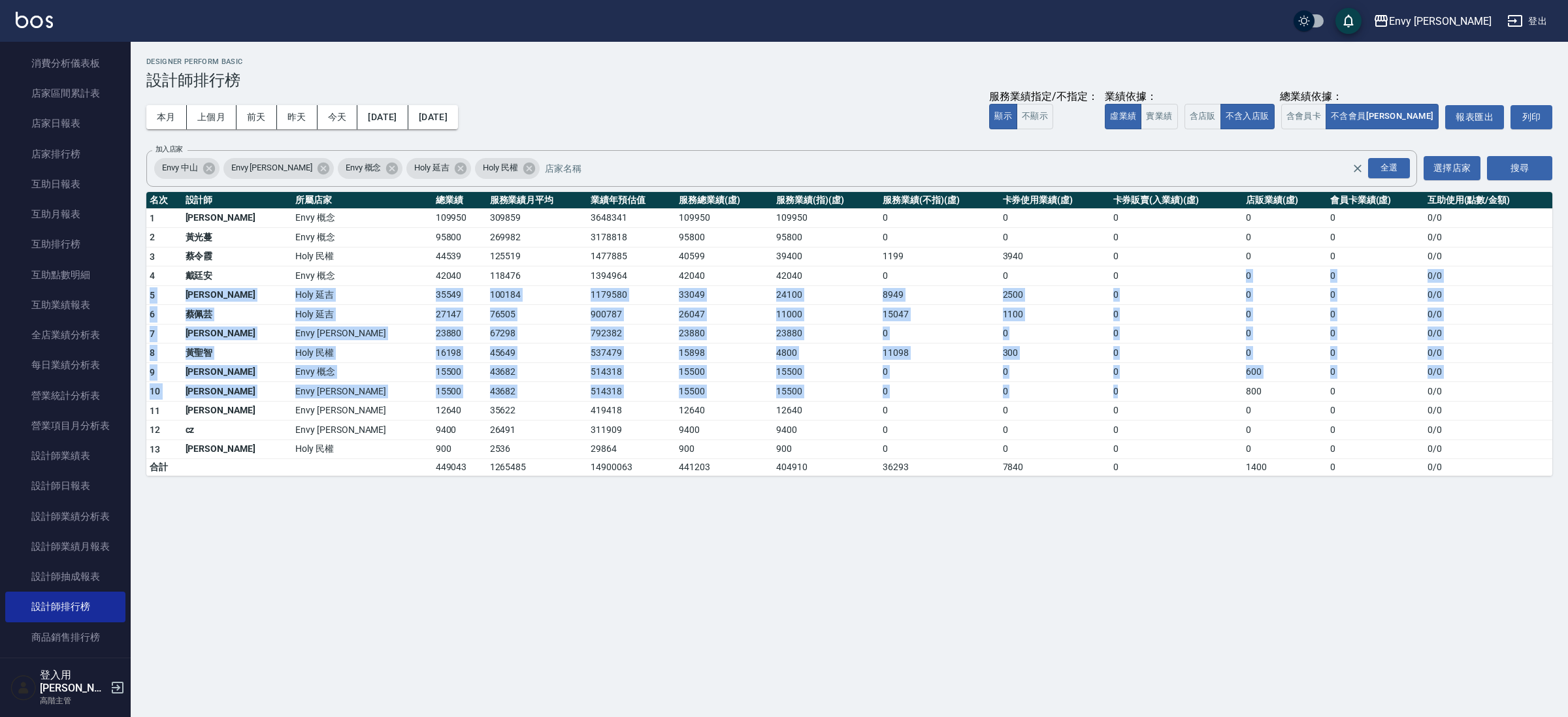
click at [1068, 387] on tbody "1 王文嘉 Envy 概念 109950 309859 3648341 109950 109950 0 0 0 0 0 0 / 0 2 [PERSON_NAM…" at bounding box center [849, 342] width 1406 height 268
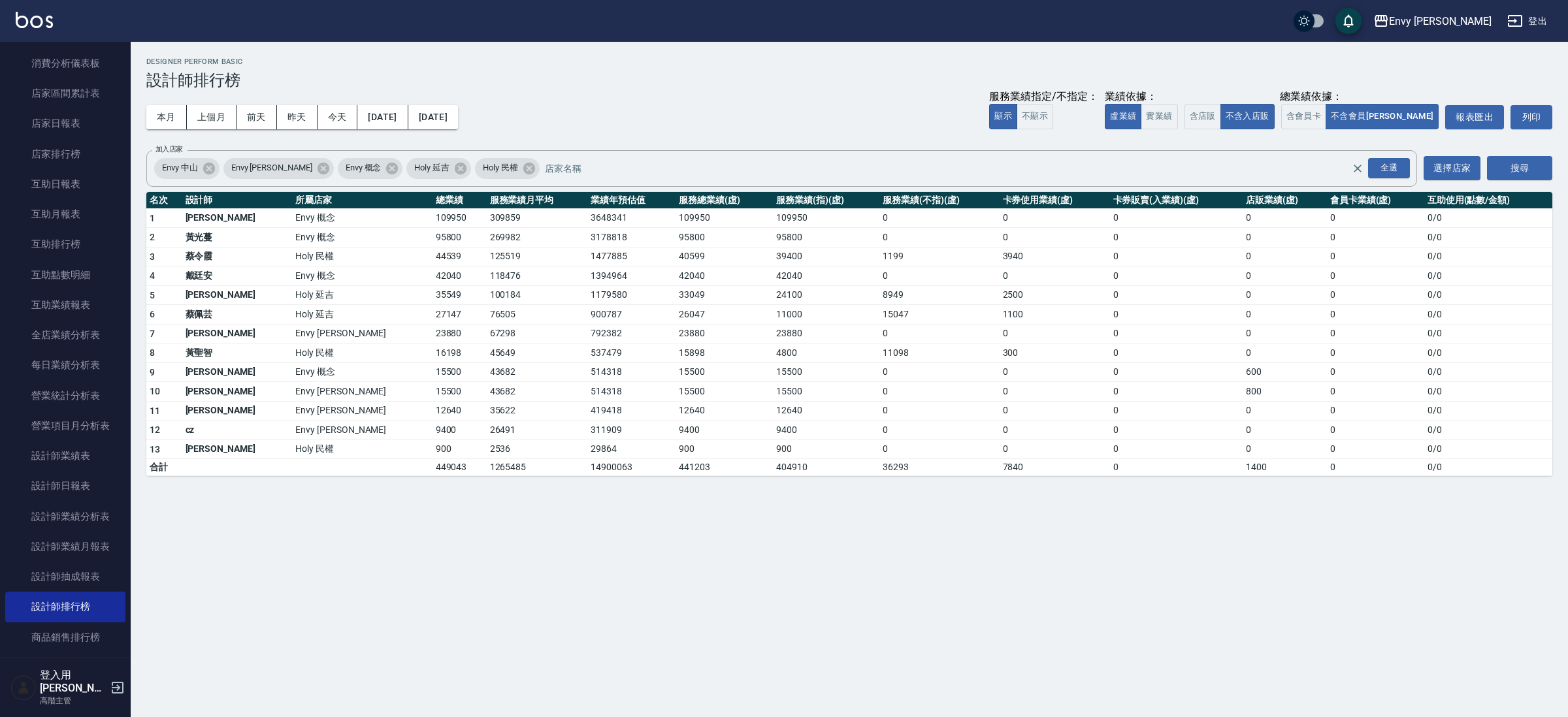
click at [1110, 313] on td "0" at bounding box center [1176, 315] width 133 height 19
click at [393, 454] on tbody "1 王文嘉 Envy 概念 109950 309859 3648341 109950 109950 0 0 0 0 0 0 / 0 2 [PERSON_NAM…" at bounding box center [849, 342] width 1406 height 268
click at [462, 553] on div "Envy [PERSON_NAME][DATE] - [DATE] 設計師排行榜 列印時間： [DATE][PHONE_NUMBER]:18 Designer…" at bounding box center [784, 358] width 1568 height 717
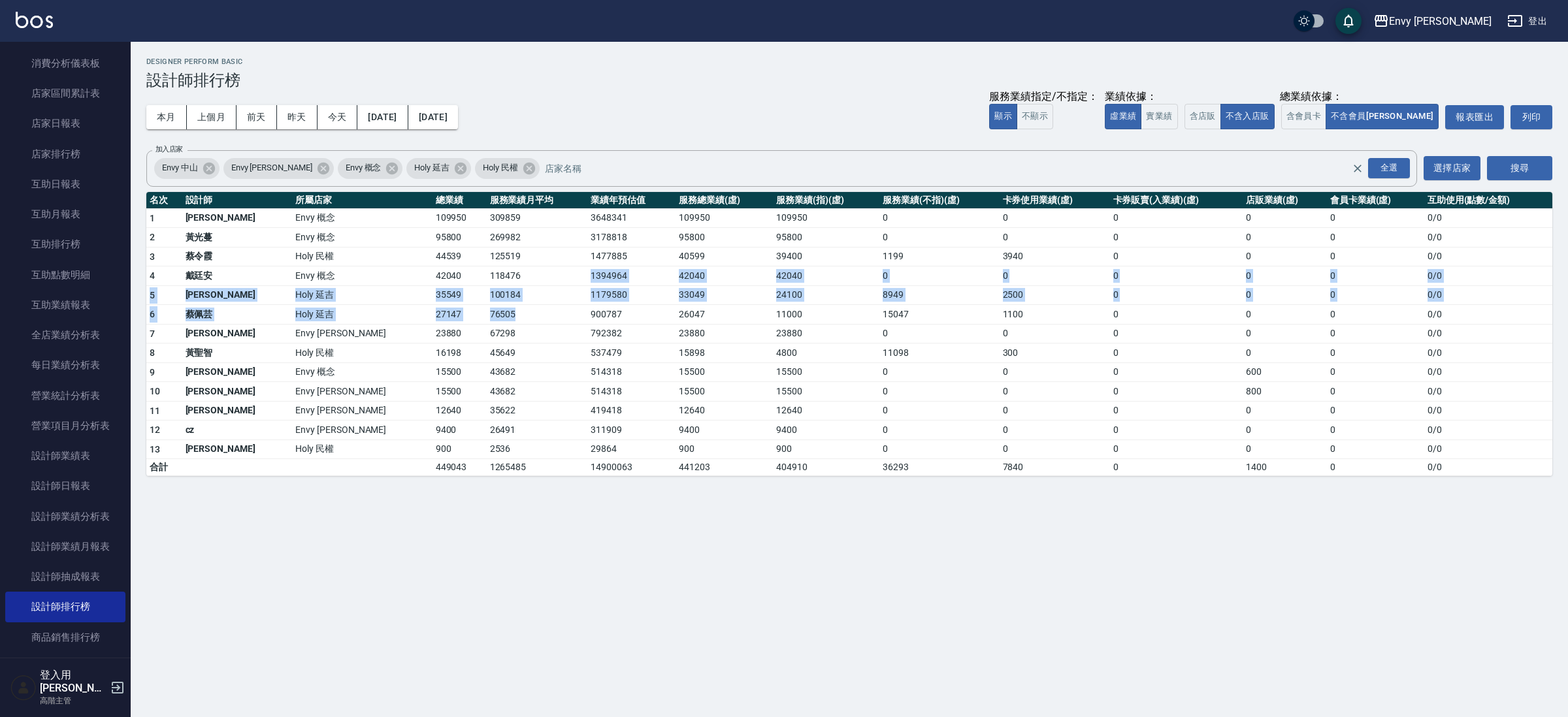
drag, startPoint x: 469, startPoint y: 273, endPoint x: 452, endPoint y: 312, distance: 42.5
click at [452, 312] on tbody "1 王文嘉 Envy 概念 109950 309859 3648341 109950 109950 0 0 0 0 0 0 / 0 2 [PERSON_NAM…" at bounding box center [849, 342] width 1406 height 268
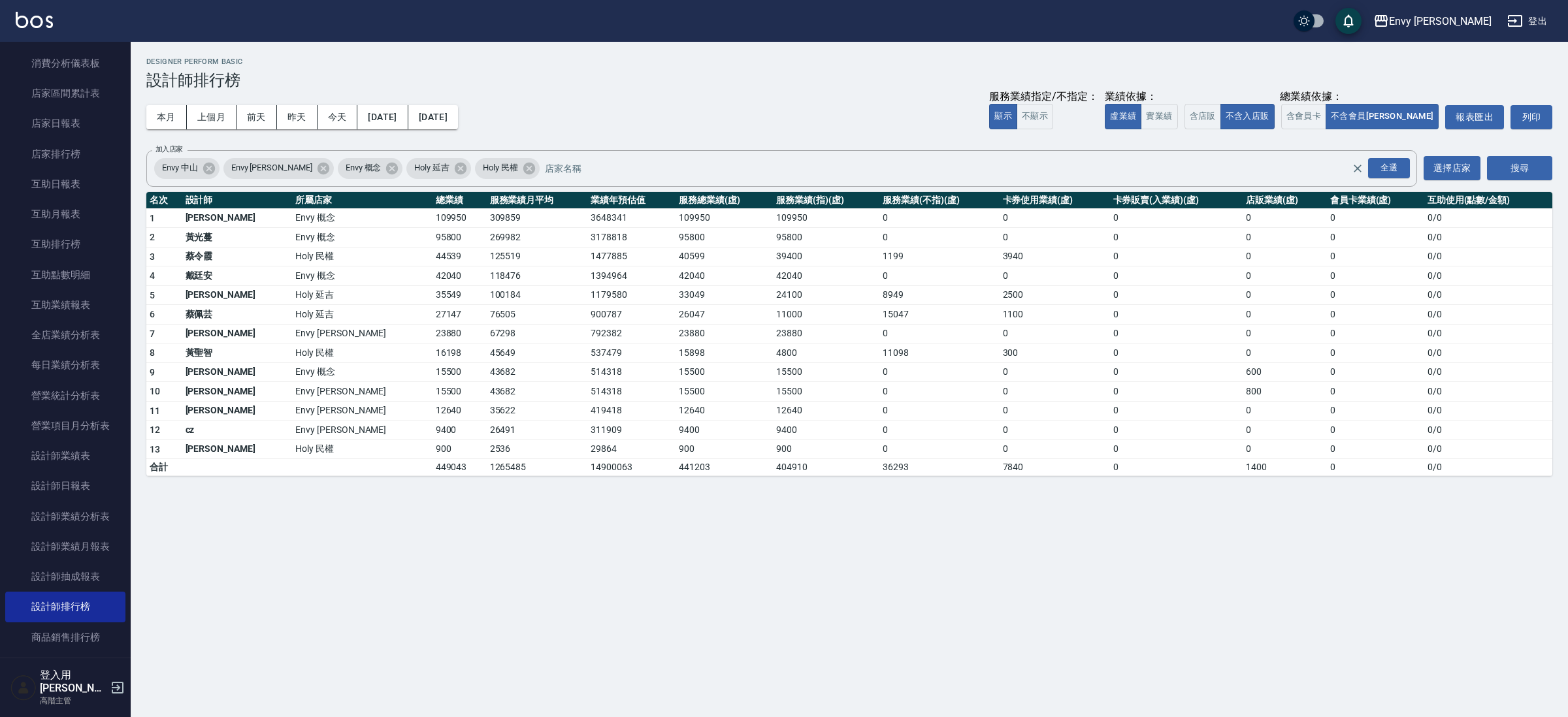
drag, startPoint x: 452, startPoint y: 312, endPoint x: 338, endPoint y: 87, distance: 252.2
click at [448, 294] on tbody "1 王文嘉 Envy 概念 109950 309859 3648341 109950 109950 0 0 0 0 0 0 / 0 2 [PERSON_NAM…" at bounding box center [849, 342] width 1406 height 268
drag, startPoint x: 797, startPoint y: 598, endPoint x: 828, endPoint y: 567, distance: 43.8
click at [798, 598] on div "Envy [PERSON_NAME][DATE] - [DATE] 設計師排行榜 列印時間： [DATE][PHONE_NUMBER]:18 Designer…" at bounding box center [784, 358] width 1568 height 717
drag, startPoint x: 837, startPoint y: 556, endPoint x: 1008, endPoint y: 524, distance: 174.0
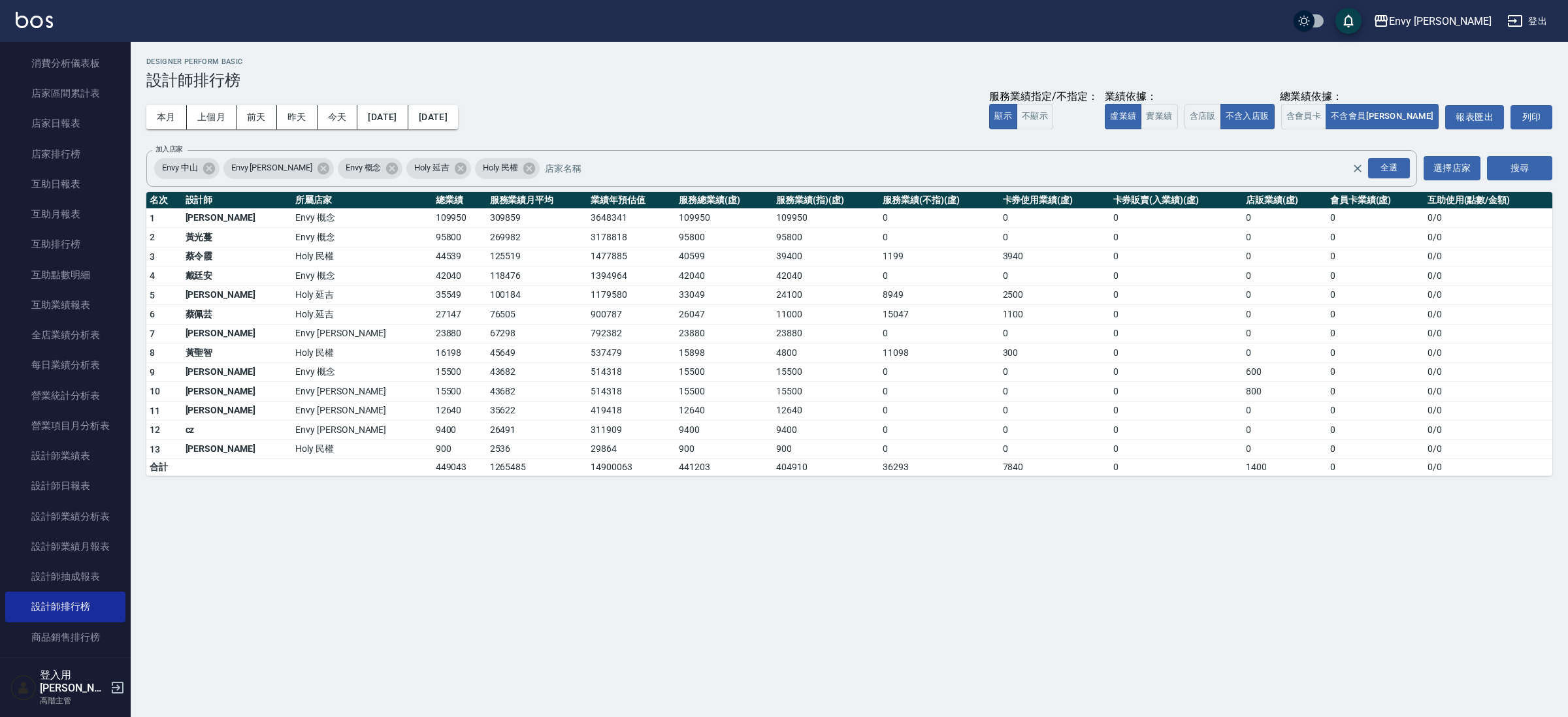
click at [872, 551] on div "Envy [PERSON_NAME][DATE] - [DATE] 設計師排行榜 列印時間： [DATE][PHONE_NUMBER]:18 Designer…" at bounding box center [784, 358] width 1568 height 717
drag, startPoint x: 1048, startPoint y: 511, endPoint x: 1105, endPoint y: 557, distance: 73.2
click at [1049, 511] on div "Envy [PERSON_NAME][DATE] - [DATE] 設計師排行榜 列印時間： [DATE][PHONE_NUMBER]:18 Designer…" at bounding box center [784, 358] width 1568 height 717
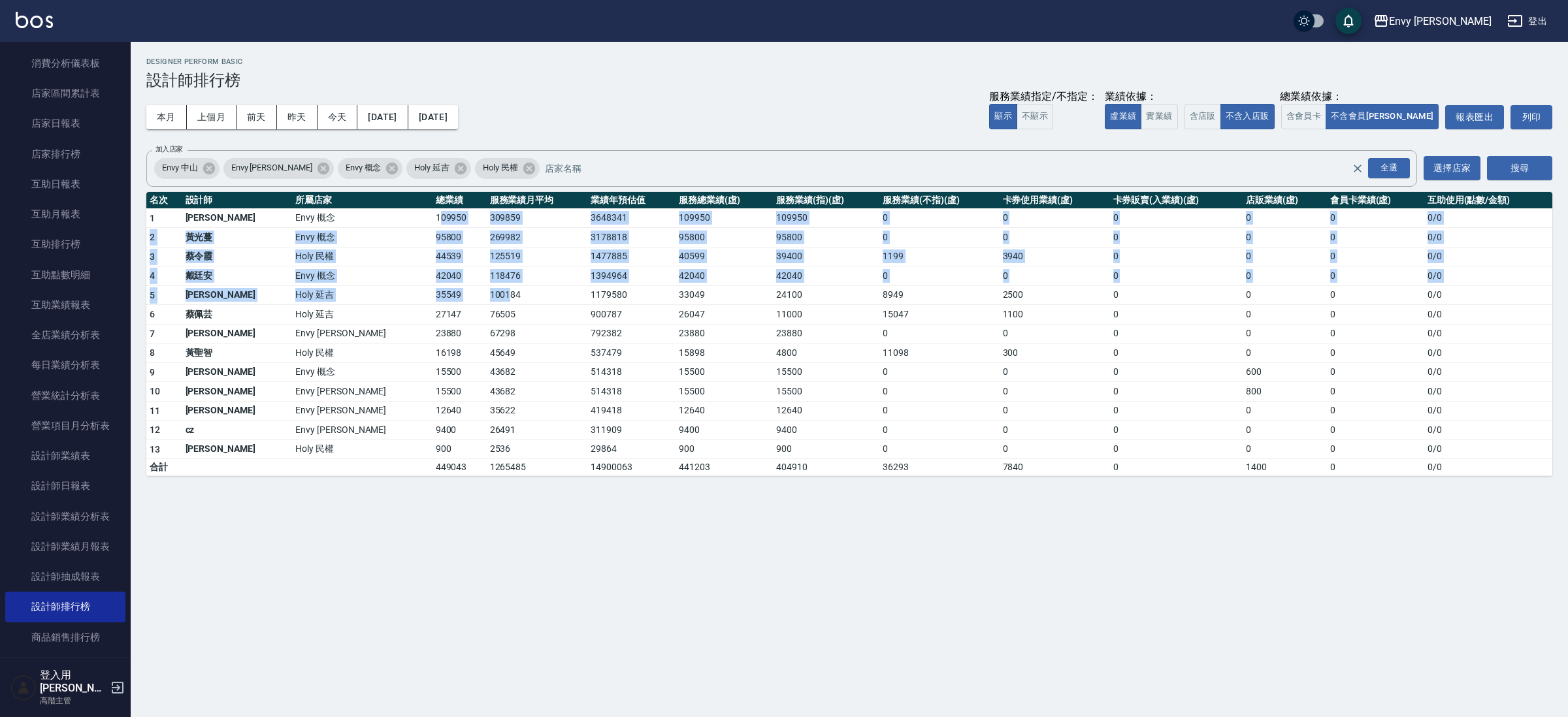
drag, startPoint x: 319, startPoint y: 218, endPoint x: 396, endPoint y: 302, distance: 114.0
click at [396, 302] on tbody "1 王文嘉 Envy 概念 109950 309859 3648341 109950 109950 0 0 0 0 0 0 / 0 2 [PERSON_NAM…" at bounding box center [849, 342] width 1406 height 268
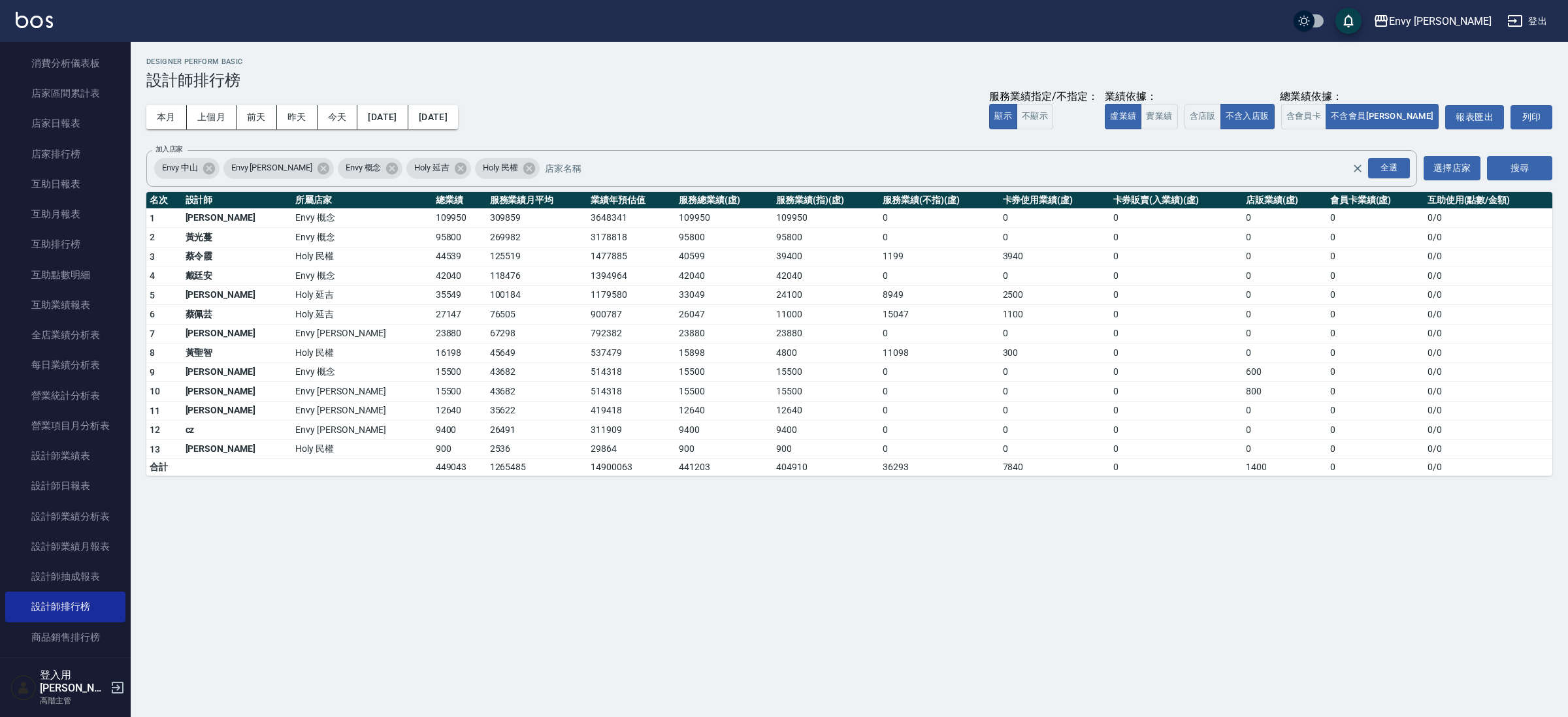
click at [487, 422] on td "26491" at bounding box center [537, 430] width 101 height 19
click at [519, 615] on div "Envy [PERSON_NAME][DATE] - [DATE] 設計師排行榜 列印時間： [DATE][PHONE_NUMBER]:18 Designer…" at bounding box center [784, 358] width 1568 height 717
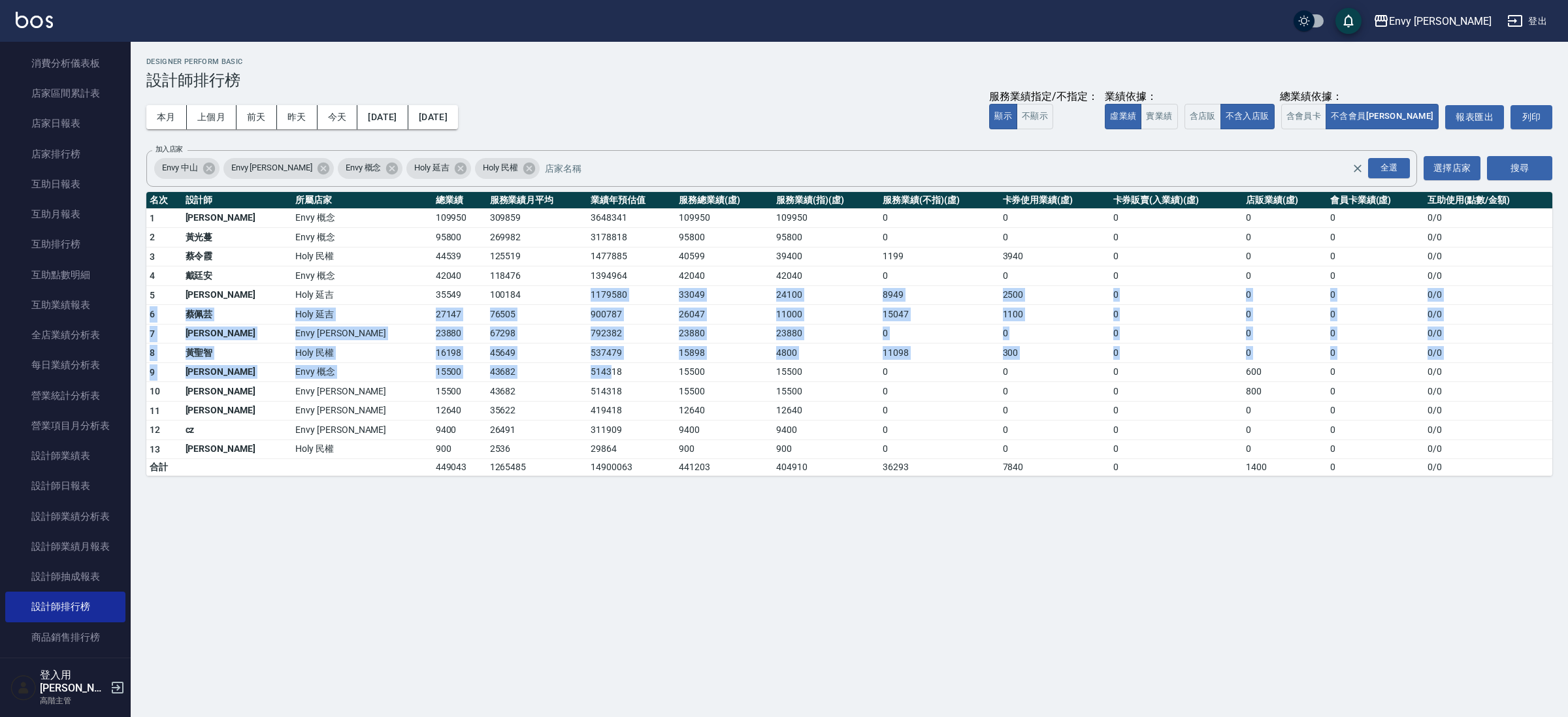
drag, startPoint x: 479, startPoint y: 295, endPoint x: 509, endPoint y: 368, distance: 78.9
click at [509, 368] on tbody "1 王文嘉 Envy 概念 109950 309859 3648341 109950 109950 0 0 0 0 0 0 / 0 2 [PERSON_NAM…" at bounding box center [849, 342] width 1406 height 268
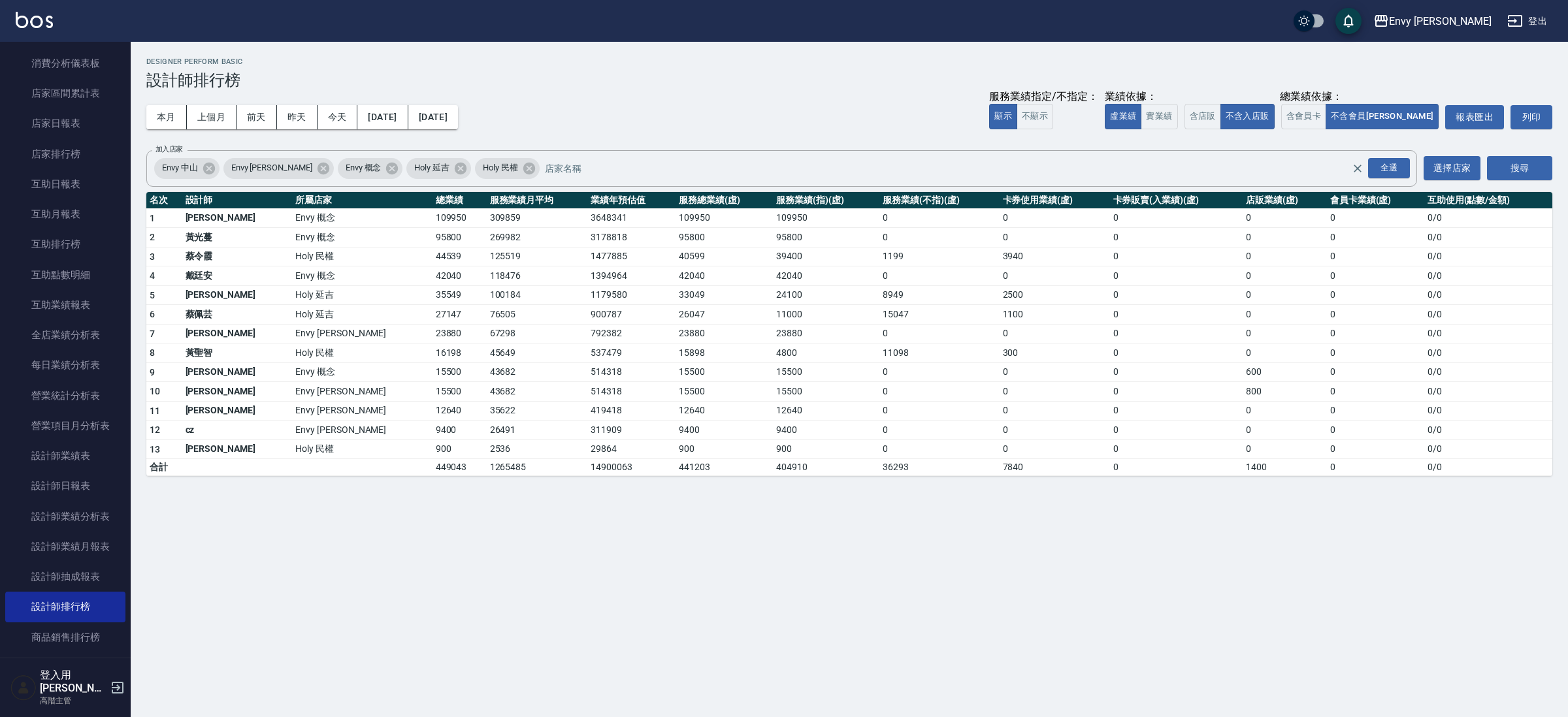
click at [773, 328] on td "23880" at bounding box center [826, 334] width 107 height 19
